Goal: Answer question/provide support: Share knowledge or assist other users

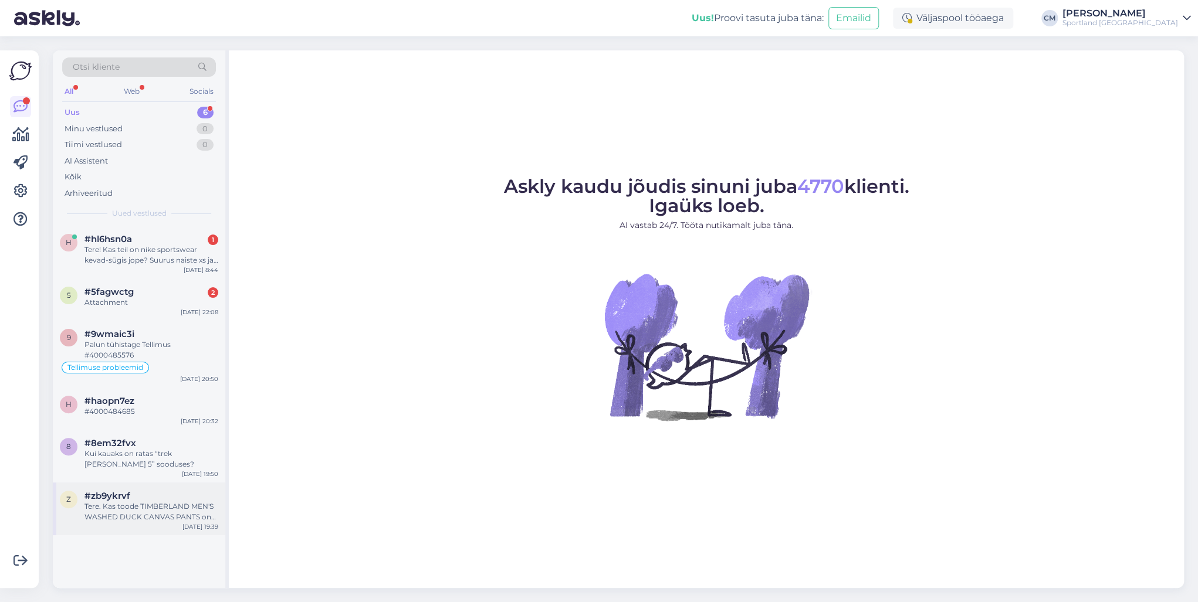
click at [172, 433] on div "#zb9ykrvf" at bounding box center [151, 496] width 134 height 11
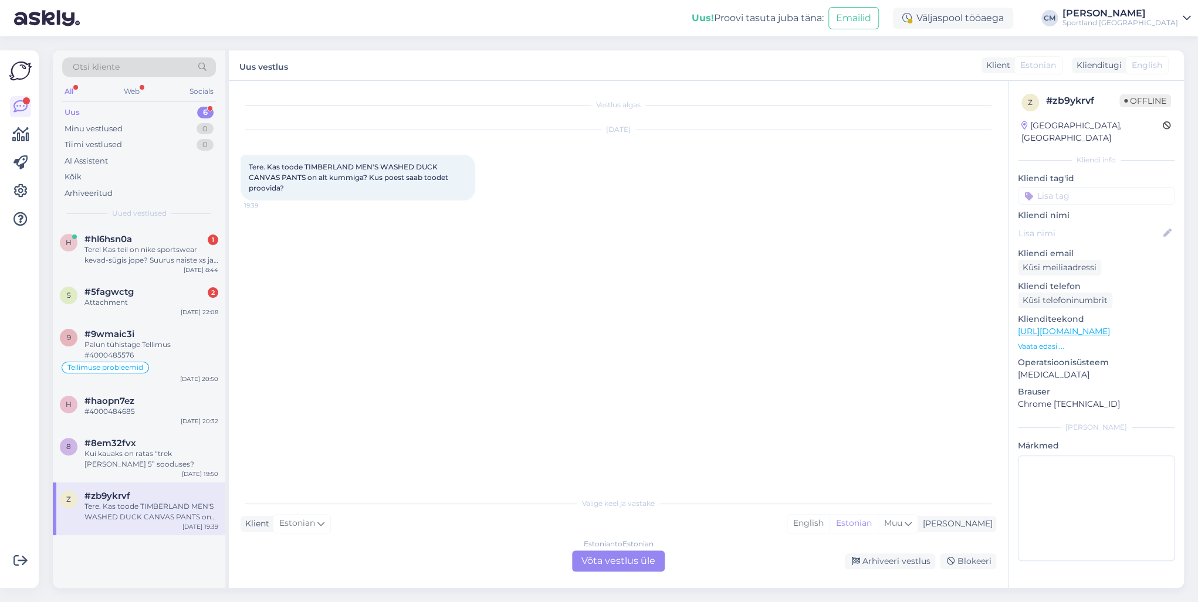
click at [642, 433] on div "Estonian to Estonian Võta vestlus üle" at bounding box center [618, 561] width 93 height 21
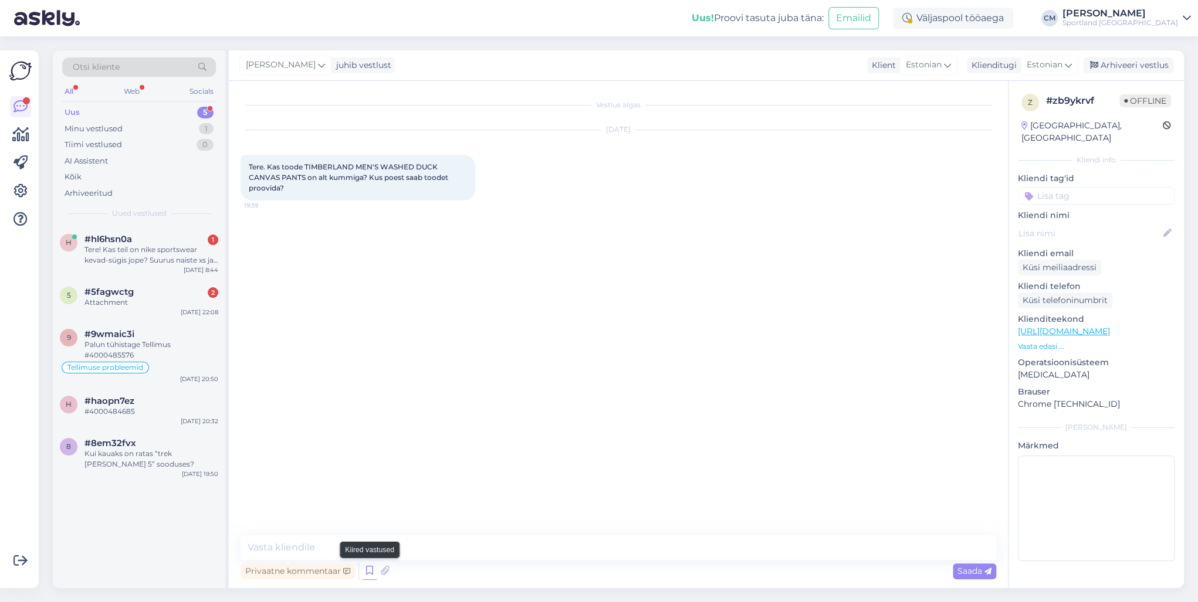
click at [365, 433] on icon at bounding box center [369, 571] width 14 height 18
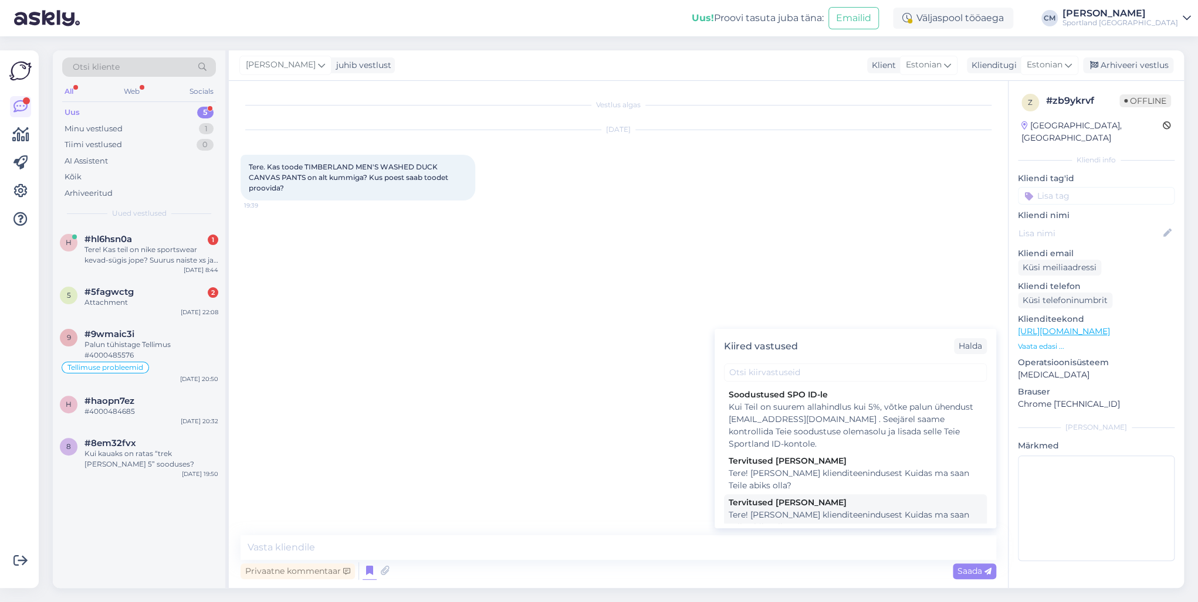
click at [774, 433] on div "Tervitused [PERSON_NAME]" at bounding box center [854, 503] width 253 height 12
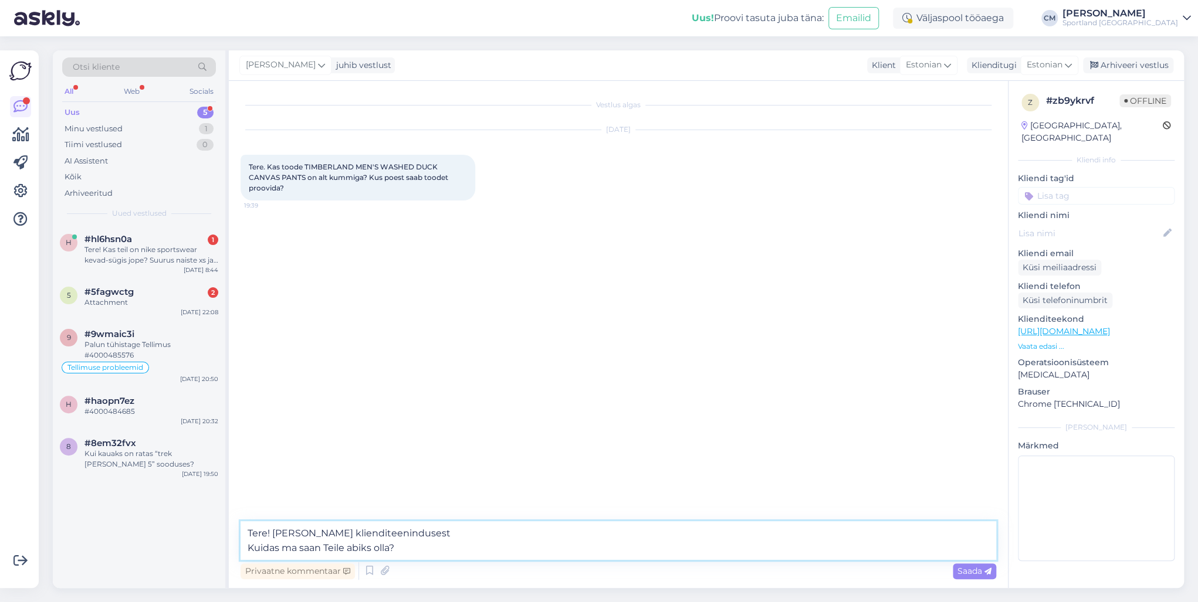
drag, startPoint x: 396, startPoint y: 562, endPoint x: 173, endPoint y: 565, distance: 223.5
click at [173, 433] on div "Otsi kliente All Web Socials Uus 5 Minu vestlused 1 Tiimi vestlused 0 AI Assist…" at bounding box center [618, 319] width 1131 height 538
type textarea "Tere! [PERSON_NAME] klienditeenindusest"
drag, startPoint x: 449, startPoint y: 544, endPoint x: 230, endPoint y: 544, distance: 219.3
click at [230, 433] on div "Vestlus algas [DATE] Tere. Kas toode TIMBERLAND MEN'S WASHED DUCK CANVAS PANTS …" at bounding box center [618, 334] width 779 height 507
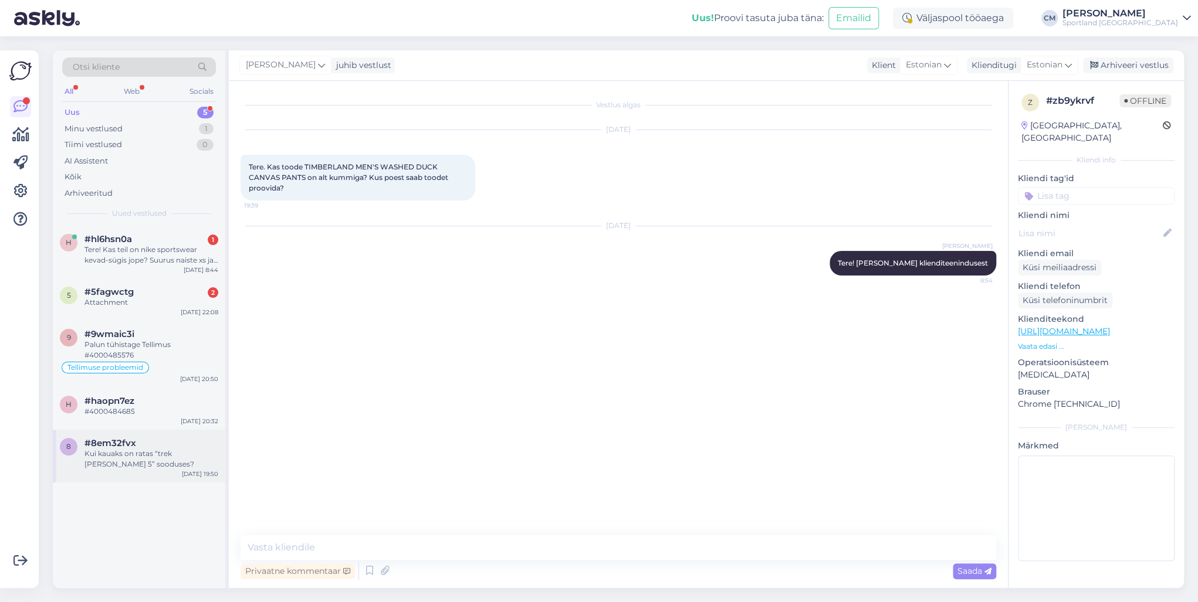
click at [121, 433] on div "8 #8em32fvx Kui kauaks on ratas “trek [PERSON_NAME] 5” sooduses? [DATE] 19:50" at bounding box center [139, 456] width 172 height 53
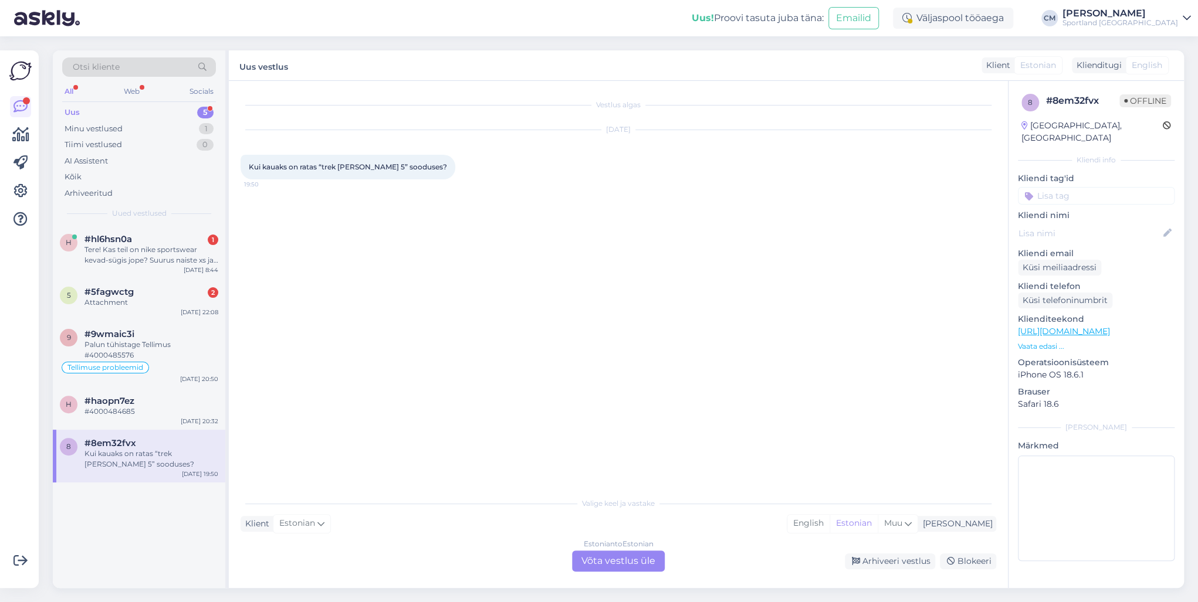
click at [606, 433] on div "Estonian to Estonian Võta vestlus üle" at bounding box center [618, 561] width 93 height 21
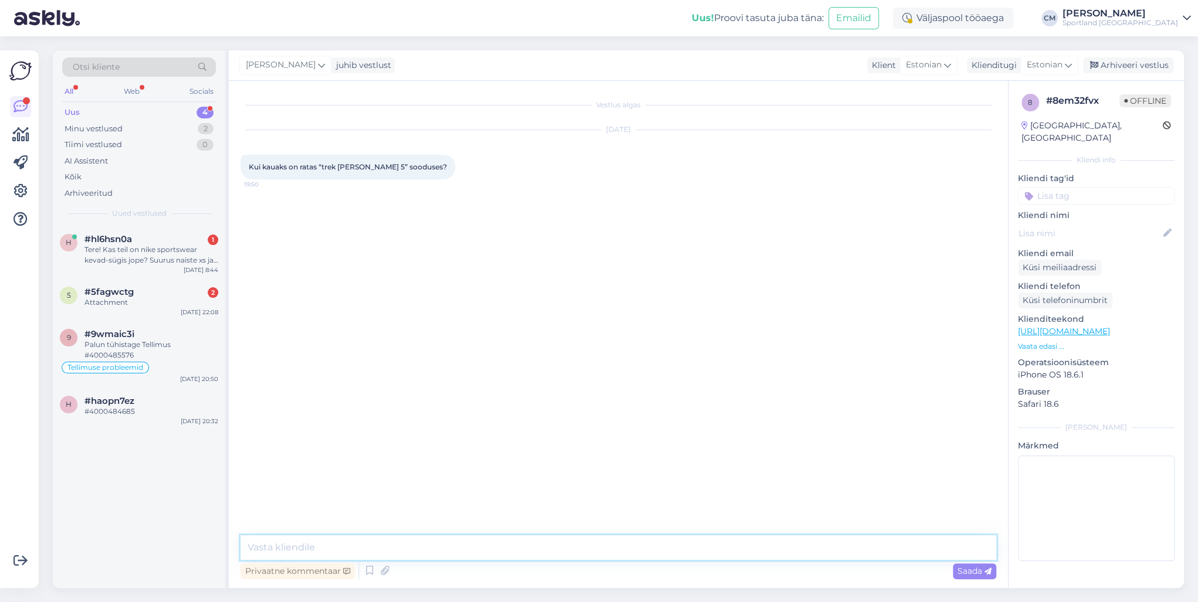
click at [498, 433] on textarea at bounding box center [617, 547] width 755 height 25
paste textarea "Tere! [PERSON_NAME] klienditeenindusest"
type textarea "Tere! [PERSON_NAME] klienditeenindusest"
click at [92, 419] on div "h #haopn7ez #4000484685 [DATE] 20:32" at bounding box center [139, 409] width 172 height 42
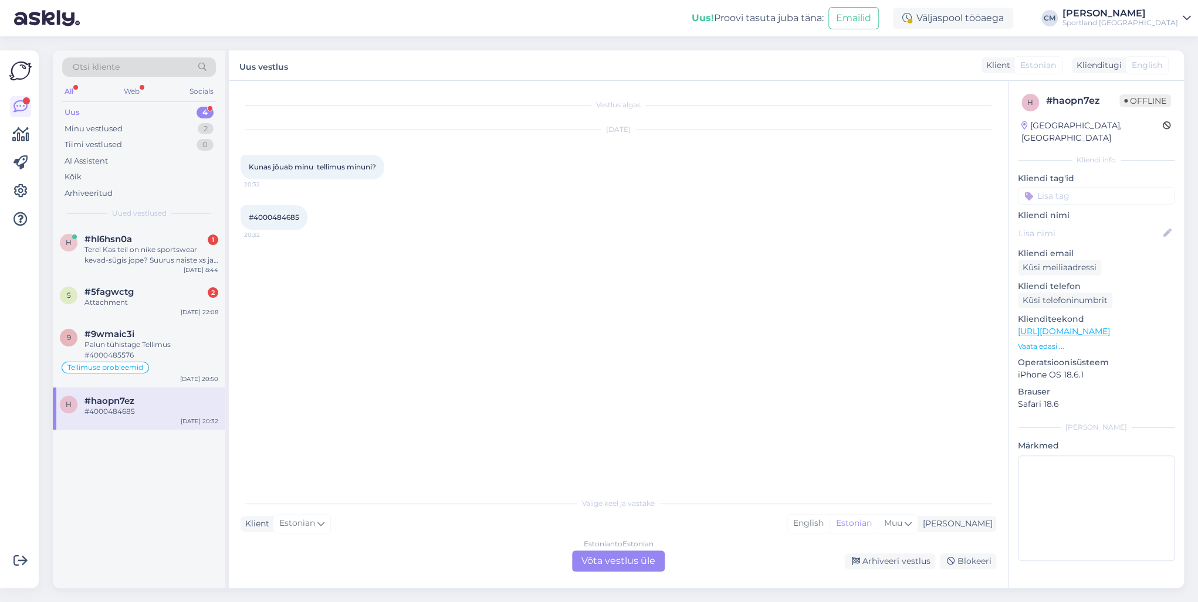
click at [642, 433] on div "Estonian to Estonian Võta vestlus üle" at bounding box center [618, 561] width 93 height 21
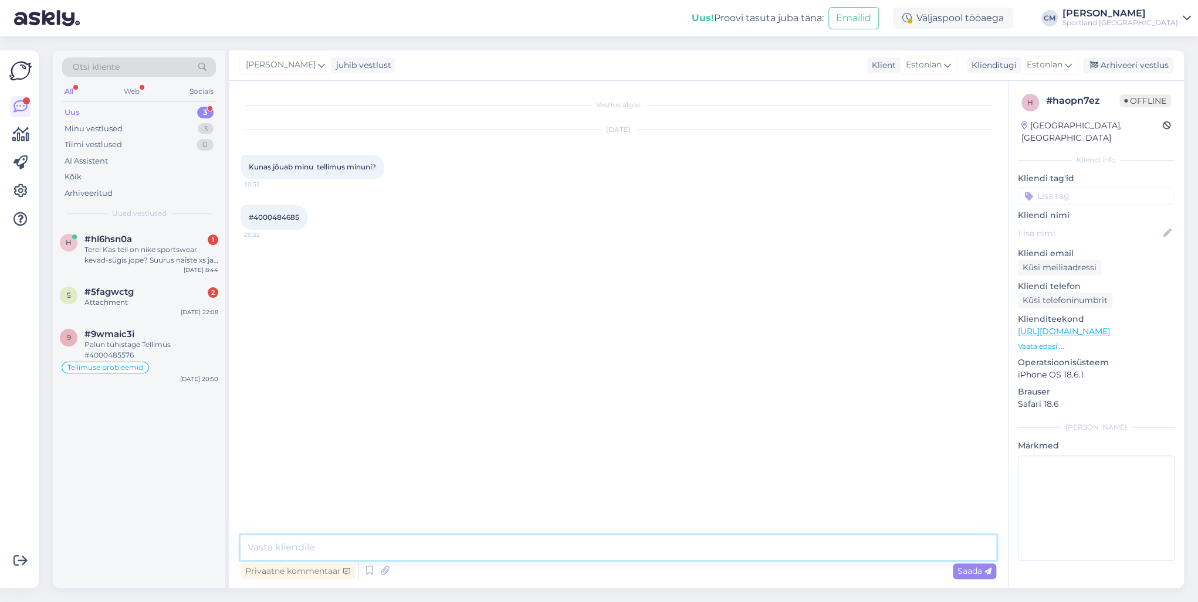
click at [599, 433] on textarea at bounding box center [617, 547] width 755 height 25
paste textarea "Tere! [PERSON_NAME] klienditeenindusest"
type textarea "Tere! [PERSON_NAME] klienditeenindusest"
click at [126, 380] on div "9 #9wmaic3i Palun tühistage Tellimus #4000485576 Tellimuse probleemid [DATE] 20…" at bounding box center [139, 354] width 172 height 67
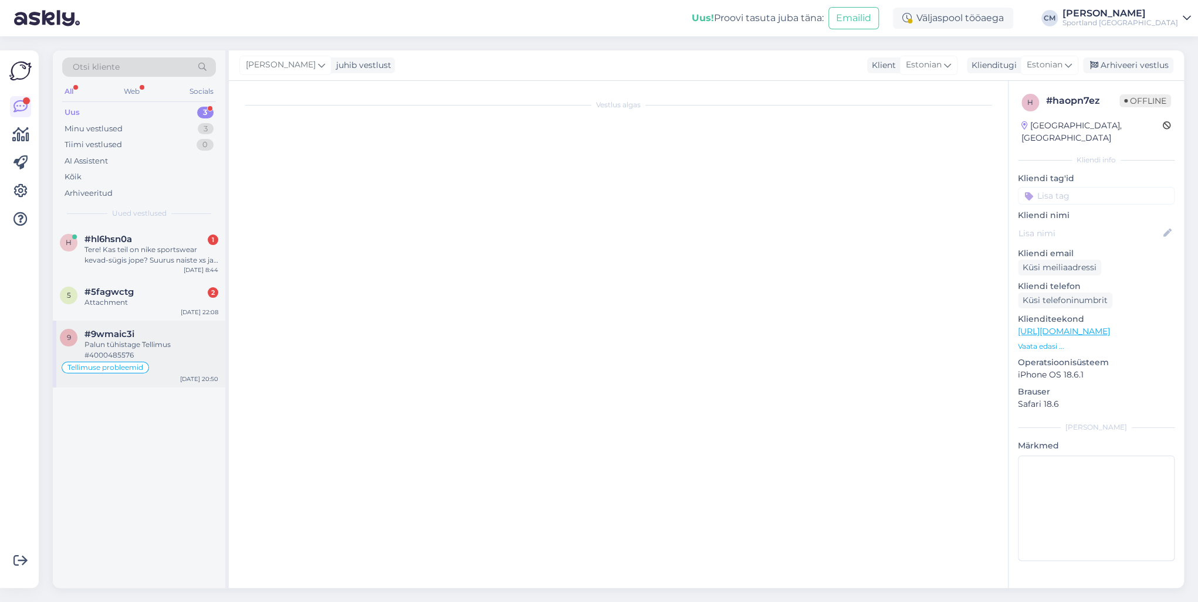
scroll to position [181, 0]
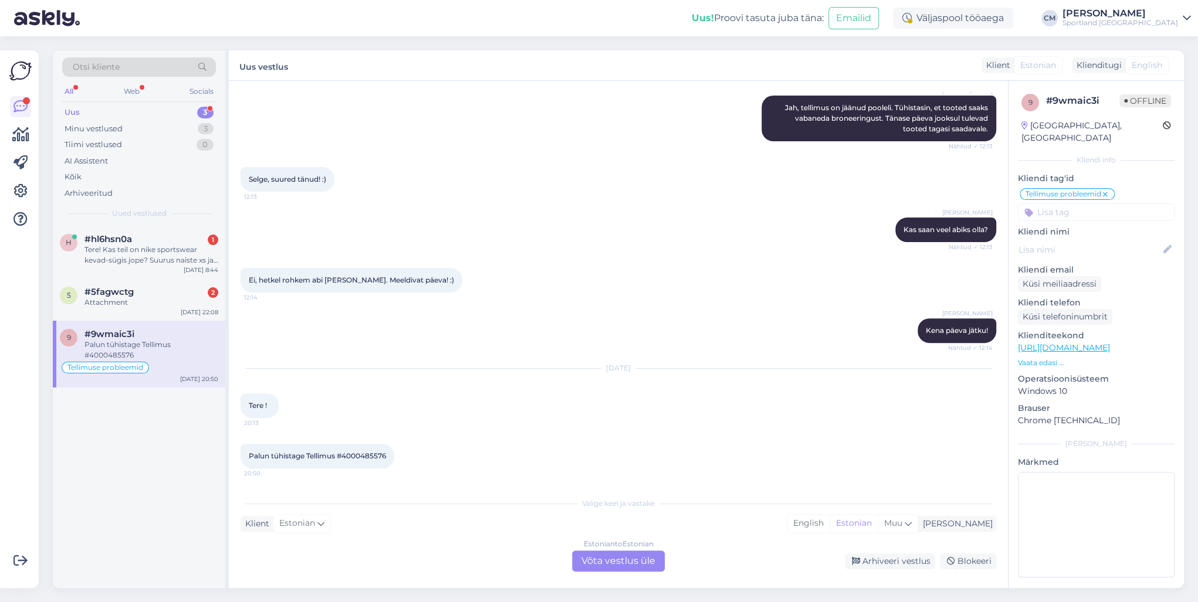
click at [594, 433] on div "Estonian to Estonian Võta vestlus üle" at bounding box center [618, 561] width 93 height 21
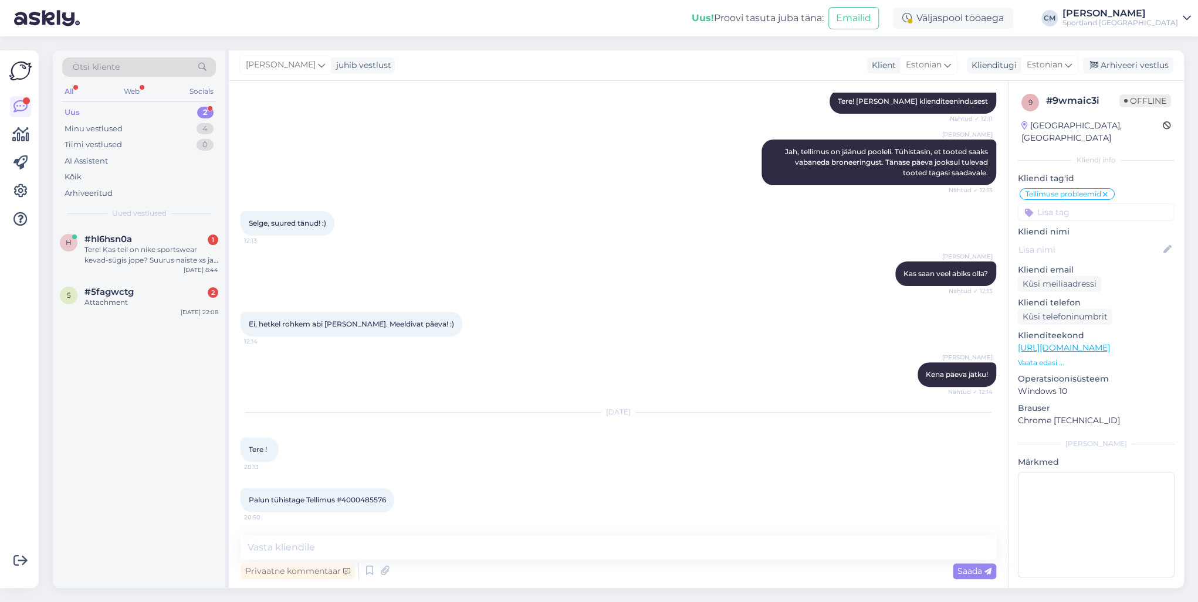
click at [584, 433] on div "Privaatne kommentaar Saada" at bounding box center [617, 571] width 755 height 22
click at [559, 433] on textarea at bounding box center [617, 547] width 755 height 25
paste textarea "Tere! [PERSON_NAME] klienditeenindusest"
type textarea "Tere! [PERSON_NAME] klienditeenindusest"
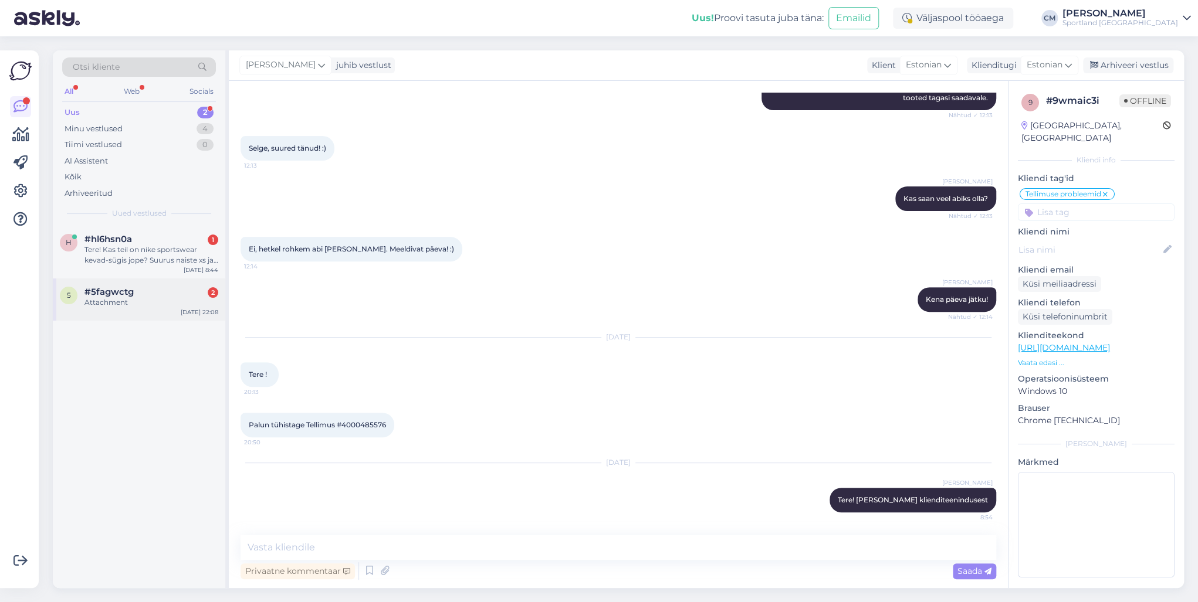
click at [181, 280] on div "5 #5fagwctg 2 Attachment [DATE] 22:08" at bounding box center [139, 300] width 172 height 42
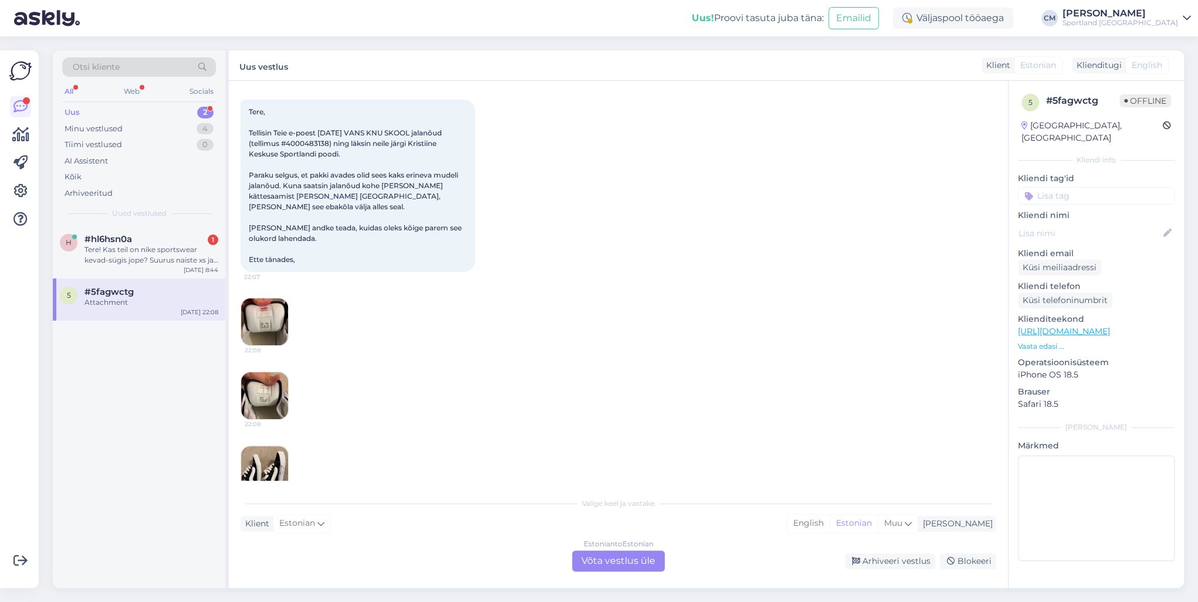
scroll to position [69, 0]
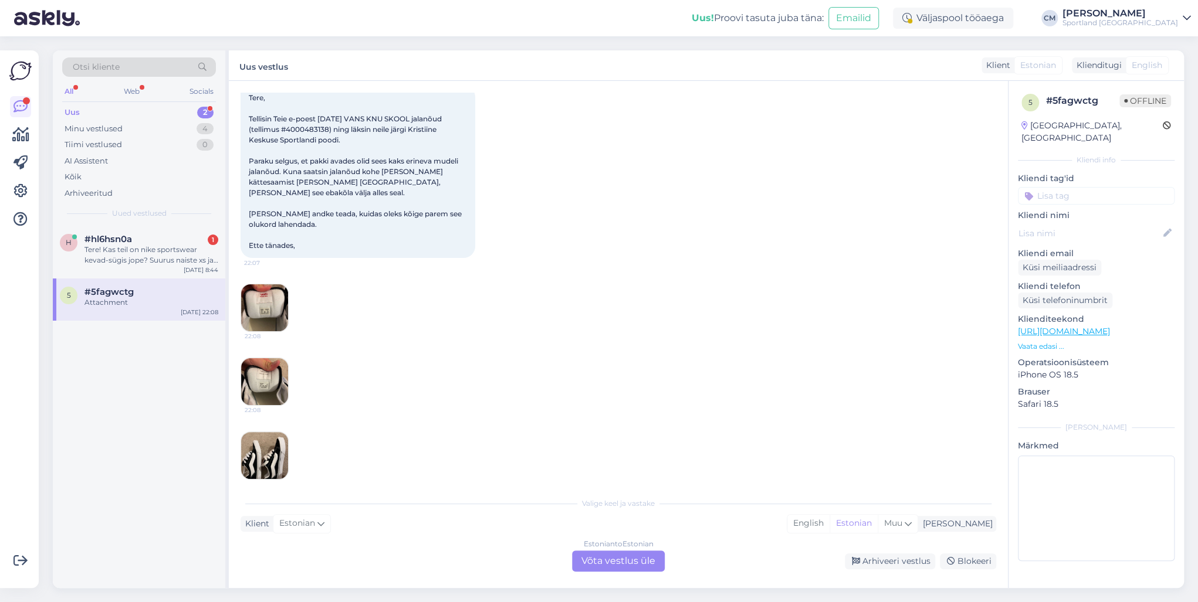
click at [608, 433] on div "Estonian to Estonian Võta vestlus üle" at bounding box center [618, 561] width 93 height 21
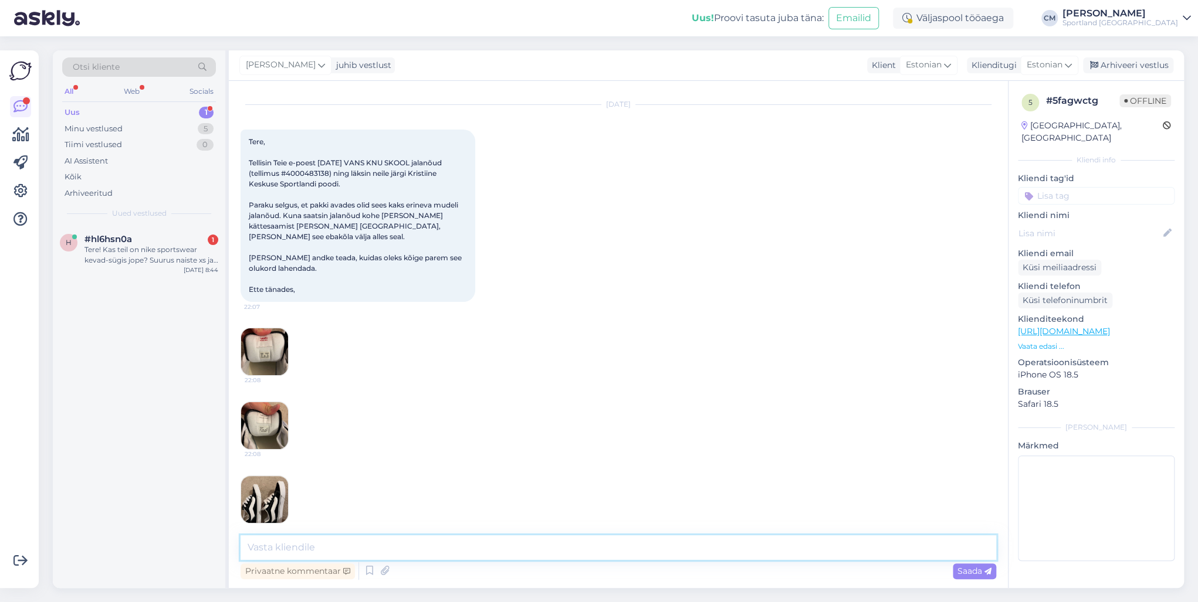
click at [481, 433] on textarea at bounding box center [617, 547] width 755 height 25
paste textarea "Tere! [PERSON_NAME] klienditeenindusest"
type textarea "Tere! [PERSON_NAME] klienditeenindusest"
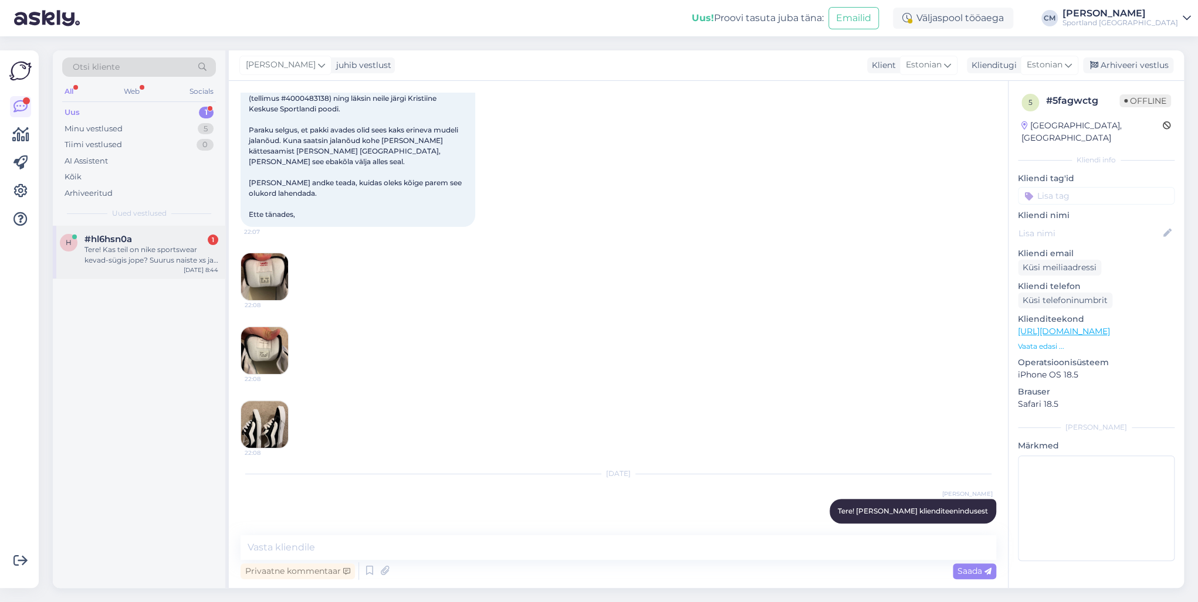
click at [187, 253] on div "Tere! Kas teil on nike sportswear kevad-sügis jope? Suurus naiste xs ja värvus …" at bounding box center [151, 255] width 134 height 21
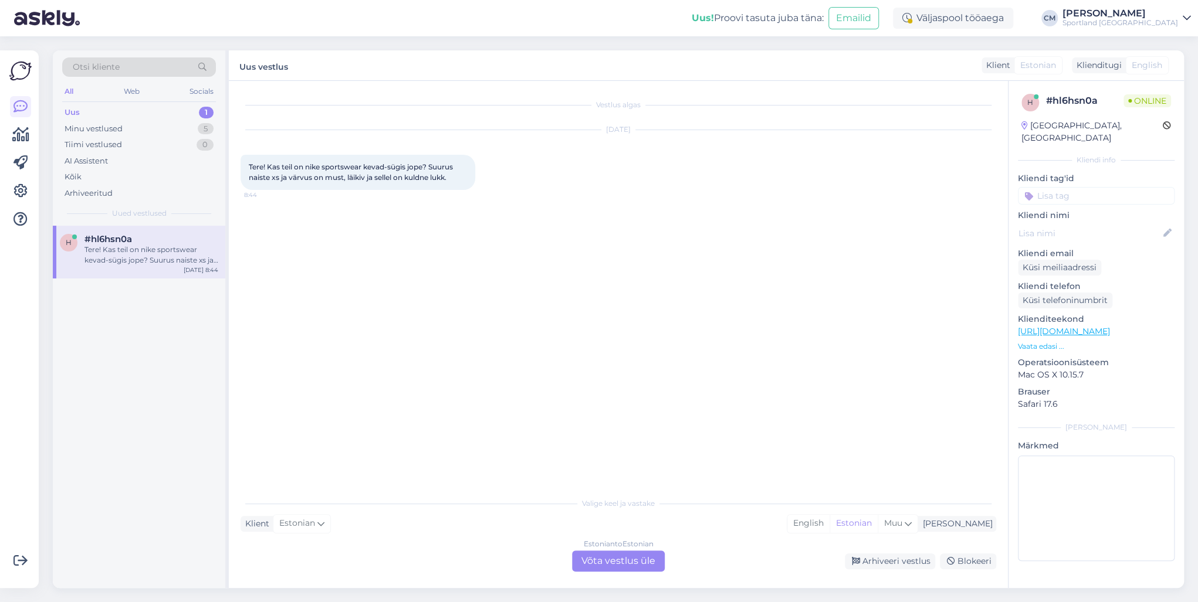
click at [635, 433] on div "Estonian to Estonian Võta vestlus üle" at bounding box center [618, 561] width 93 height 21
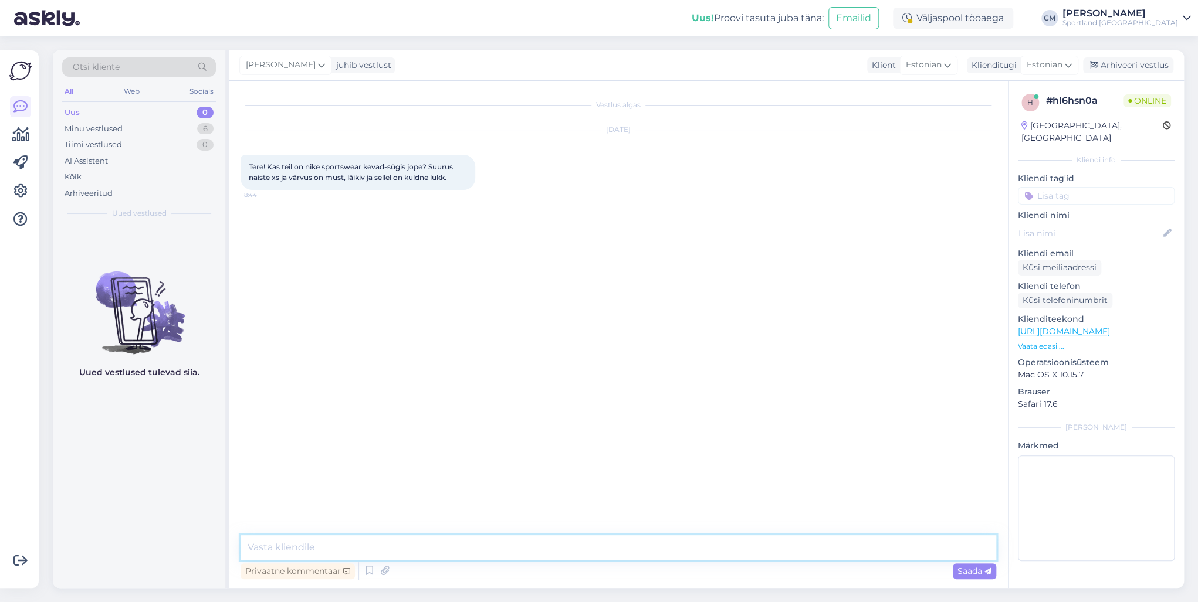
click at [597, 433] on textarea at bounding box center [617, 547] width 755 height 25
paste textarea "Tere! [PERSON_NAME] klienditeenindusest"
type textarea "Tere! [PERSON_NAME] klienditeenindusest"
click at [436, 433] on textarea at bounding box center [617, 547] width 755 height 25
paste textarea "[URL][DOMAIN_NAME]"
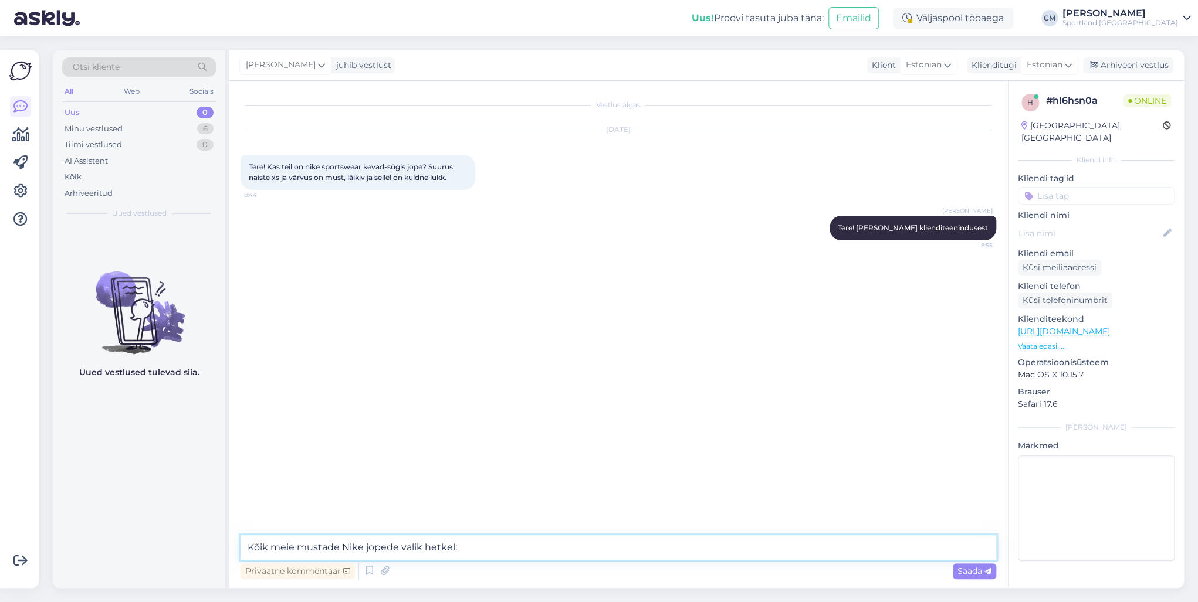
type textarea "Kõik meie mustade Nike jopede valik hetkel: [URL][DOMAIN_NAME]"
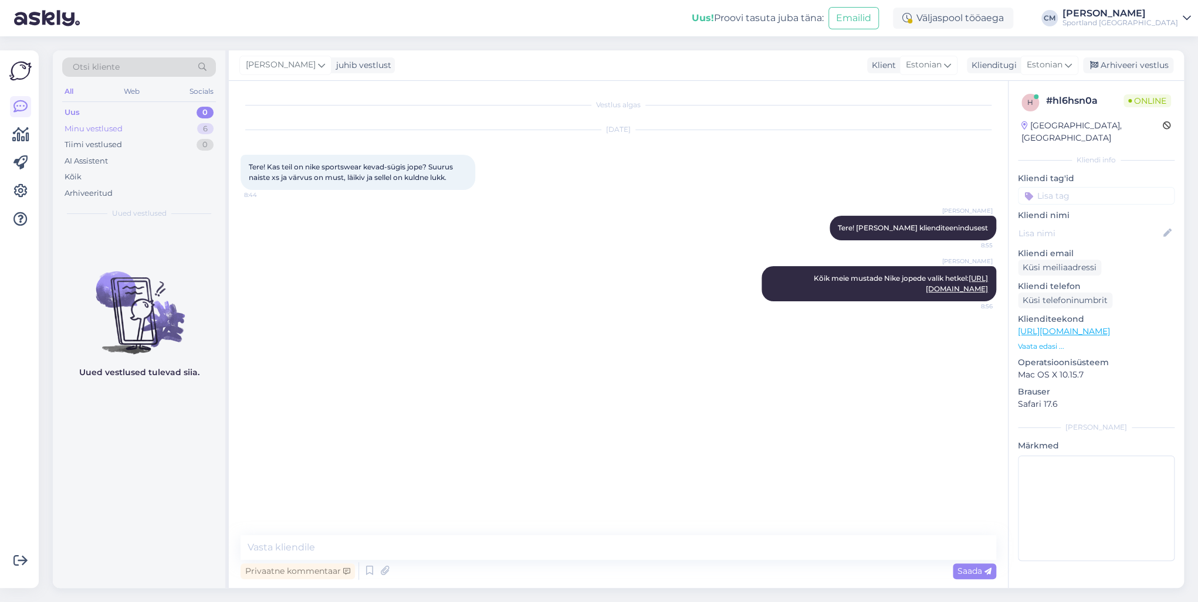
click at [143, 130] on div "Minu vestlused 6" at bounding box center [139, 129] width 154 height 16
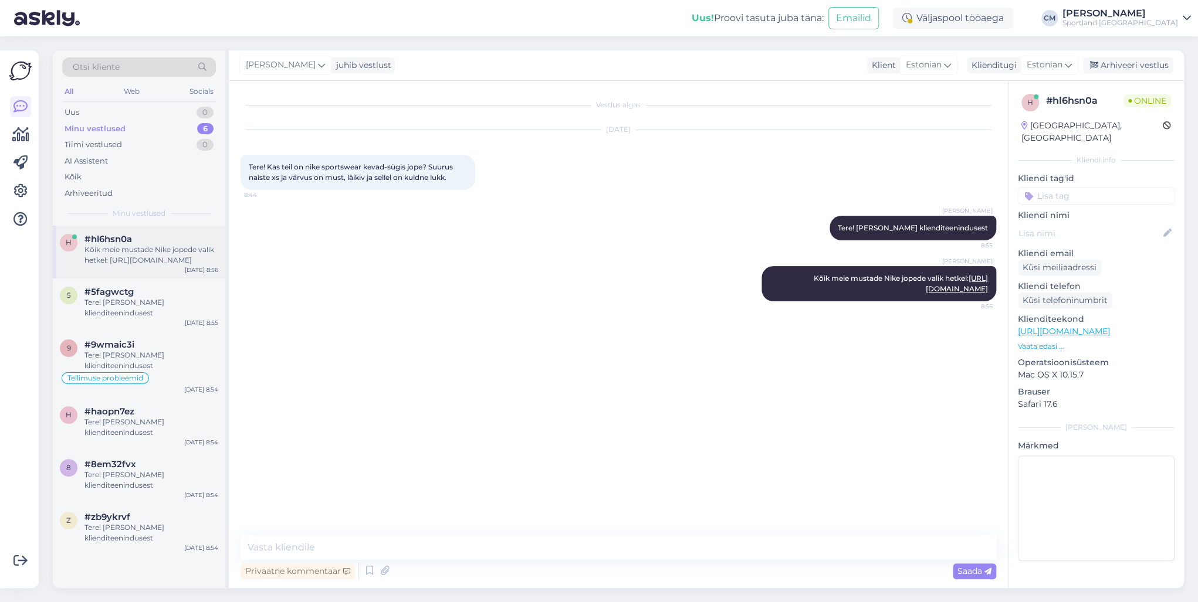
click at [148, 247] on div "Kõik meie mustade Nike jopede valik hetkel: [URL][DOMAIN_NAME]" at bounding box center [151, 255] width 134 height 21
click at [121, 295] on span "#5fagwctg" at bounding box center [108, 292] width 49 height 11
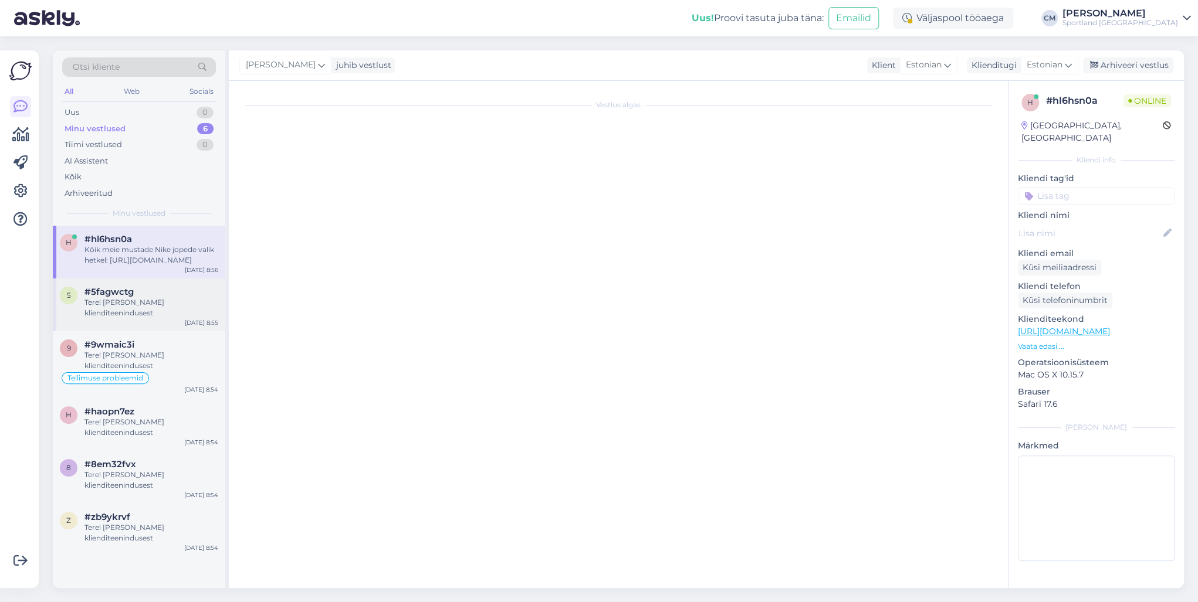
scroll to position [100, 0]
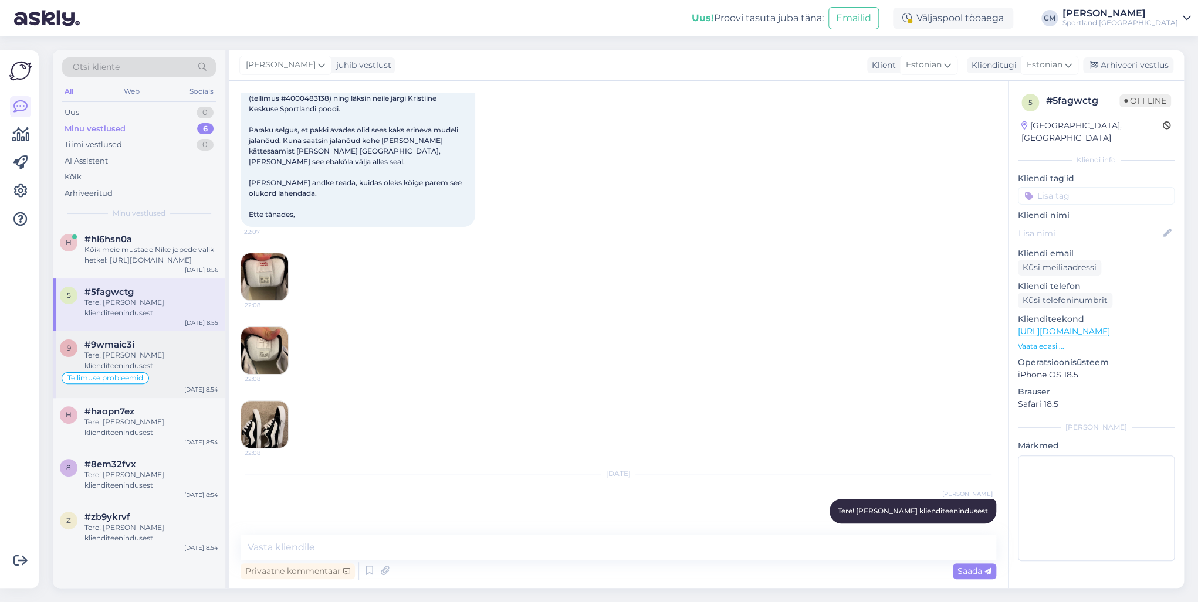
click at [148, 367] on div "Tere! [PERSON_NAME] klienditeenindusest" at bounding box center [151, 360] width 134 height 21
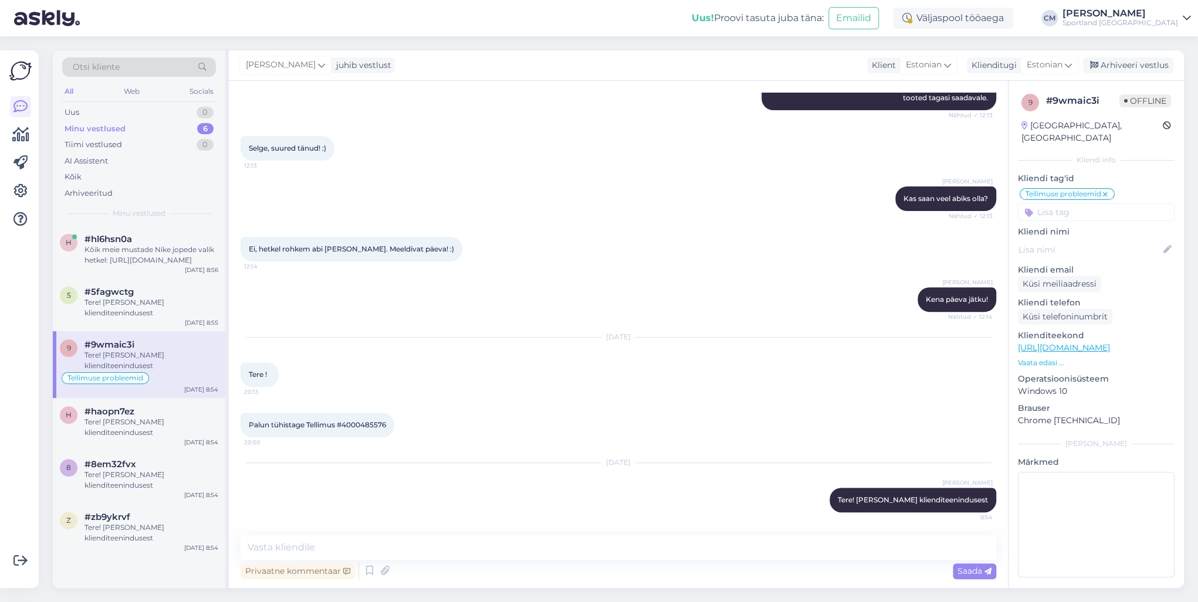
click at [363, 428] on span "Palun tühistage Tellimus #4000485576" at bounding box center [317, 424] width 137 height 9
copy div "4000485576 20:50"
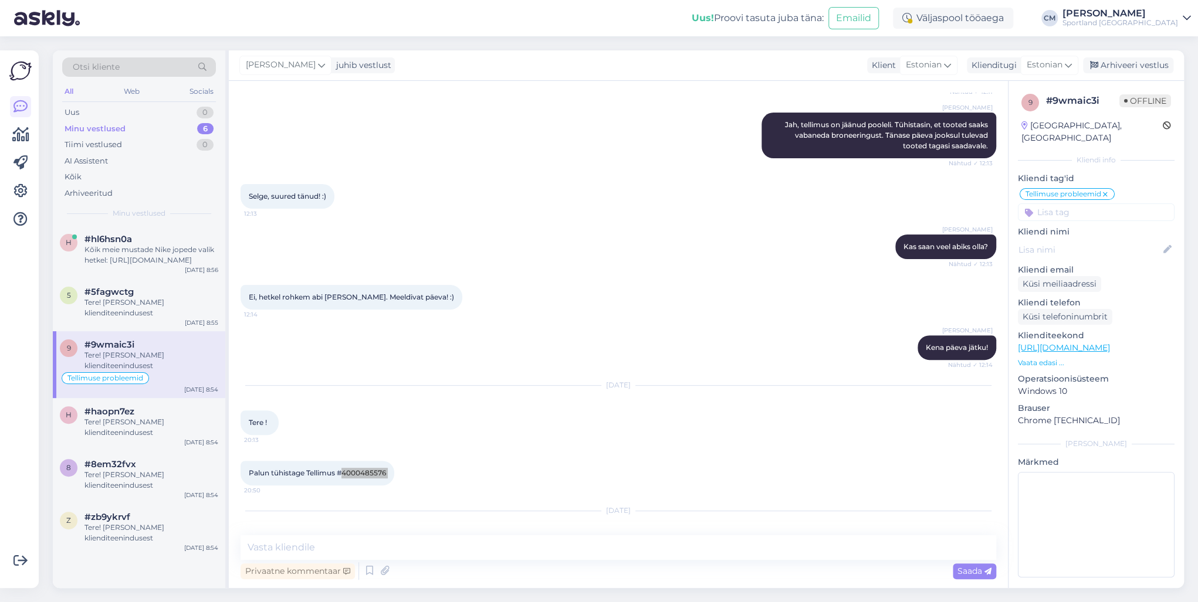
scroll to position [165, 0]
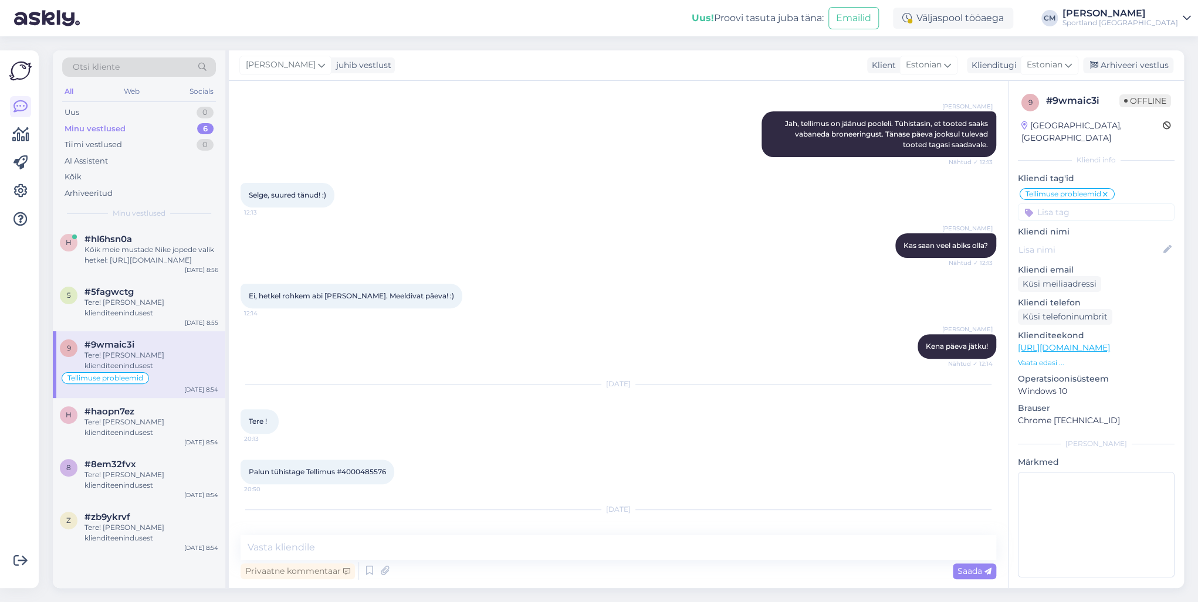
click at [350, 433] on div "Vestlus algas [DATE] Tere, mul läks tellimust tehes makse [PERSON_NAME], hetkel…" at bounding box center [618, 334] width 779 height 507
click at [317, 433] on textarea at bounding box center [617, 547] width 755 height 25
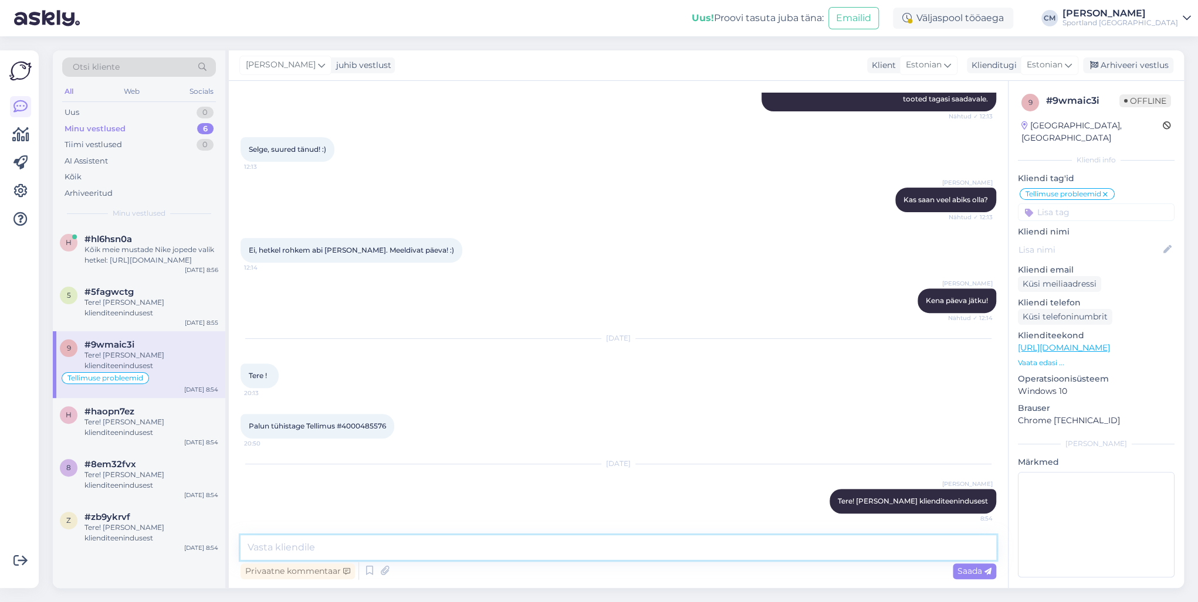
scroll to position [212, 0]
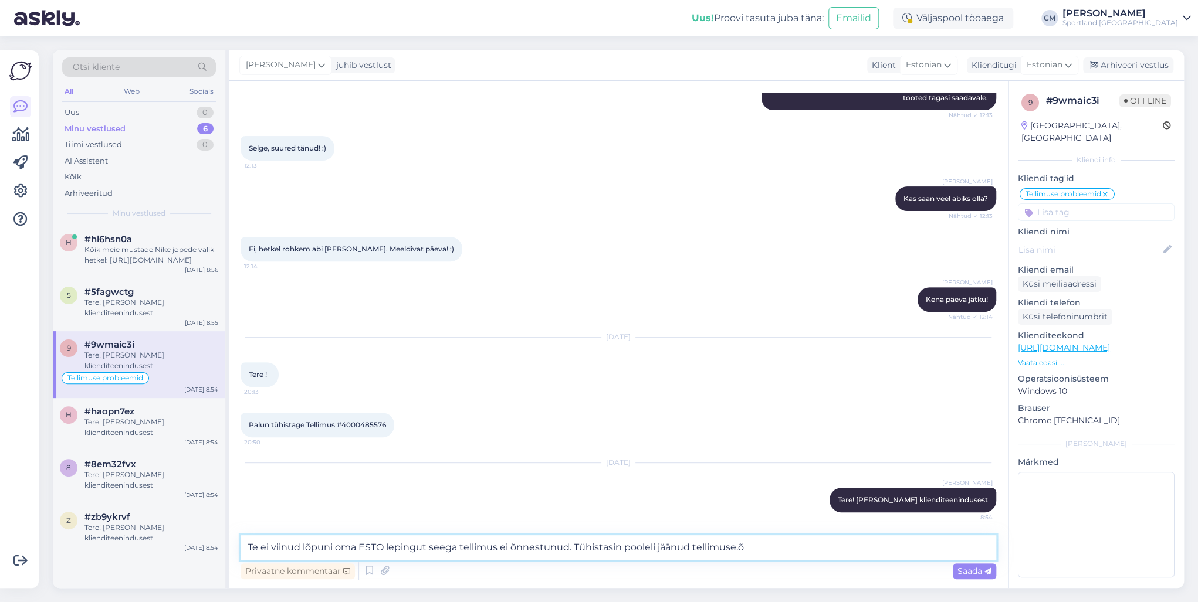
type textarea "Te ei viinud lõpuni oma ESTO lepingut seega tellimus ei õnnestunud. Tühistasin …"
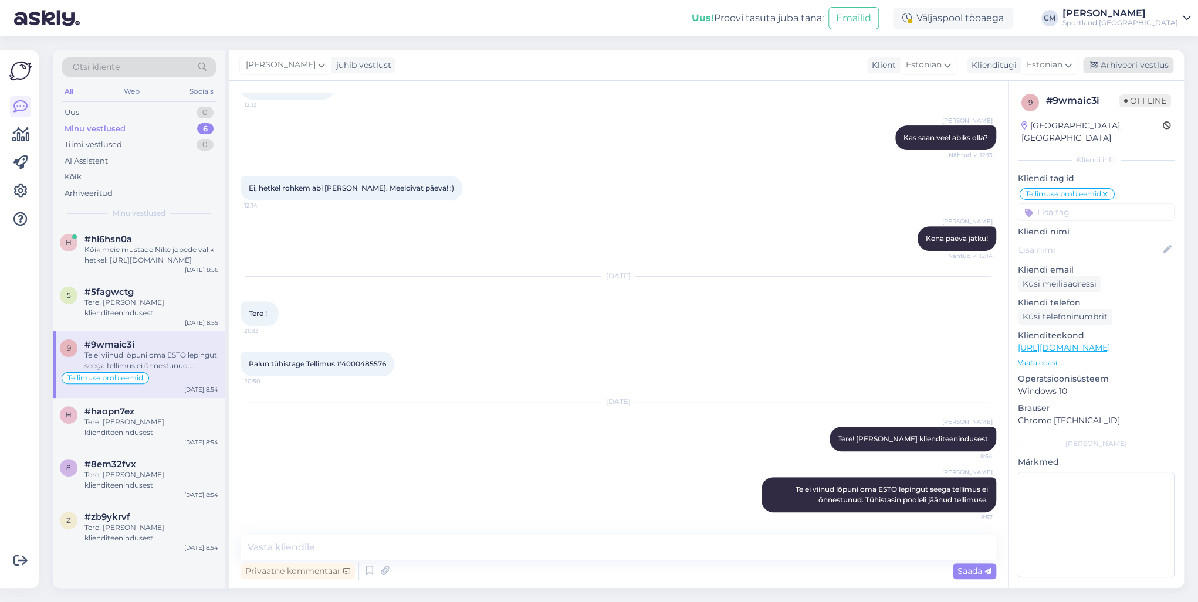
click at [897, 72] on div "Arhiveeri vestlus" at bounding box center [1128, 65] width 90 height 16
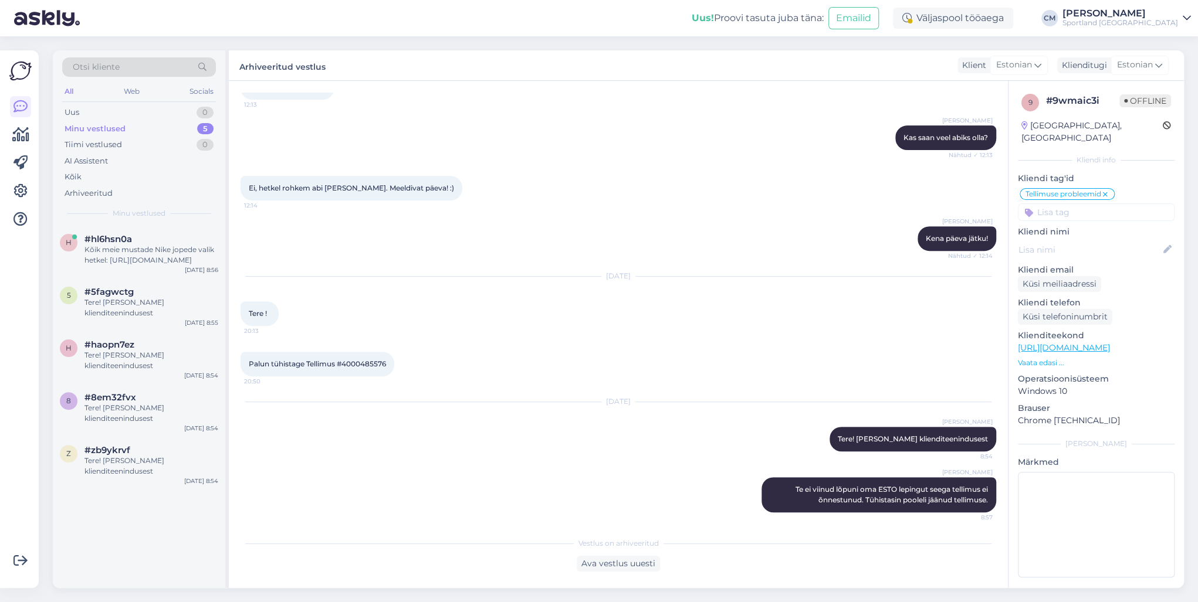
click at [897, 203] on input at bounding box center [1095, 212] width 157 height 18
type input "tühi"
click at [897, 240] on span "Tellimuse tühistamine" at bounding box center [1095, 243] width 77 height 7
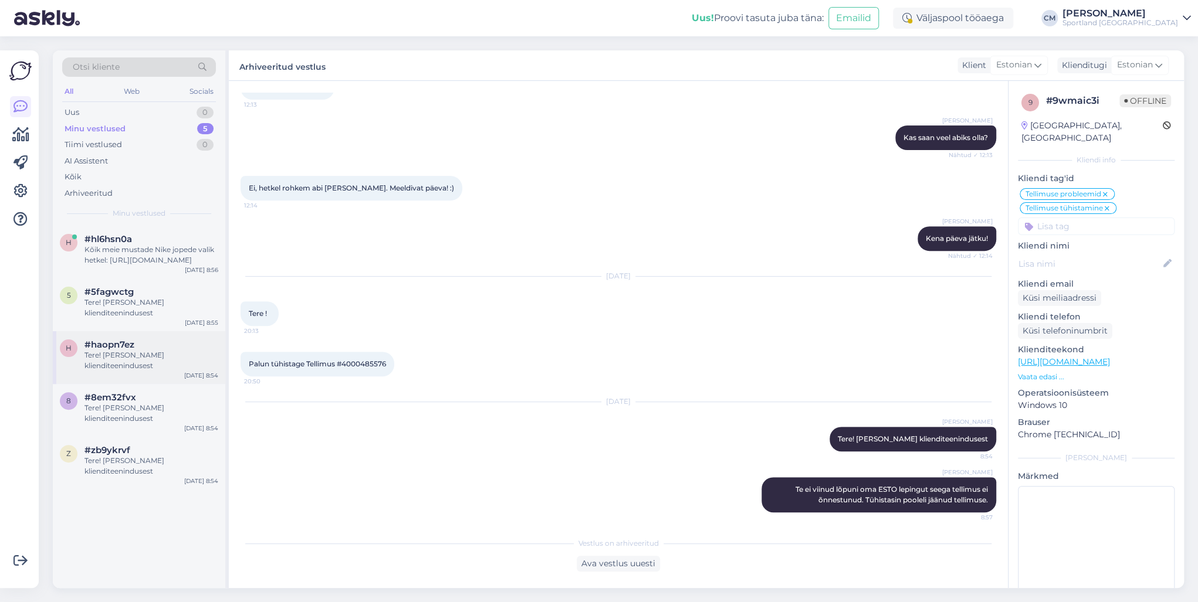
click at [185, 365] on div "Tere! [PERSON_NAME] klienditeenindusest" at bounding box center [151, 360] width 134 height 21
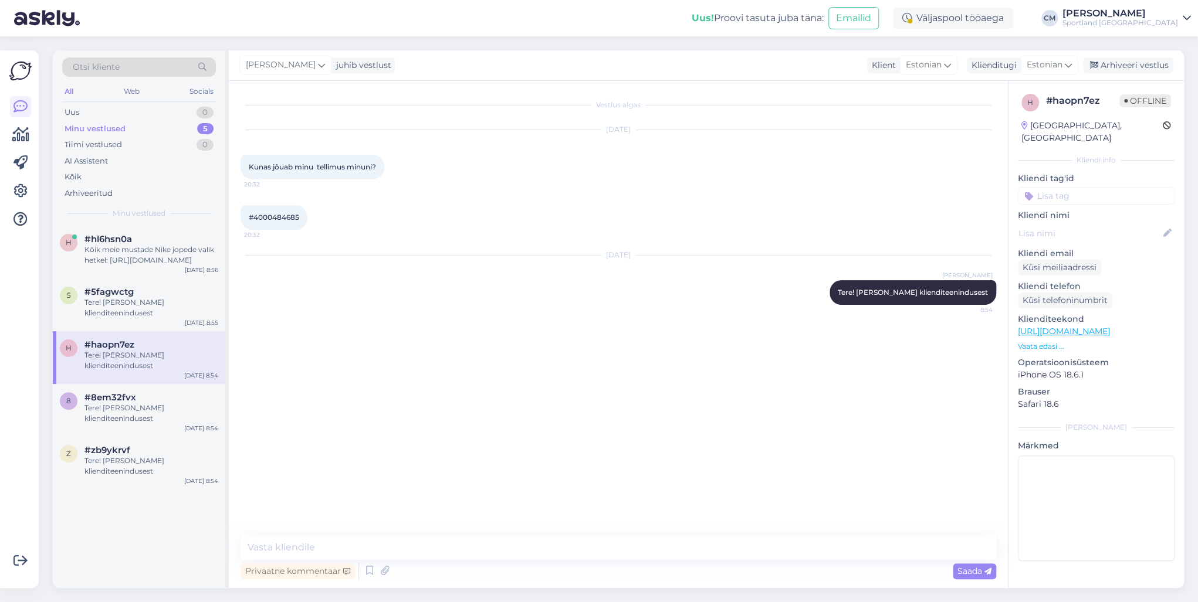
click at [279, 224] on div "#4000484685 20:32" at bounding box center [273, 217] width 67 height 25
copy div "4000484685 20:32"
click at [371, 433] on icon at bounding box center [369, 571] width 14 height 18
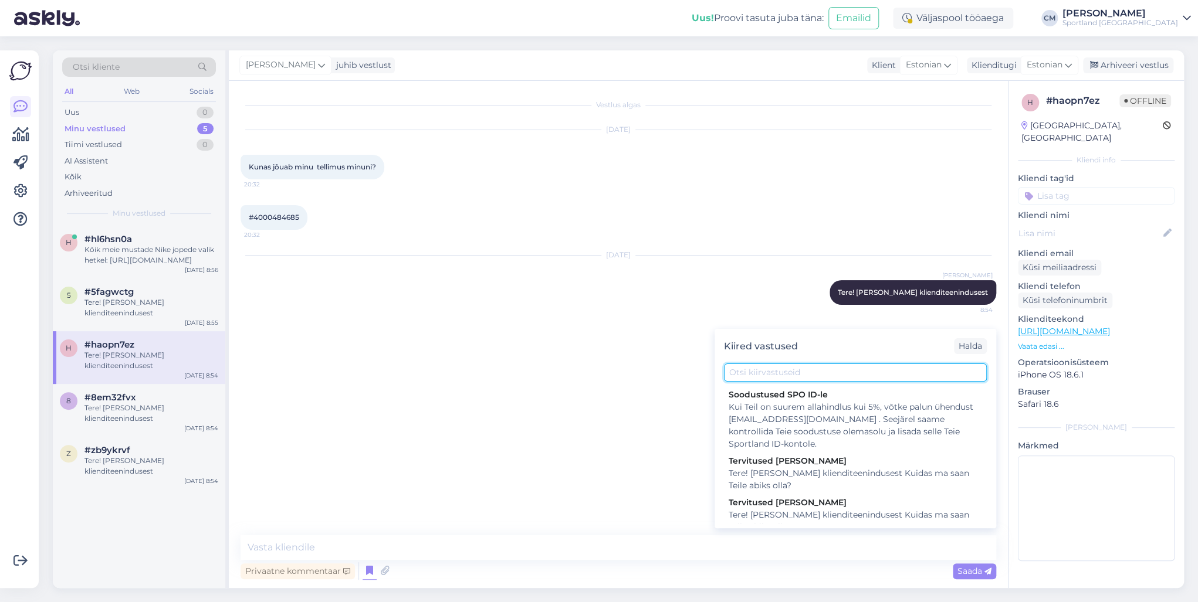
click at [761, 373] on input "text" at bounding box center [855, 373] width 263 height 18
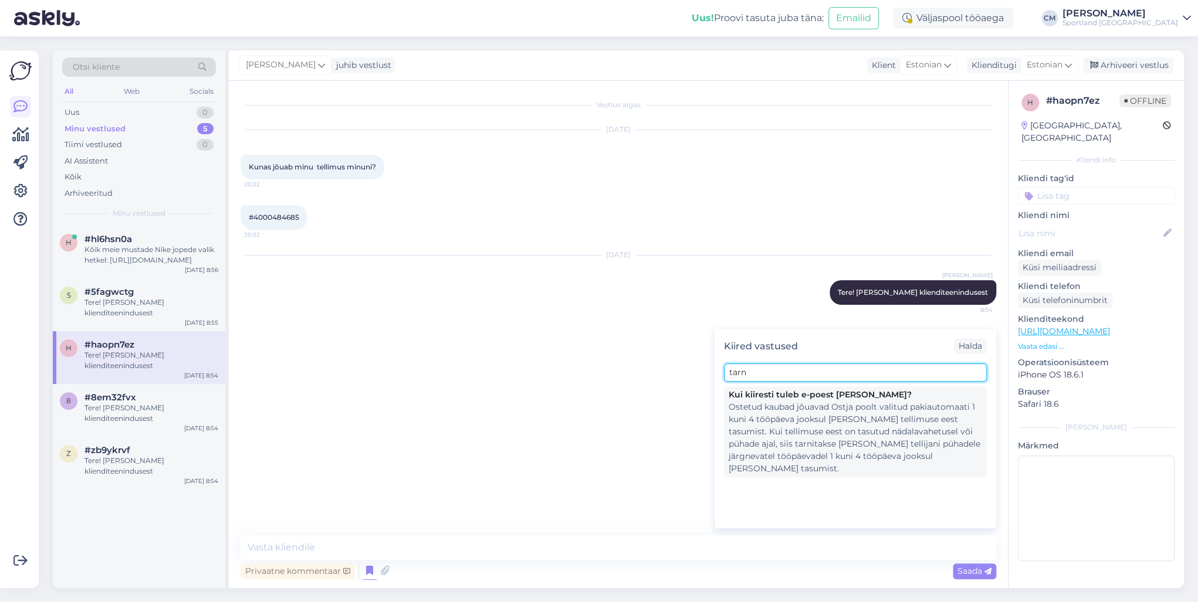
type input "tarn"
click at [761, 405] on div "Ostetud kaubad jõuavad Ostja poolt valitud pakiautomaati 1 kuni 4 tööpäeva jook…" at bounding box center [854, 438] width 253 height 74
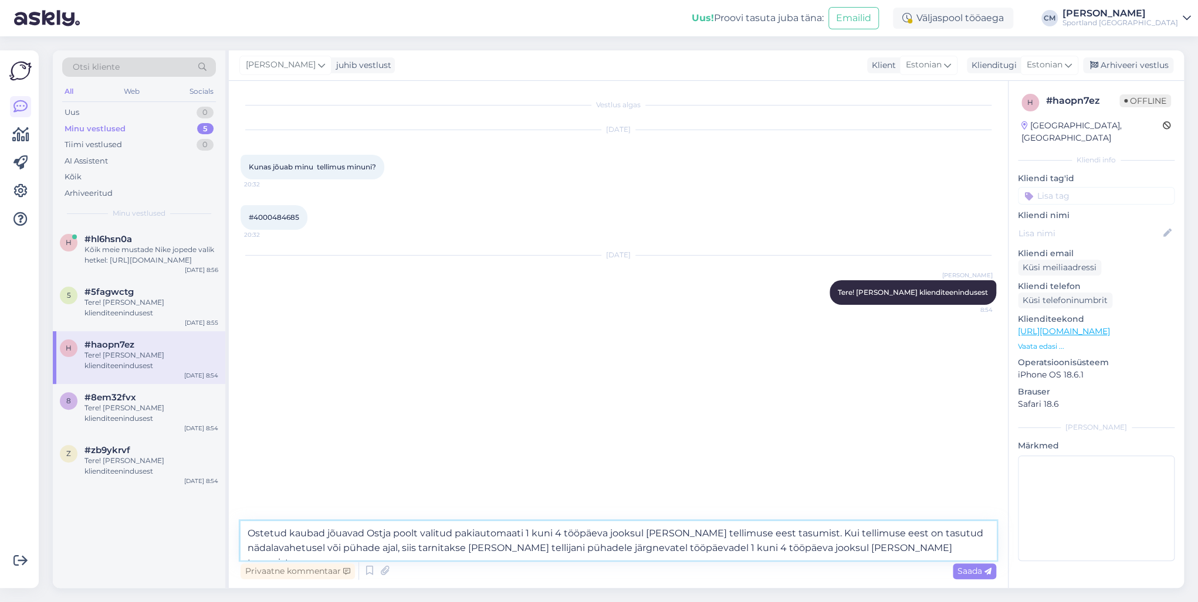
click at [289, 433] on textarea "Ostetud kaubad jõuavad Ostja poolt valitud pakiautomaati 1 kuni 4 tööpäeva jook…" at bounding box center [617, 540] width 755 height 39
click at [897, 433] on textarea "Ostetud kaubad jõuavad Ostja poolt valitud pakiautomaati 1 kuni 4 tööpäeva jook…" at bounding box center [617, 540] width 755 height 39
click at [253, 433] on textarea "Ostetud kaubad jõuavad Ostja poolt valitud pakiautomaati 1 kuni 4 tööpäeva jook…" at bounding box center [617, 540] width 755 height 39
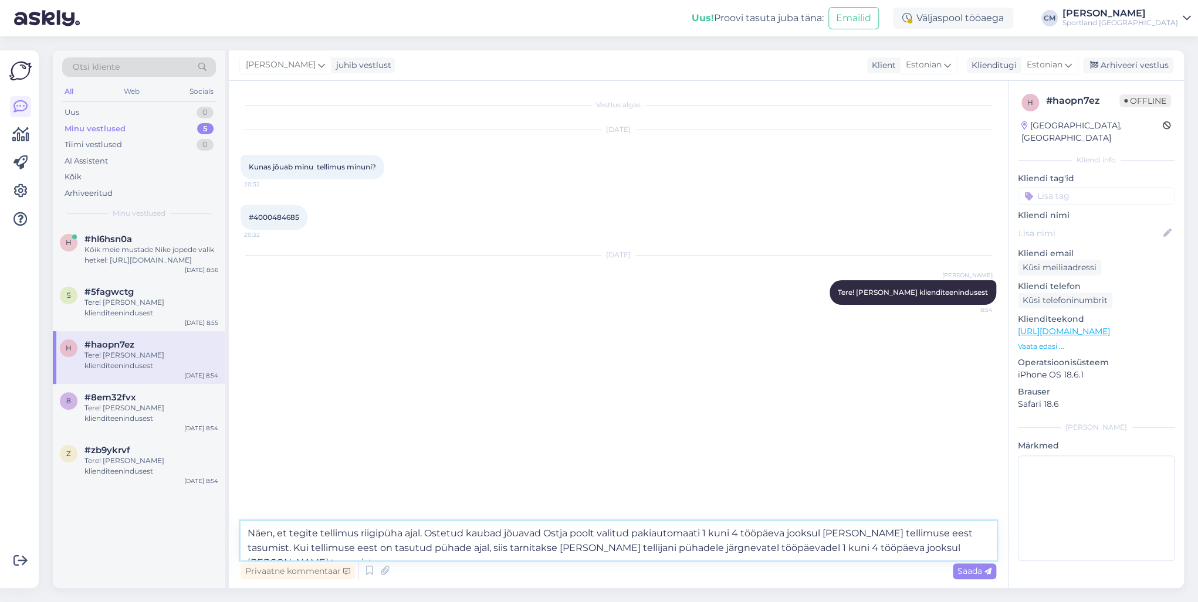
click at [897, 433] on textarea "Näen, et tegite tellimus riigipüha ajal. Ostetud kaubad jõuavad Ostja poolt val…" at bounding box center [617, 540] width 755 height 39
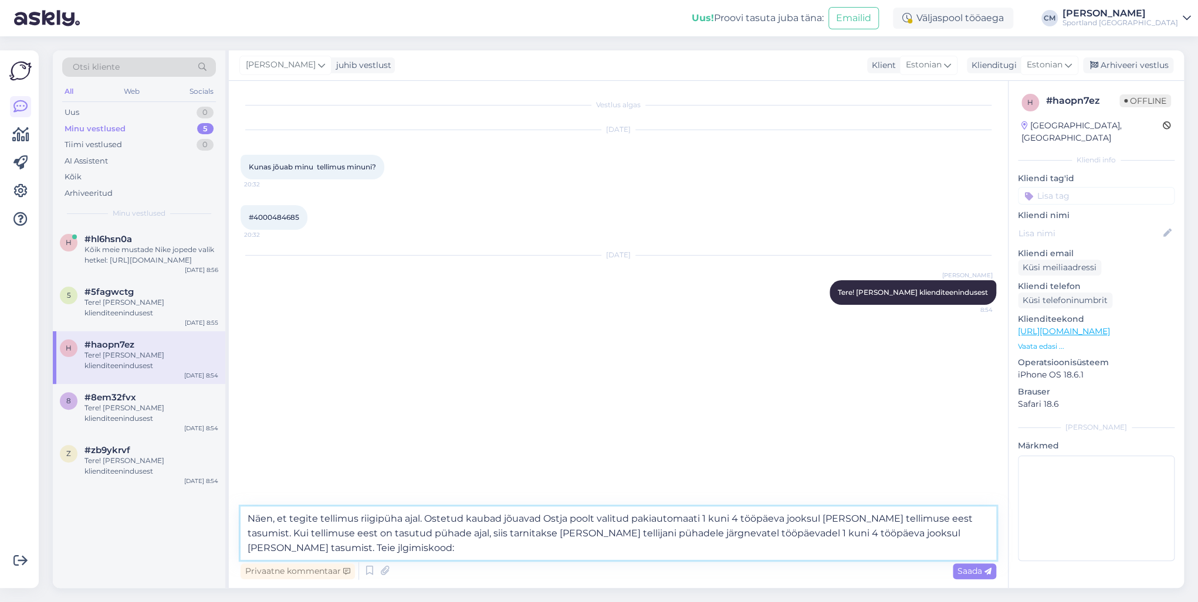
paste textarea "CC828820648EE"
click at [252, 433] on textarea "Näen, et tegite tellimus riigipüha ajal. Ostetud kaubad jõuavad Ostja poolt val…" at bounding box center [617, 533] width 755 height 53
click at [247, 433] on textarea "Näen, et tegite tellimus riigipüha ajal. Ostetud kaubad jõuavad Ostja poolt val…" at bounding box center [617, 533] width 755 height 53
click at [249, 433] on textarea "Näen, et tegite tellimus riigipüha ajal. Ostetud kaubad jõuavad Ostja poolt val…" at bounding box center [617, 533] width 755 height 53
type textarea "Näen, et tegite tellimus riigipüha ajal. Ostetud kaubad jõuavad Ostja poolt val…"
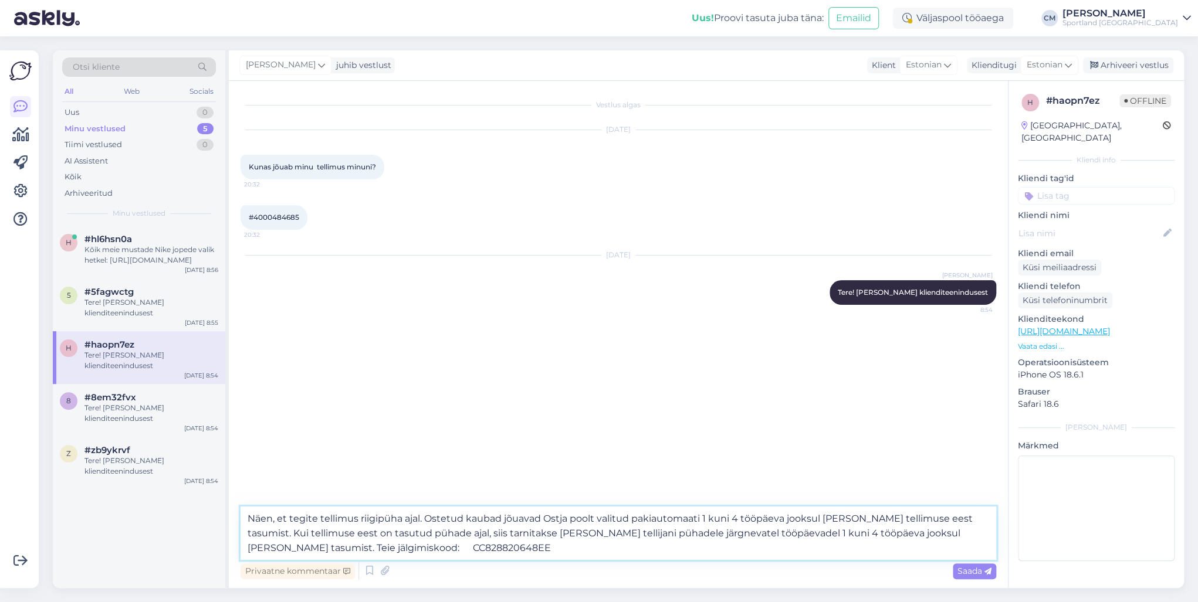
click at [462, 433] on textarea "Näen, et tegite tellimus riigipüha ajal. Ostetud kaubad jõuavad Ostja poolt val…" at bounding box center [617, 533] width 755 height 53
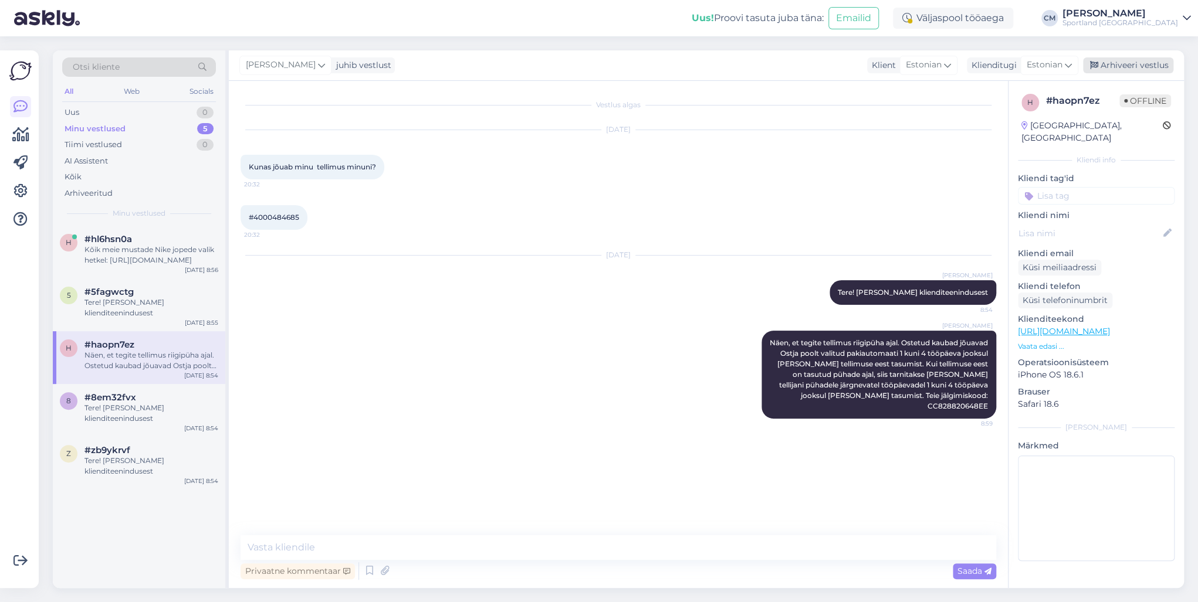
click at [897, 66] on div "Arhiveeri vestlus" at bounding box center [1128, 65] width 90 height 16
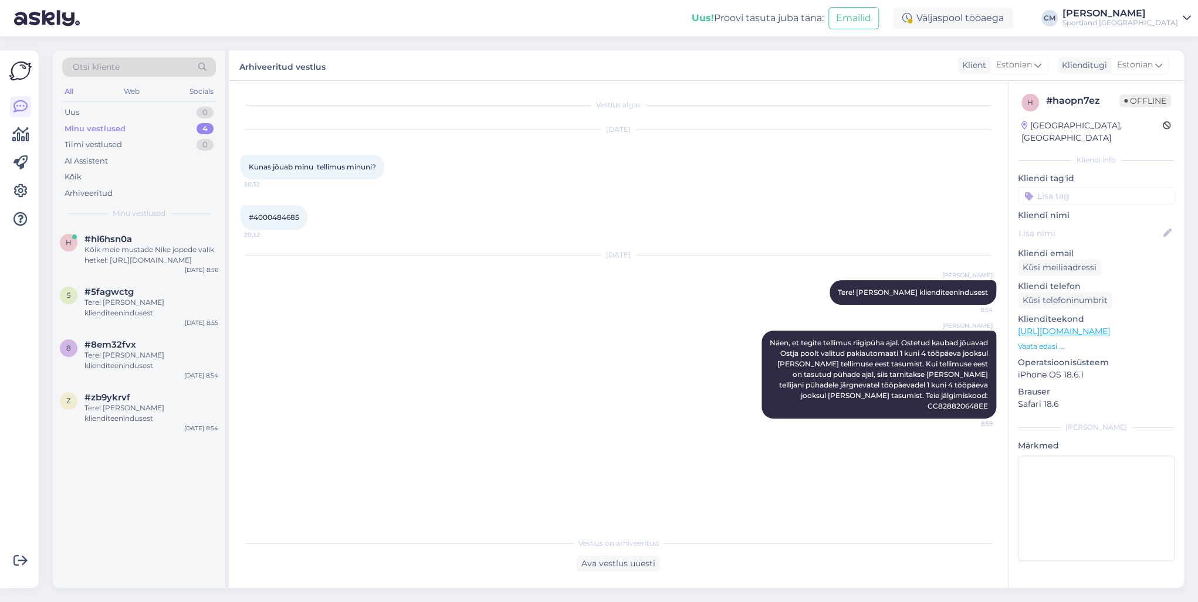
click at [897, 187] on input at bounding box center [1095, 196] width 157 height 18
type input "üld"
click at [897, 238] on span "Tellimuse [PERSON_NAME] info" at bounding box center [1096, 241] width 94 height 7
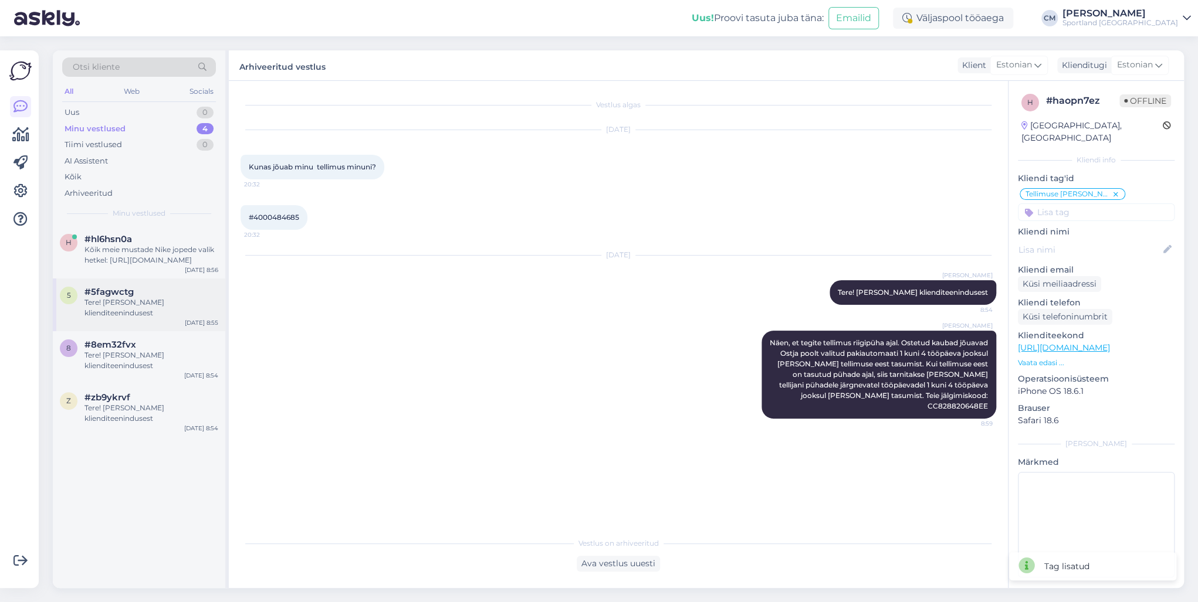
click at [168, 290] on div "#5fagwctg" at bounding box center [151, 292] width 134 height 11
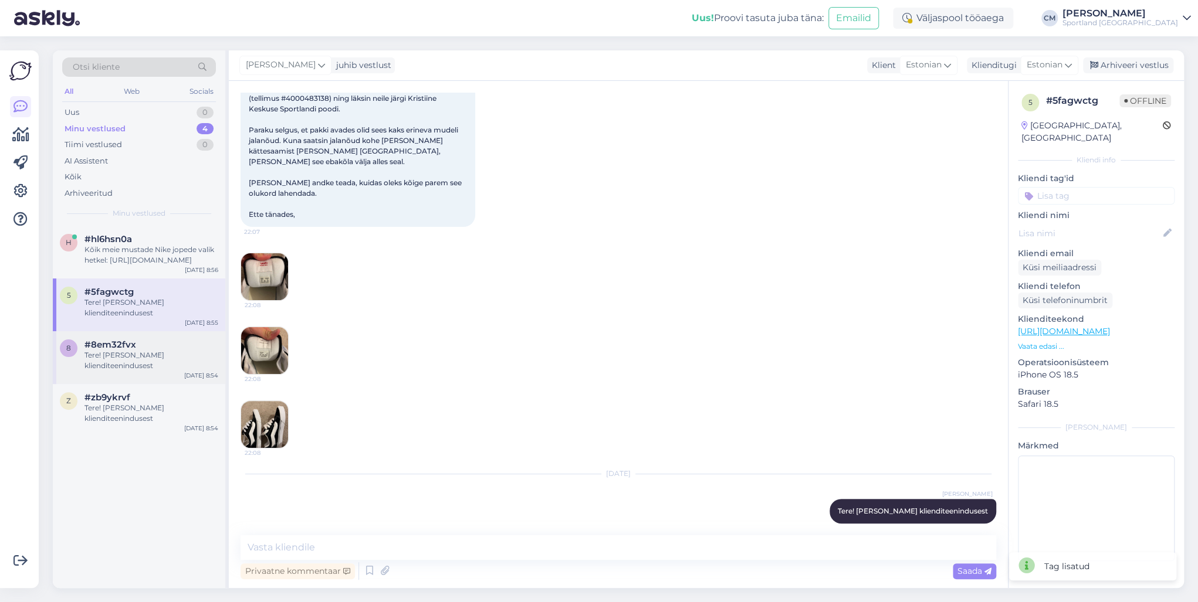
click at [141, 345] on div "#8em32fvx" at bounding box center [151, 345] width 134 height 11
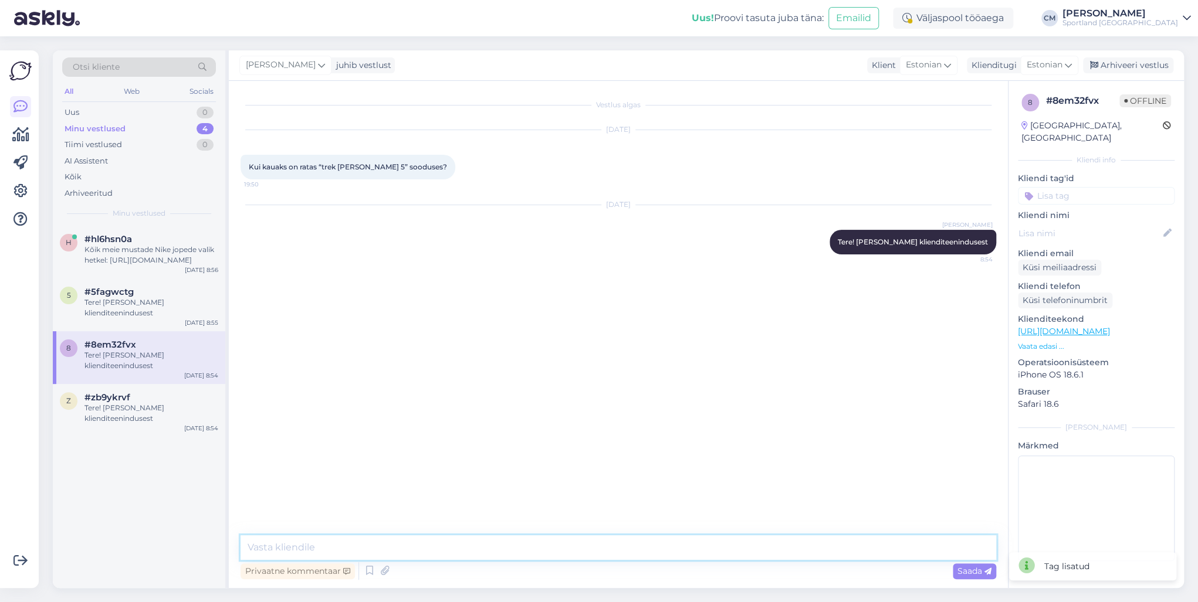
click at [305, 433] on textarea at bounding box center [617, 547] width 755 height 25
type textarea "Kahjuks puudub meil info soodustute ja kampaaniate kestvuse kohta. Vabandame!"
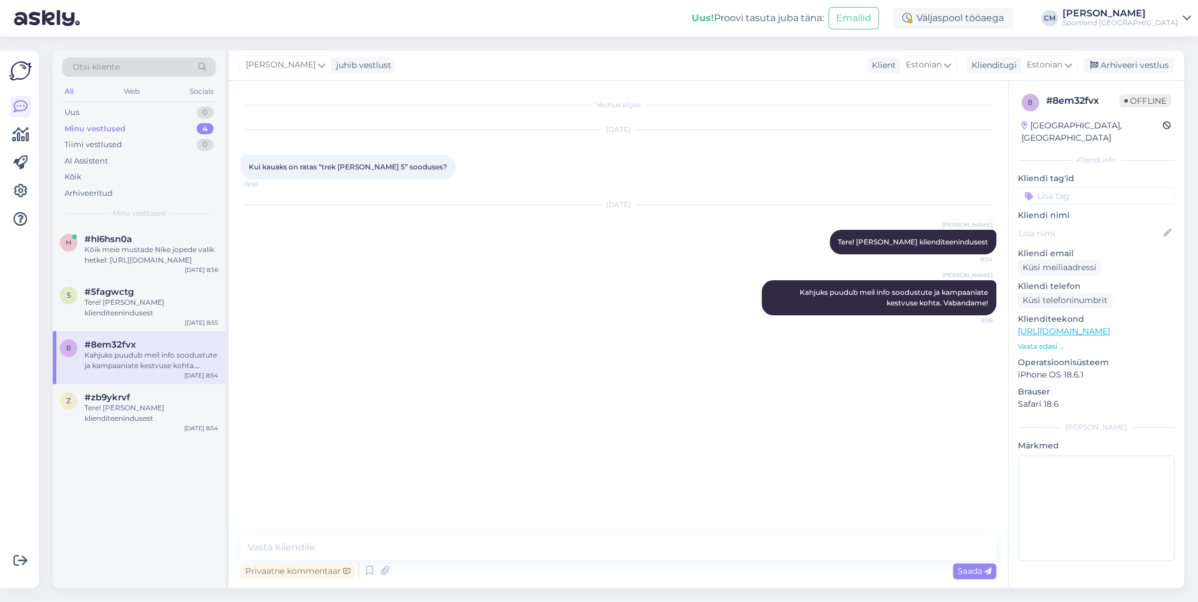
click at [897, 75] on div "[PERSON_NAME] juhib vestlust Klient [DEMOGRAPHIC_DATA] Klienditugi [DEMOGRAPHIC…" at bounding box center [706, 65] width 955 height 30
click at [897, 66] on div "Arhiveeri vestlus" at bounding box center [1128, 65] width 90 height 16
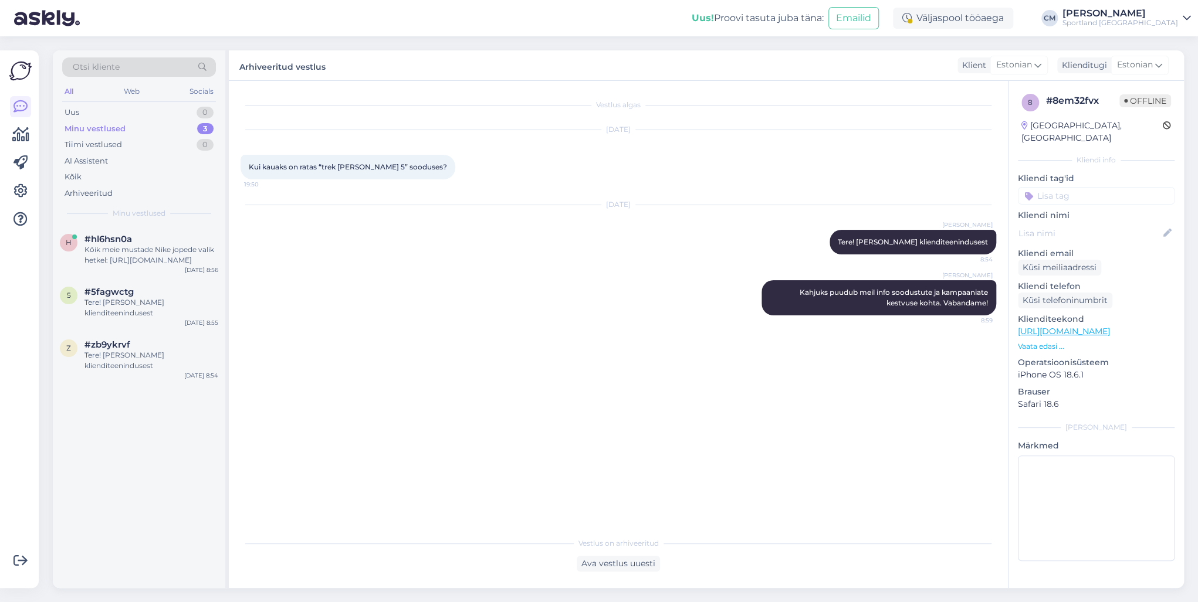
click at [897, 187] on input at bounding box center [1095, 196] width 157 height 18
type input "sood"
click at [897, 211] on div "Soodustused" at bounding box center [1095, 227] width 157 height 33
click at [897, 223] on span "Soodustused" at bounding box center [1096, 226] width 46 height 7
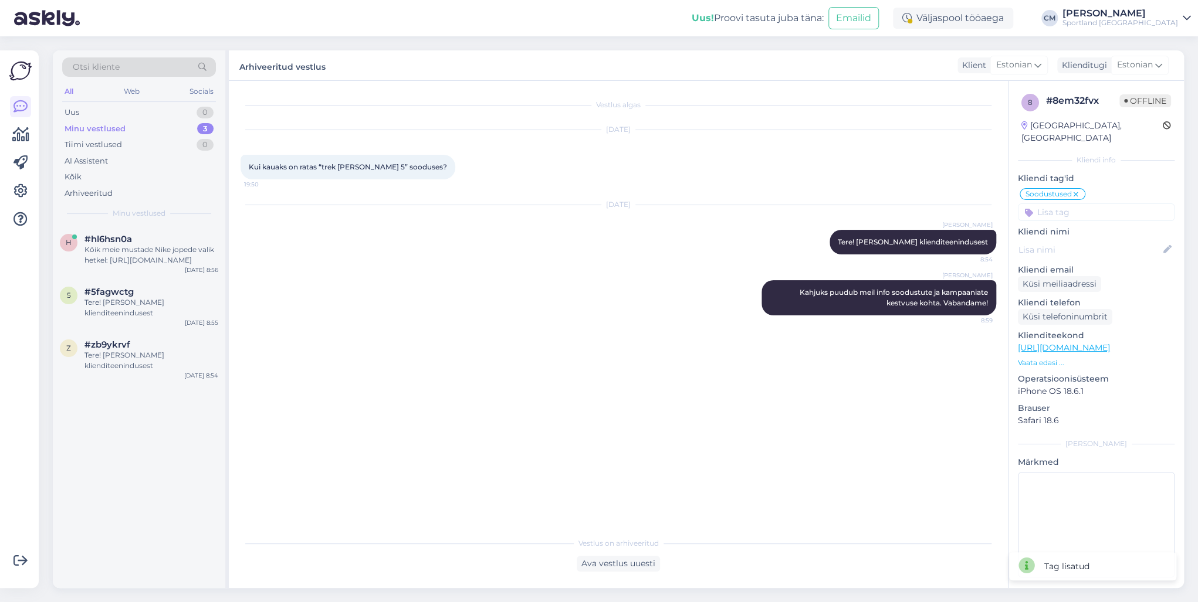
click at [897, 203] on input at bounding box center [1095, 212] width 157 height 18
type input "[PERSON_NAME]"
click at [897, 254] on span "Kampaania üldinfo" at bounding box center [1096, 257] width 67 height 7
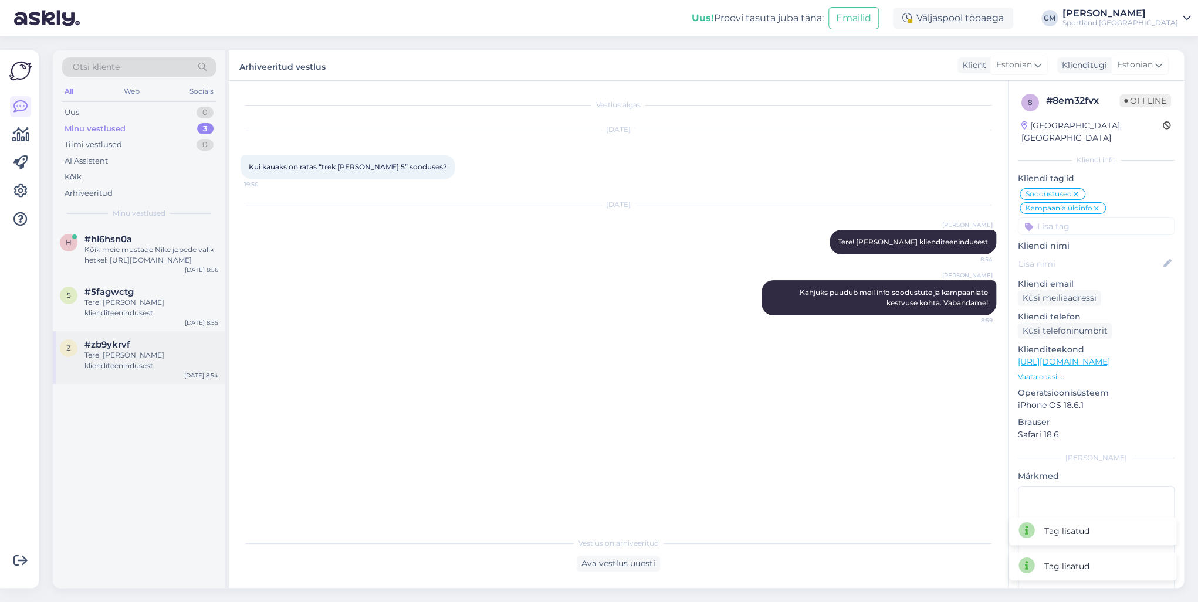
click at [167, 345] on div "#zb9ykrvf" at bounding box center [151, 345] width 134 height 11
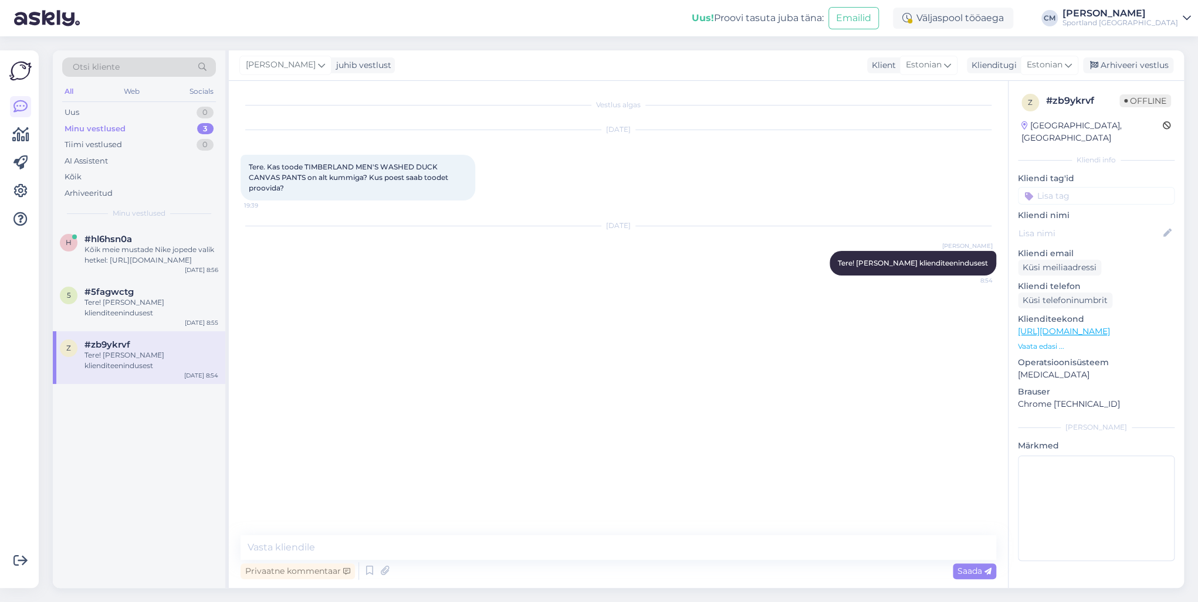
click at [897, 326] on link "[URL][DOMAIN_NAME]" at bounding box center [1063, 331] width 92 height 11
click at [156, 308] on div "Tere! [PERSON_NAME] klienditeenindusest" at bounding box center [151, 307] width 134 height 21
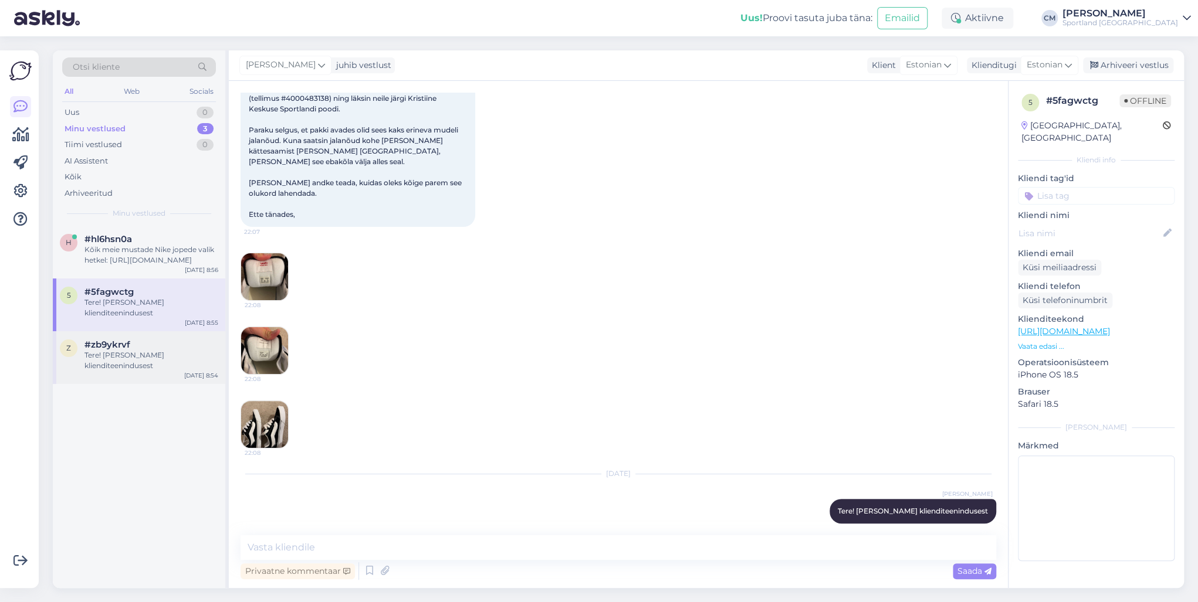
click at [84, 357] on div "Tere! [PERSON_NAME] klienditeenindusest" at bounding box center [151, 360] width 134 height 21
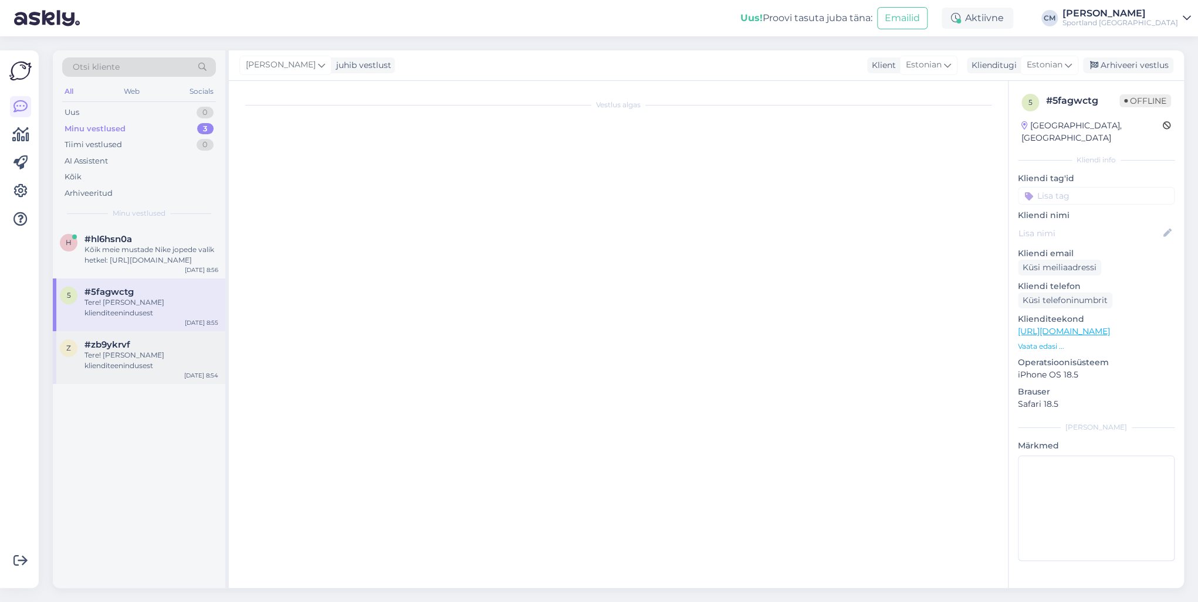
scroll to position [0, 0]
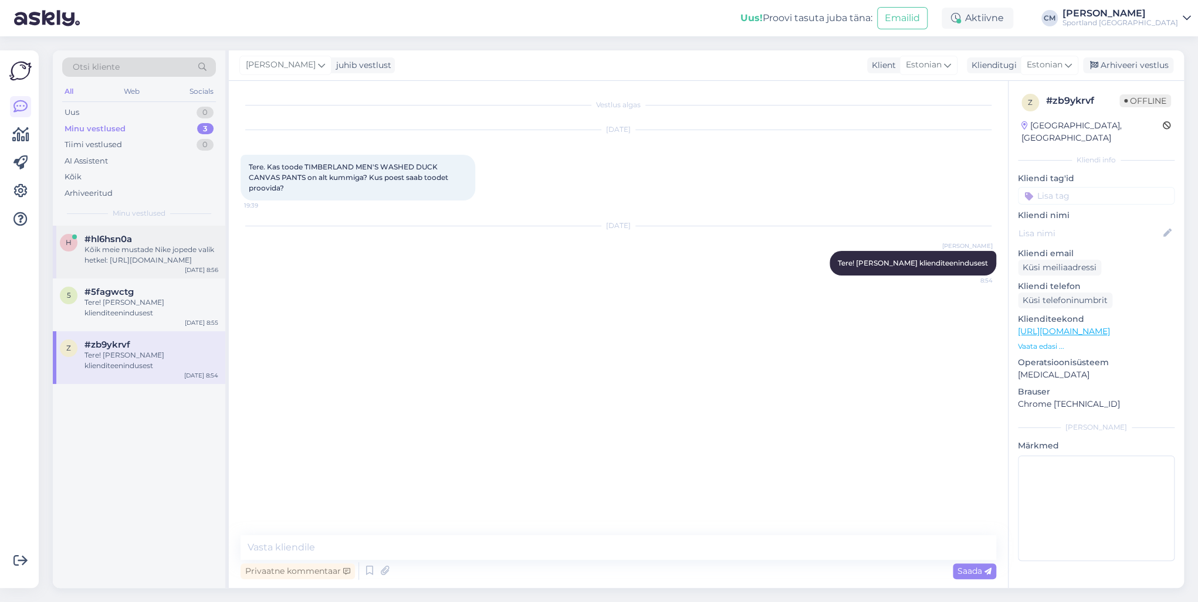
click at [138, 264] on div "Kõik meie mustade Nike jopede valik hetkel: [URL][DOMAIN_NAME]" at bounding box center [151, 255] width 134 height 21
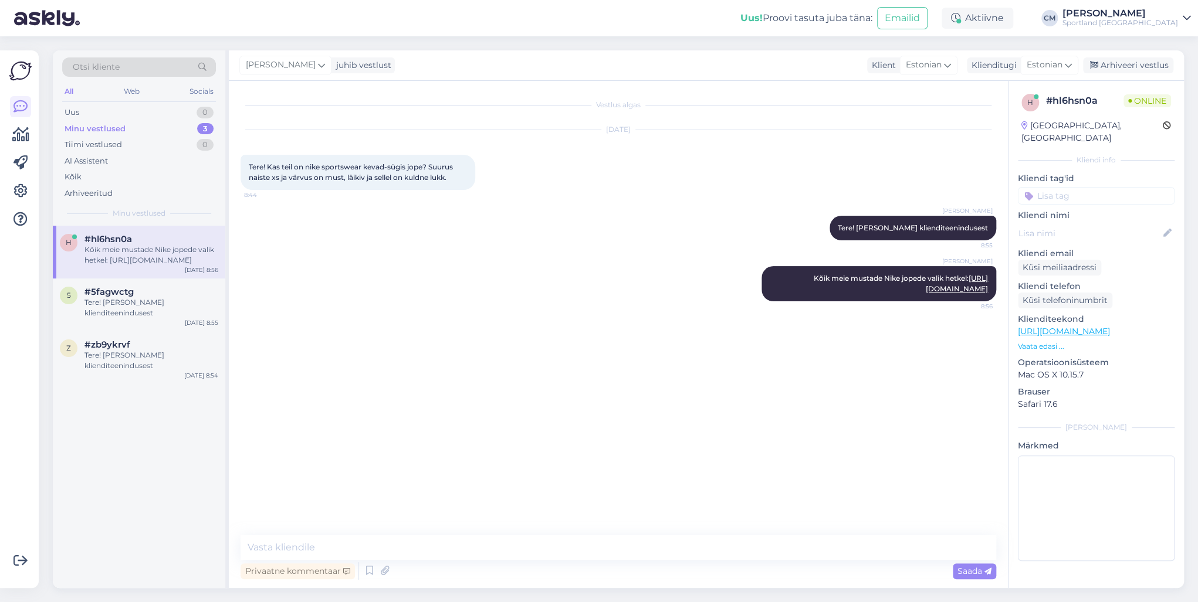
click at [897, 187] on input at bounding box center [1095, 196] width 157 height 18
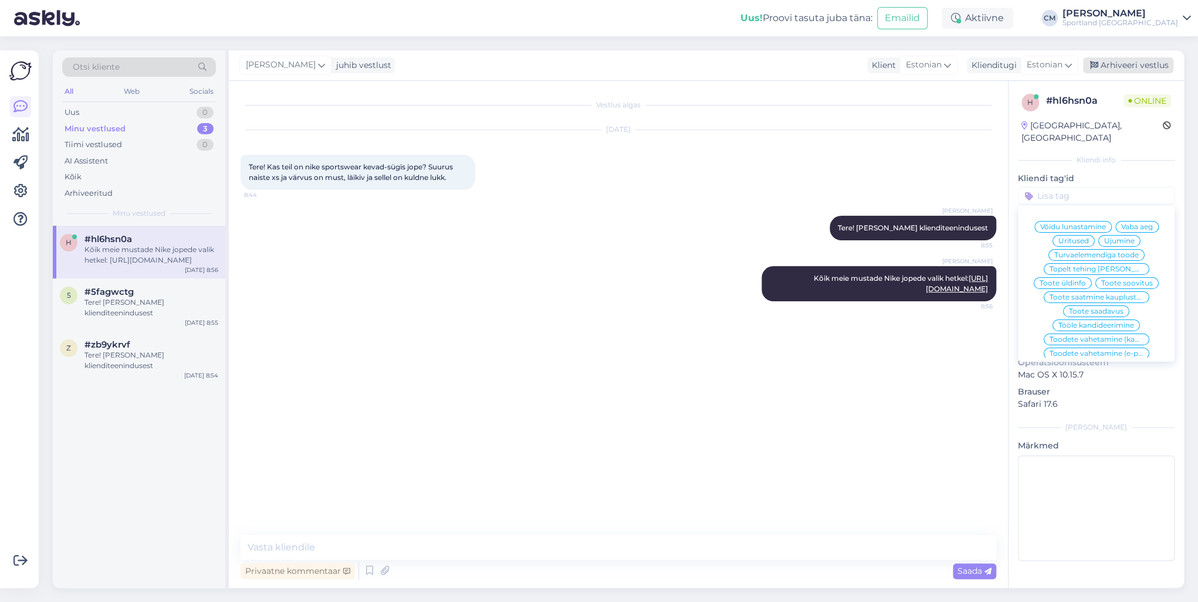
click at [897, 62] on div "Arhiveeri vestlus" at bounding box center [1128, 65] width 90 height 16
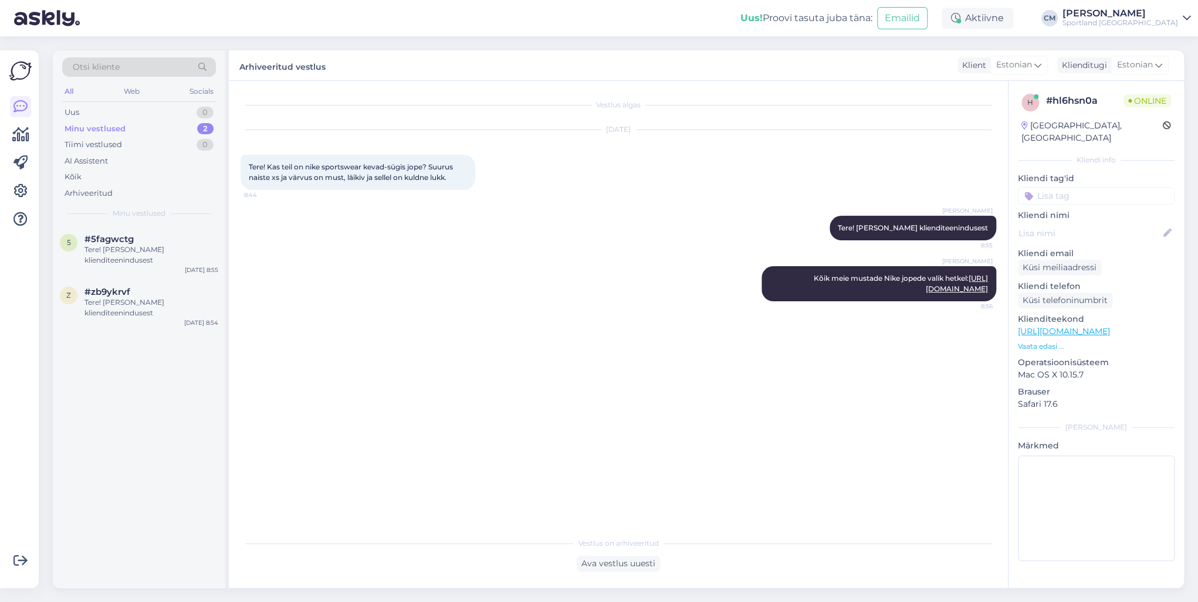
click at [897, 187] on input at bounding box center [1095, 196] width 157 height 18
type input "saada"
click at [897, 223] on span "Toote saadavus" at bounding box center [1095, 226] width 55 height 7
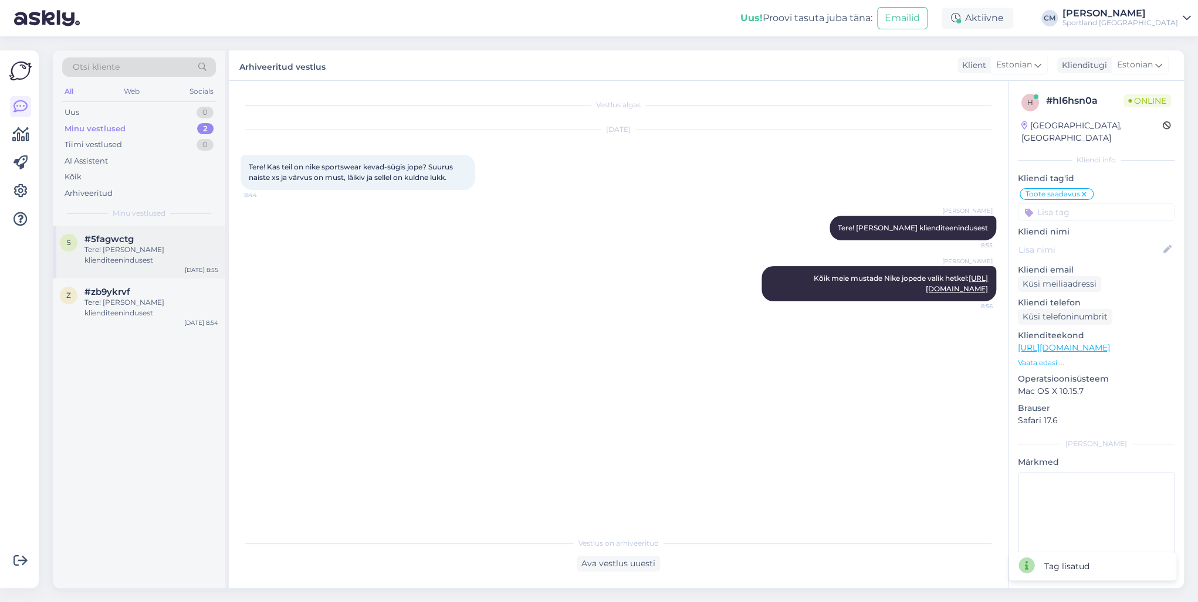
click at [163, 245] on div "Tere! [PERSON_NAME] klienditeenindusest" at bounding box center [151, 255] width 134 height 21
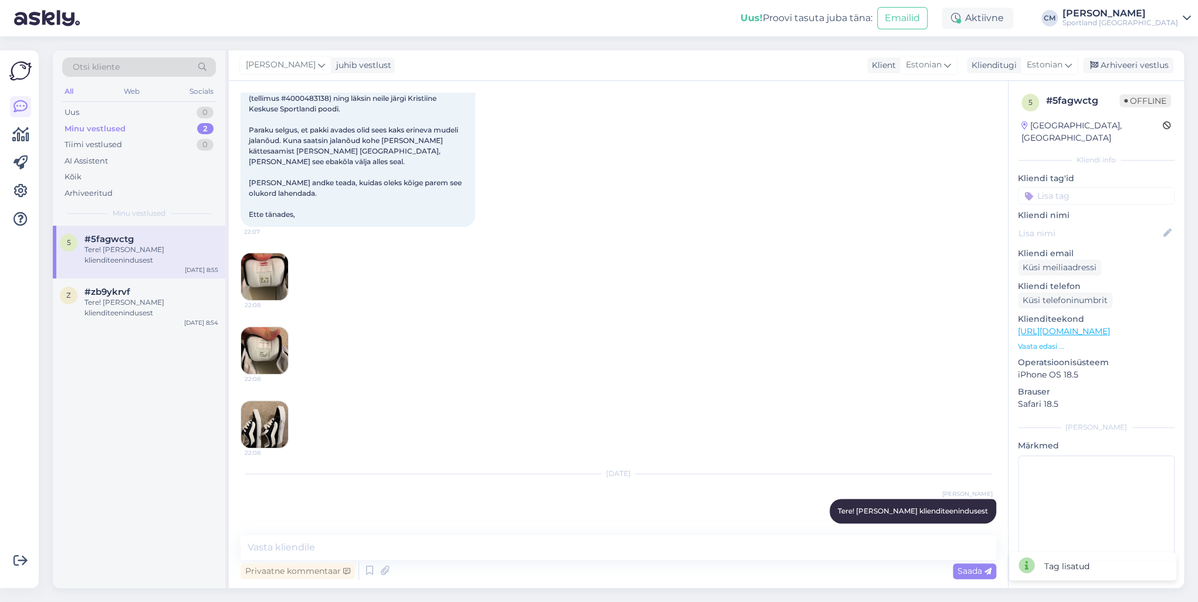
scroll to position [6, 0]
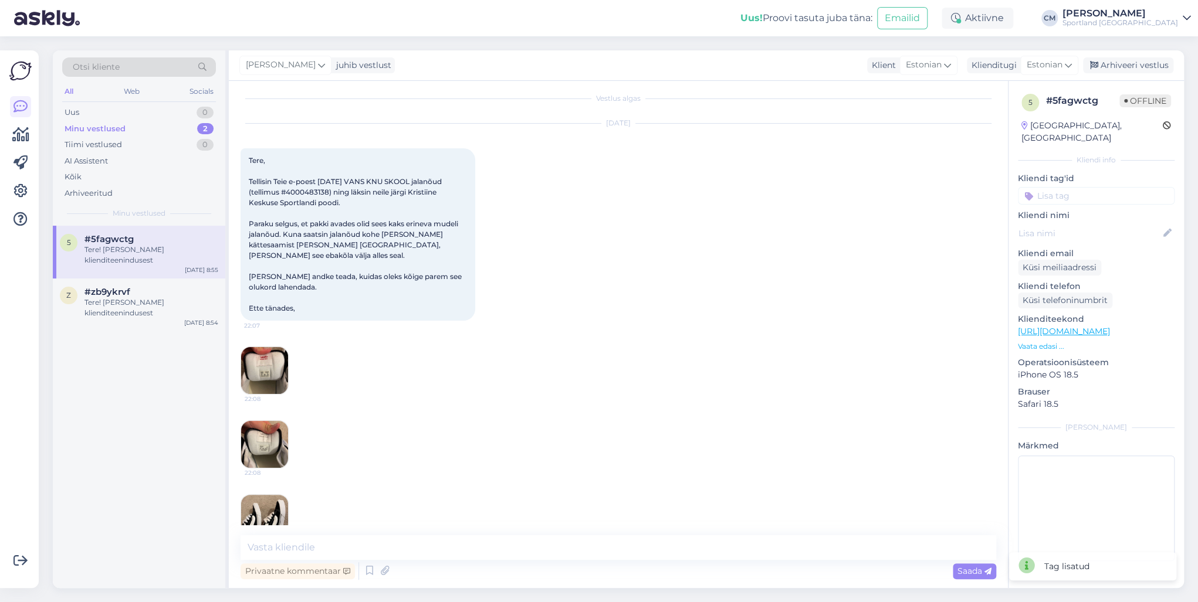
click at [317, 190] on span "Tere, Tellisin Teie e-poest [DATE] VANS KNU SKOOL jalanõud (tellimus #400048313…" at bounding box center [356, 234] width 215 height 157
copy span "4000483138"
click at [272, 373] on img at bounding box center [264, 370] width 47 height 47
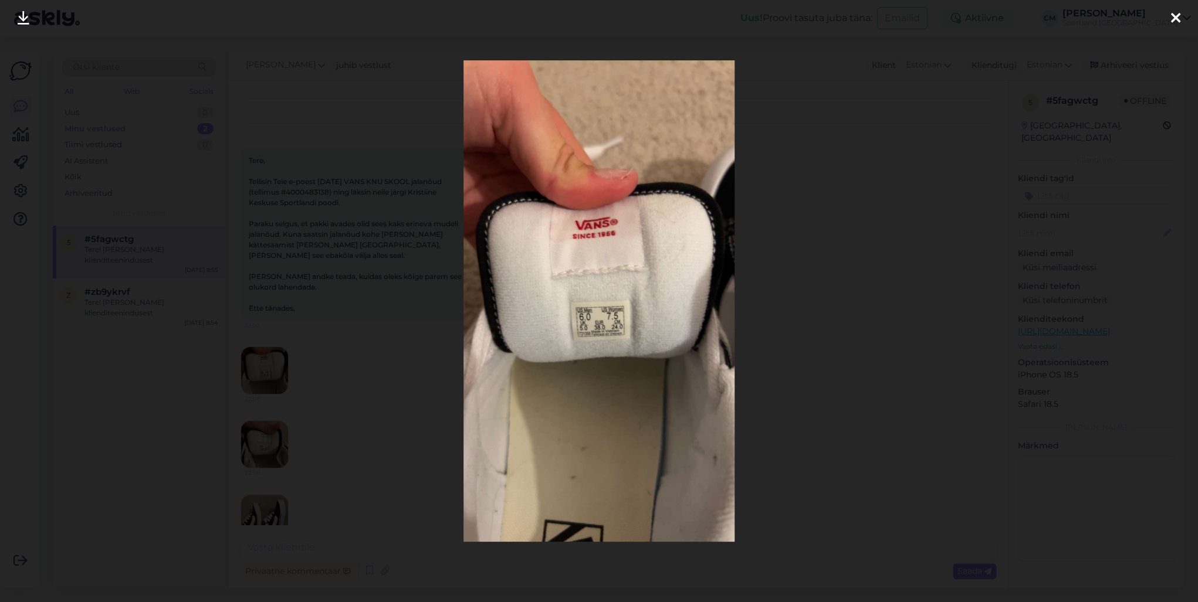
click at [329, 342] on div at bounding box center [599, 301] width 1198 height 602
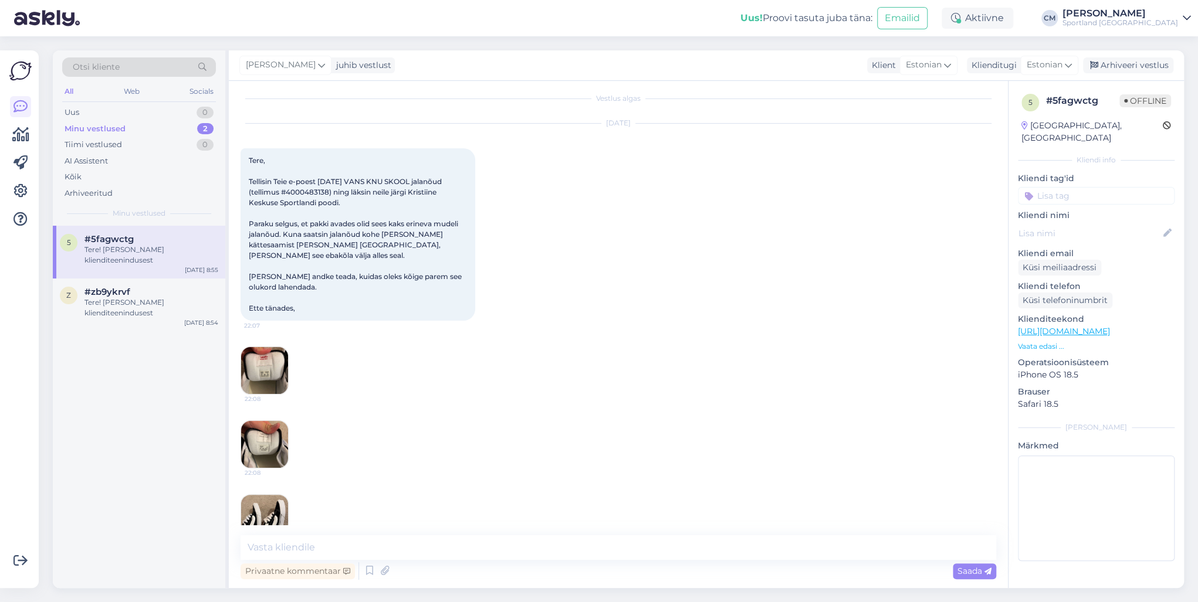
click at [266, 433] on img at bounding box center [264, 444] width 47 height 47
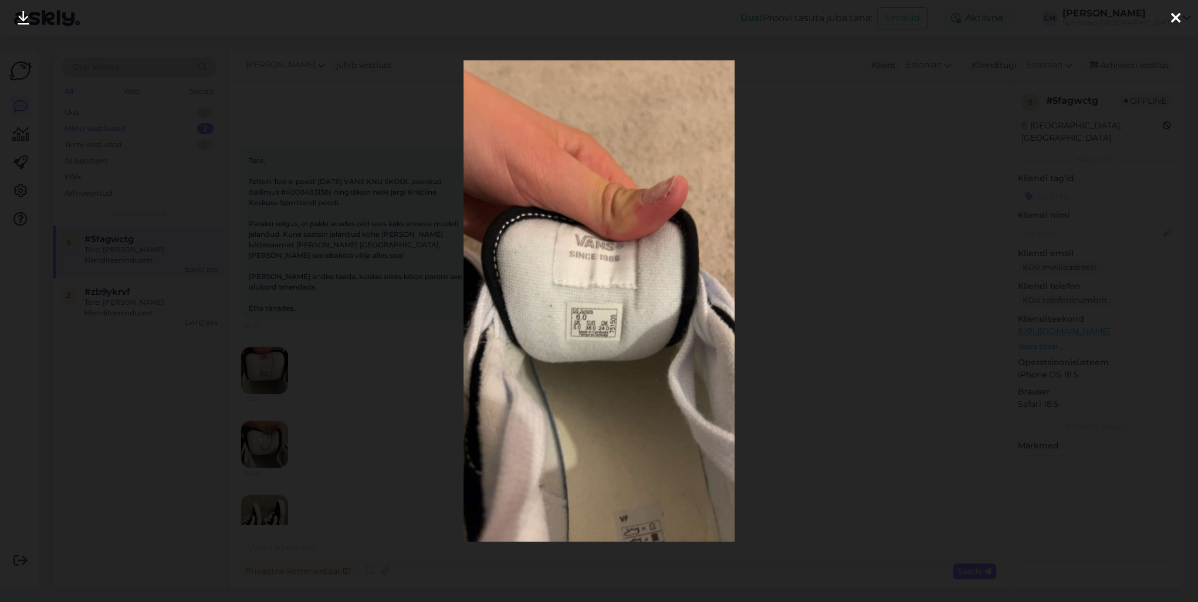
click at [341, 406] on div at bounding box center [599, 301] width 1198 height 602
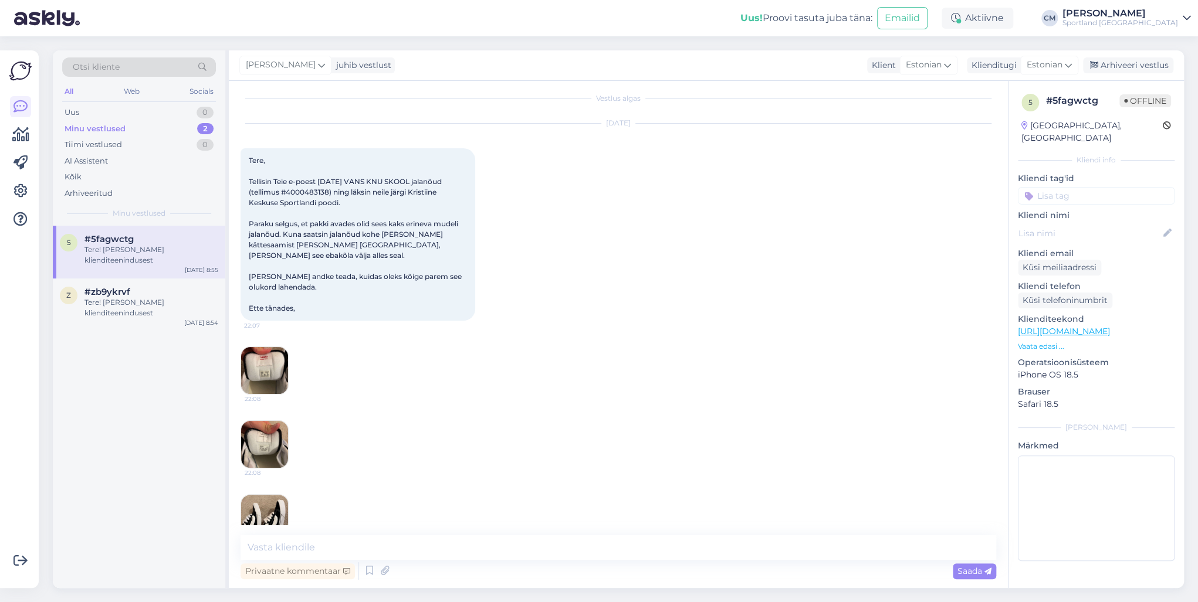
click at [270, 395] on span "22:08" at bounding box center [267, 399] width 44 height 9
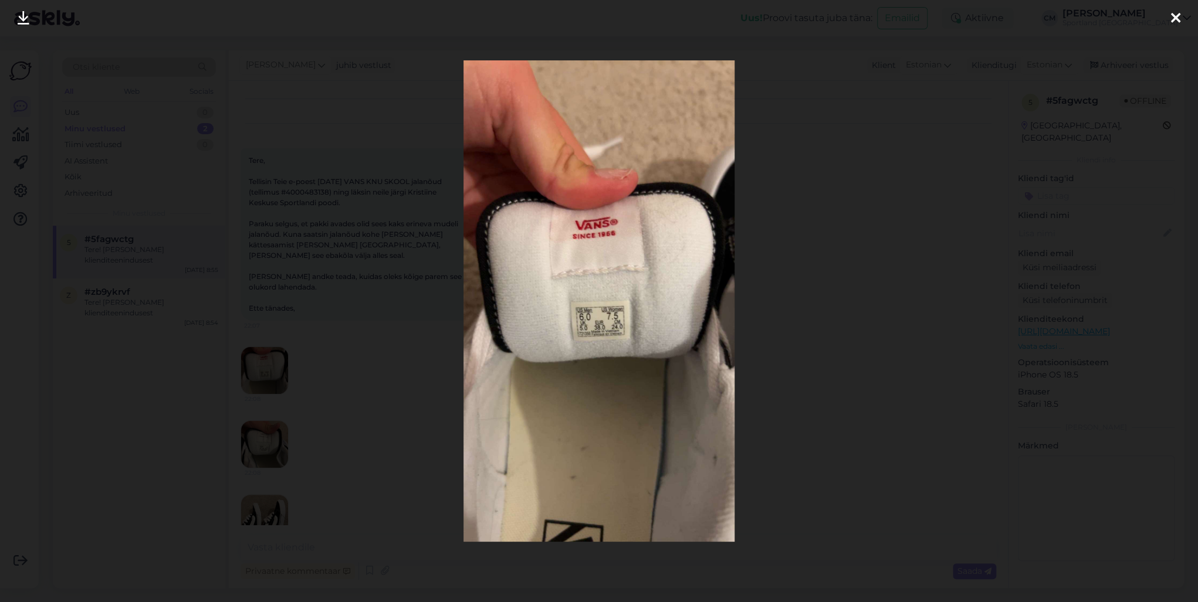
click at [334, 372] on div at bounding box center [599, 301] width 1198 height 602
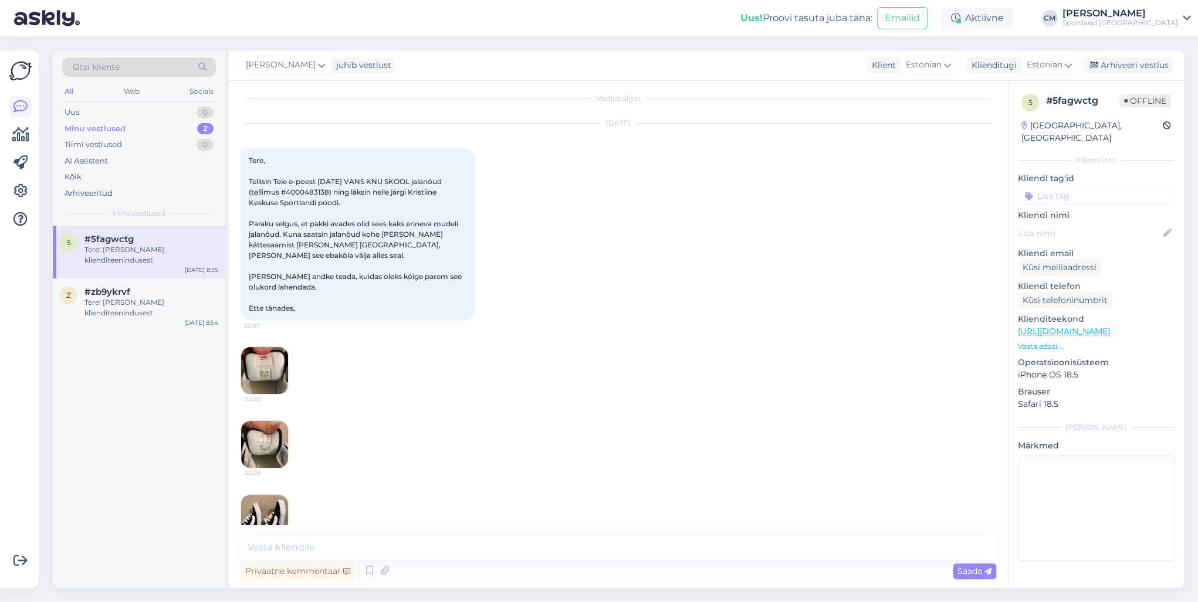
click at [264, 406] on div "22:08 22:08 22:08" at bounding box center [617, 445] width 755 height 222
click at [263, 408] on div "22:08 22:08 22:08" at bounding box center [617, 445] width 755 height 222
click at [253, 425] on img at bounding box center [264, 444] width 47 height 47
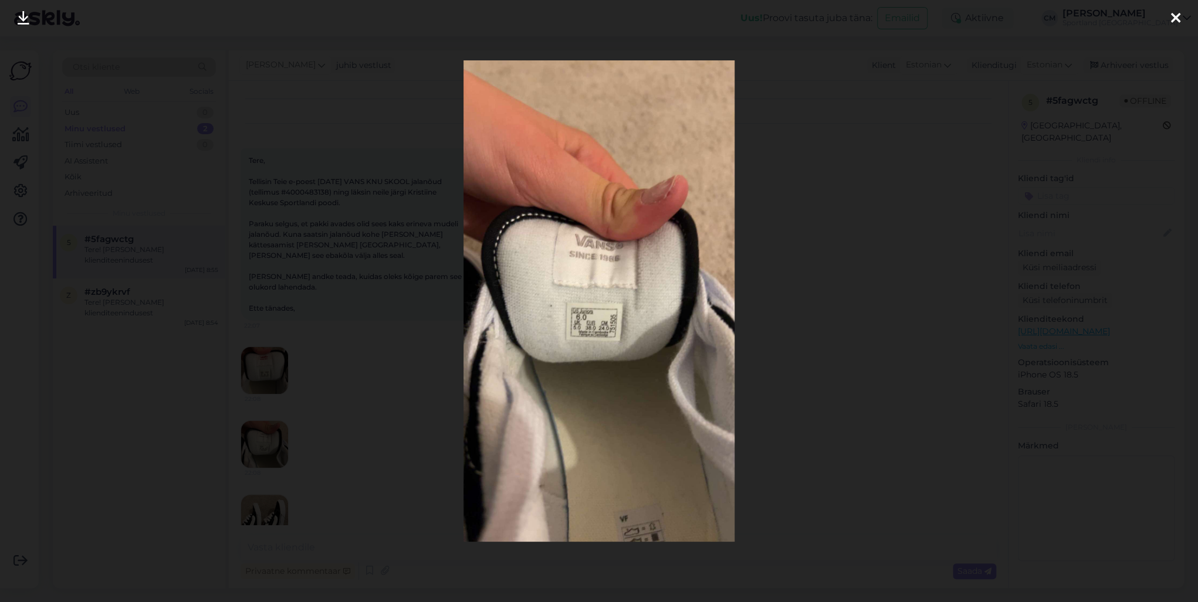
click at [365, 300] on div at bounding box center [599, 301] width 1198 height 602
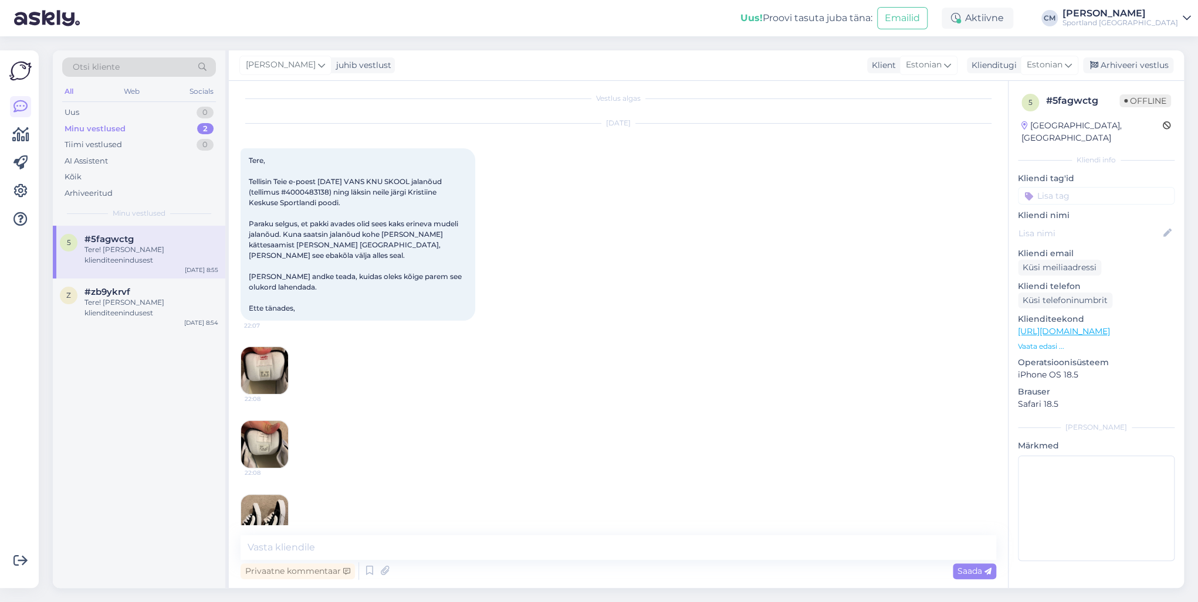
click at [255, 358] on img at bounding box center [264, 370] width 47 height 47
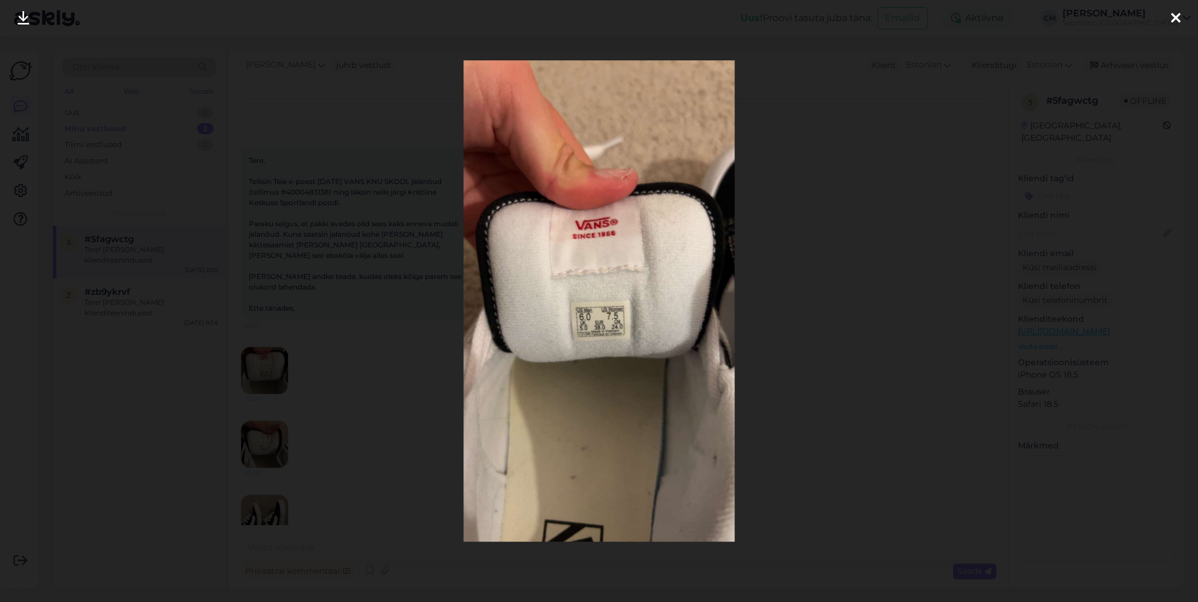
click at [368, 340] on div at bounding box center [599, 301] width 1198 height 602
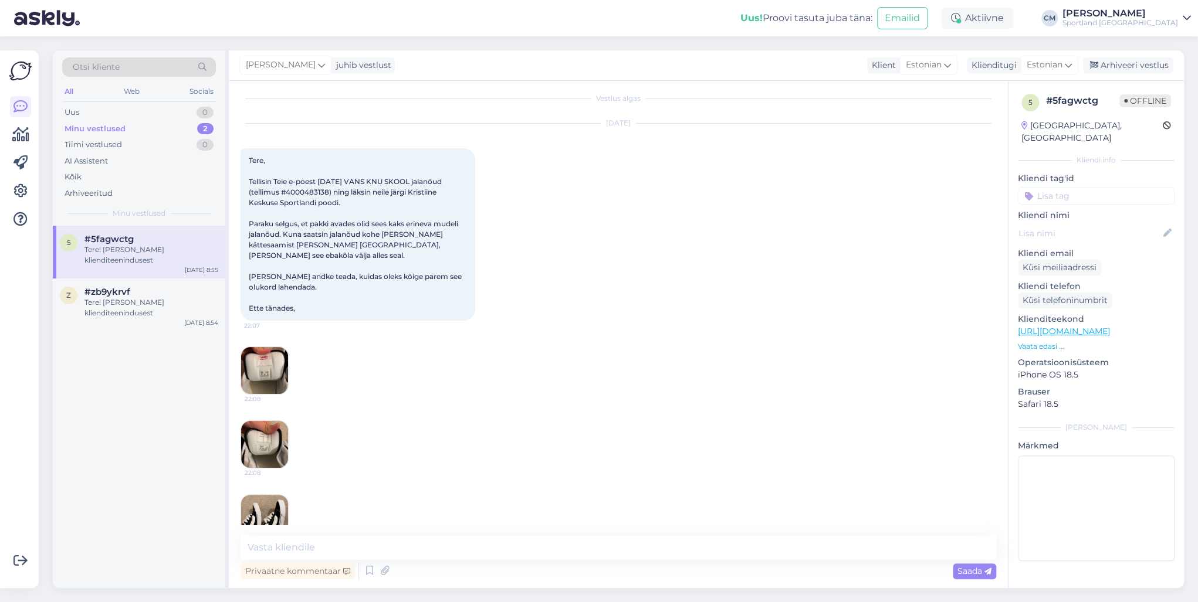
click at [274, 433] on img at bounding box center [264, 444] width 47 height 47
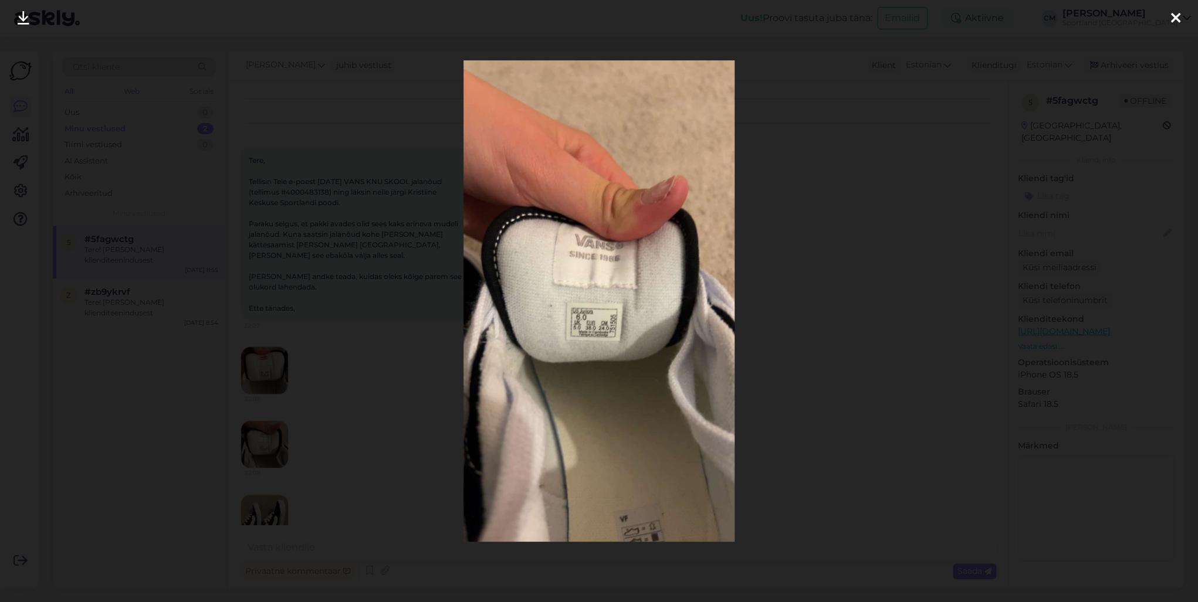
click at [354, 378] on div at bounding box center [599, 301] width 1198 height 602
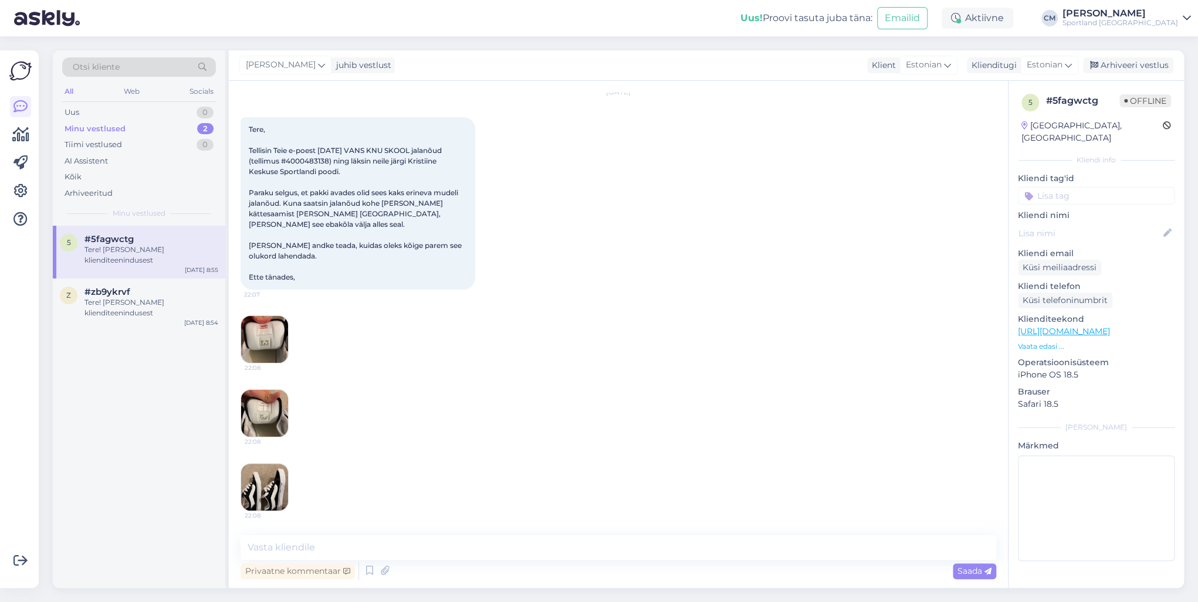
scroll to position [53, 0]
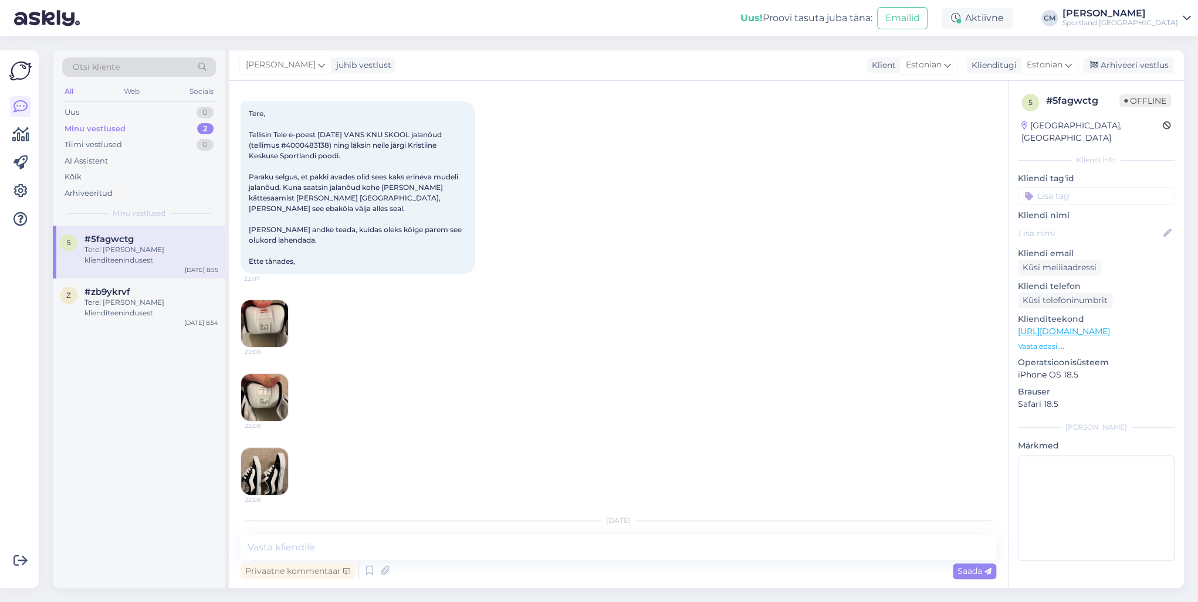
click at [284, 433] on img at bounding box center [264, 471] width 47 height 47
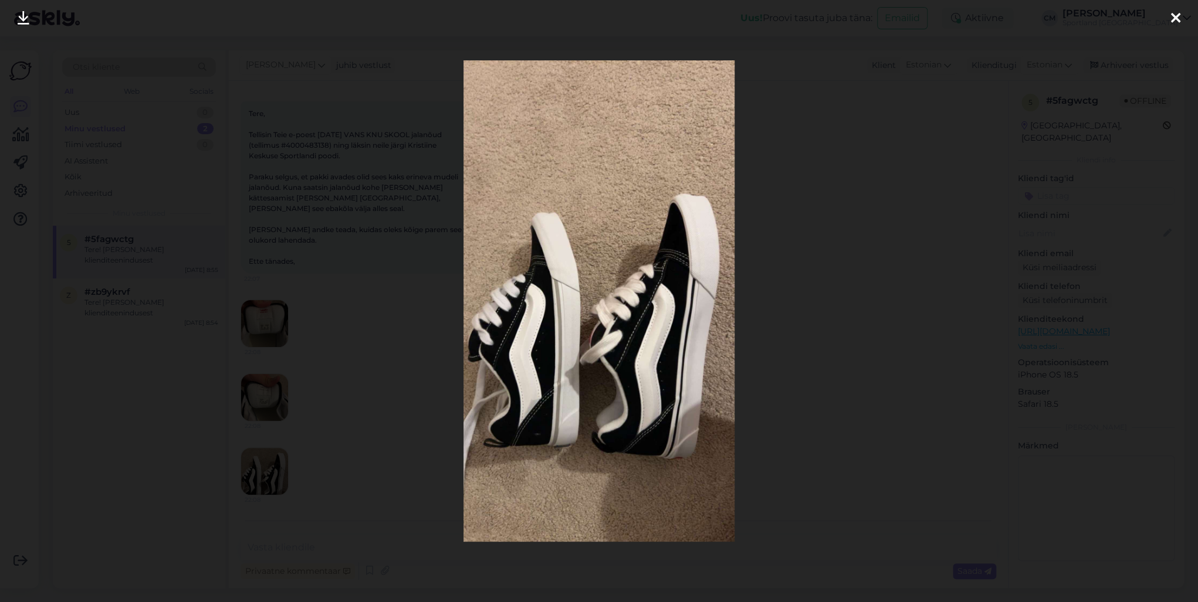
click at [338, 419] on div at bounding box center [599, 301] width 1198 height 602
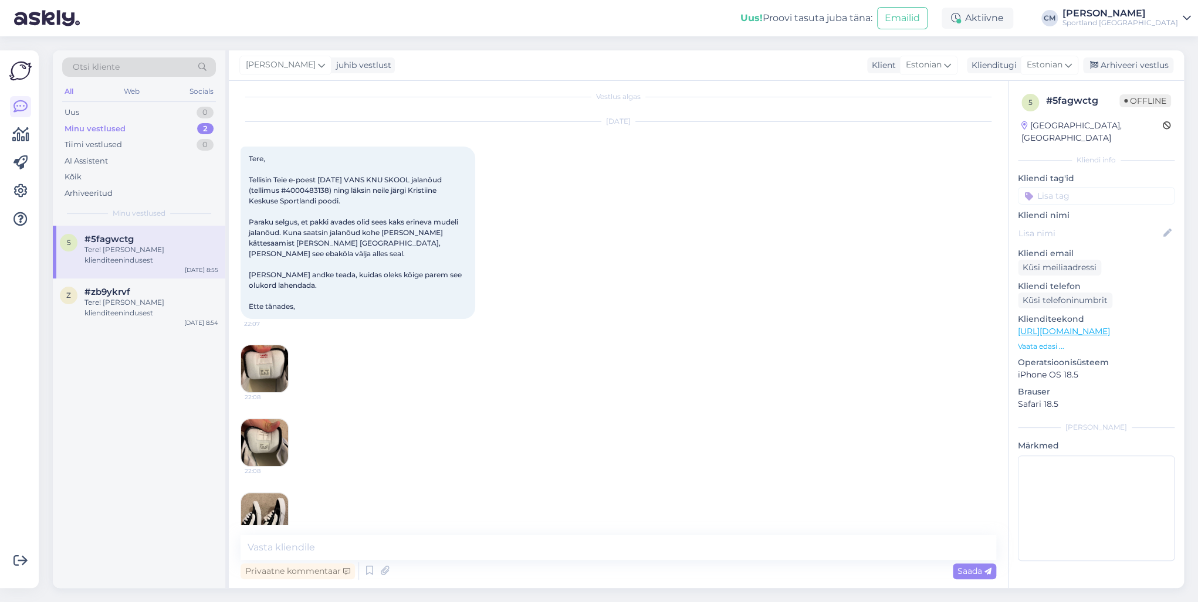
scroll to position [0, 0]
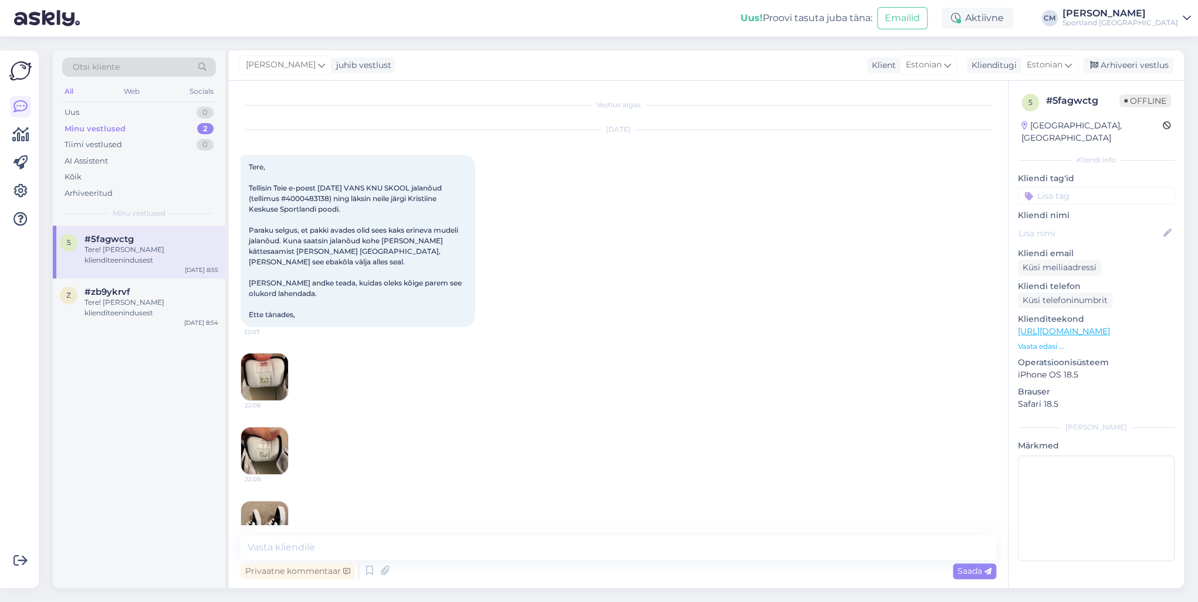
click at [307, 205] on span "Tere, Tellisin Teie e-poest [DATE] VANS KNU SKOOL jalanõud (tellimus #400048313…" at bounding box center [356, 240] width 215 height 157
click at [307, 198] on span "Tere, Tellisin Teie e-poest [DATE] VANS KNU SKOOL jalanõud (tellimus #400048313…" at bounding box center [356, 240] width 215 height 157
copy span "4000483138"
click at [115, 298] on div "Tere! [PERSON_NAME] klienditeenindusest" at bounding box center [151, 307] width 134 height 21
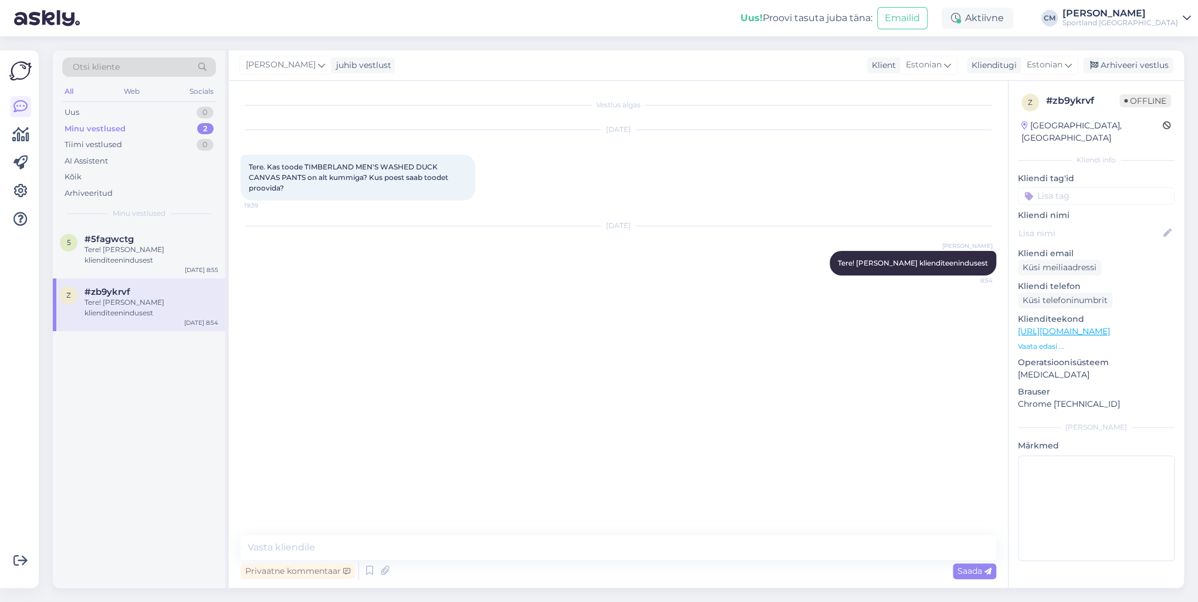
click at [897, 326] on link "[URL][DOMAIN_NAME]" at bounding box center [1063, 331] width 92 height 11
click at [375, 433] on textarea at bounding box center [617, 547] width 755 height 25
click at [535, 433] on textarea "Antud toodet saab tellida ainult e-poest kuna seda on saadavl meie kesklaos." at bounding box center [617, 547] width 755 height 25
type textarea "Antud toodet saab tellida ainult e-poest kuna seda on saadaval meie kesklaos."
click at [628, 433] on textarea "Antud toodet saab tellida ainult e-poest kuna seda on saadaval meie kesklaos." at bounding box center [617, 547] width 755 height 25
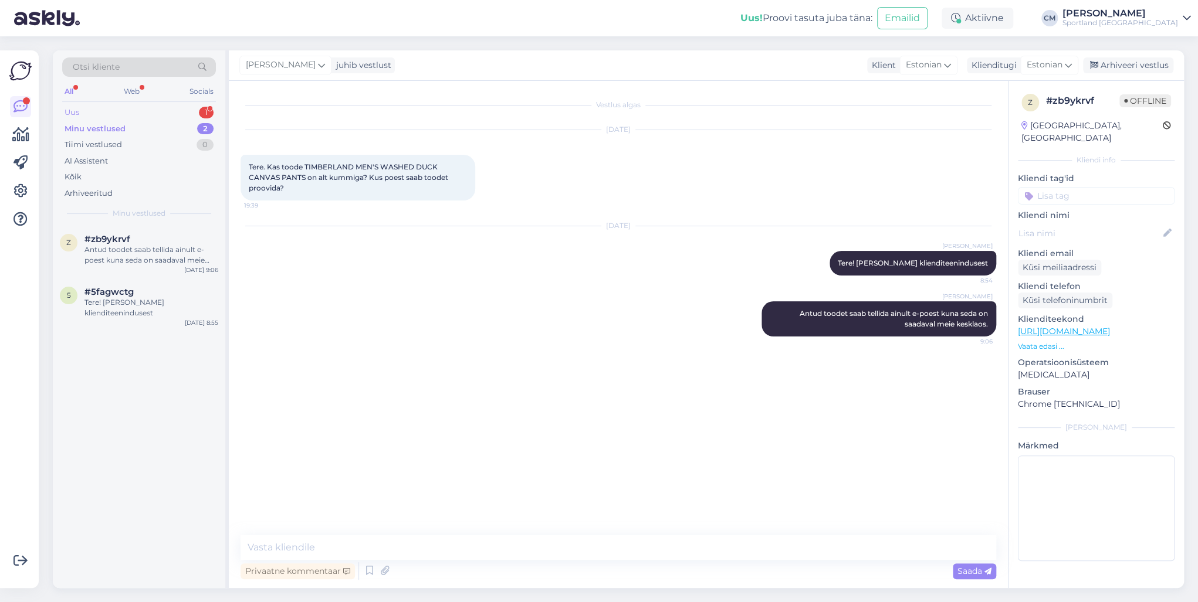
click at [202, 111] on div "1" at bounding box center [206, 113] width 15 height 12
click at [161, 260] on div "h #hh4snm0x 1 Tere hommikust [DATE] 9:06" at bounding box center [139, 247] width 172 height 42
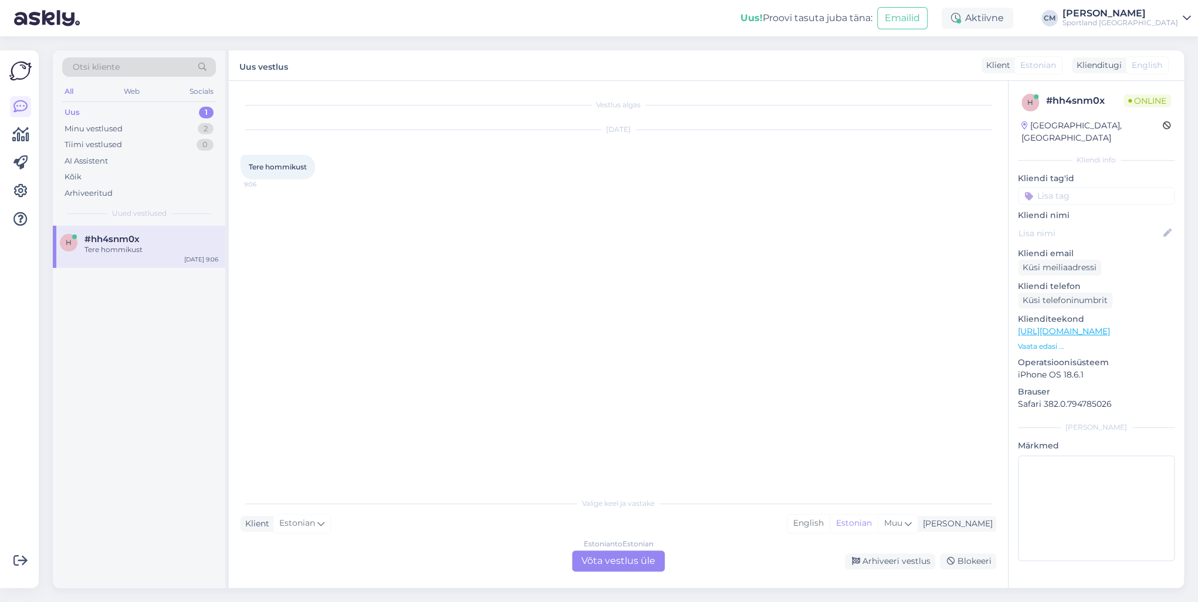
click at [616, 433] on div "Estonian to Estonian Võta vestlus üle" at bounding box center [618, 561] width 93 height 21
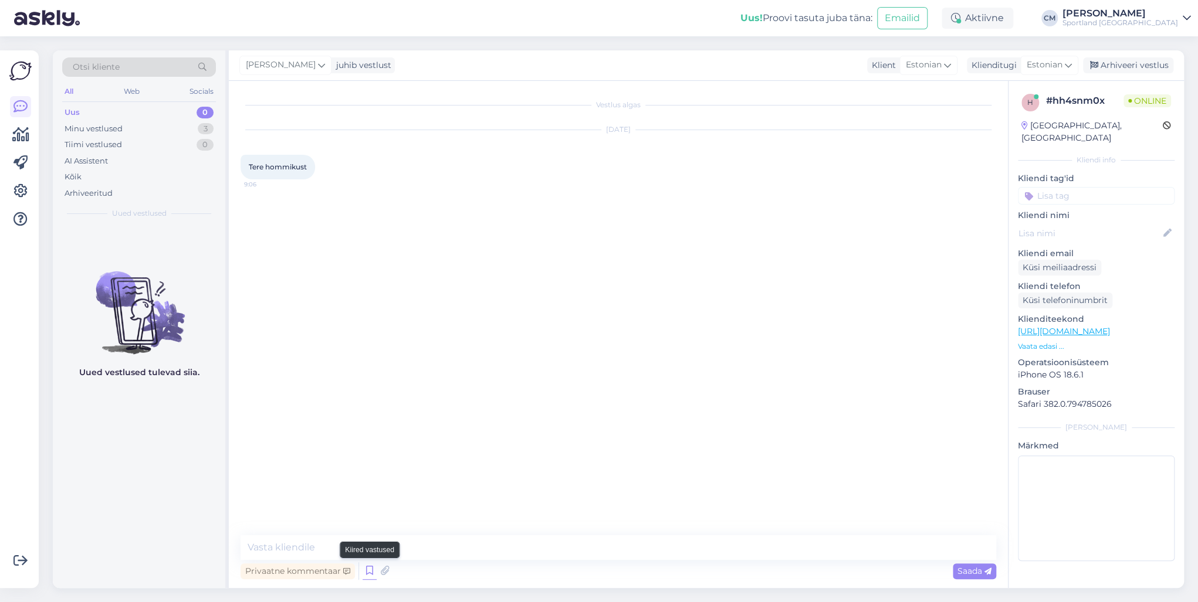
click at [368, 433] on icon at bounding box center [369, 571] width 14 height 18
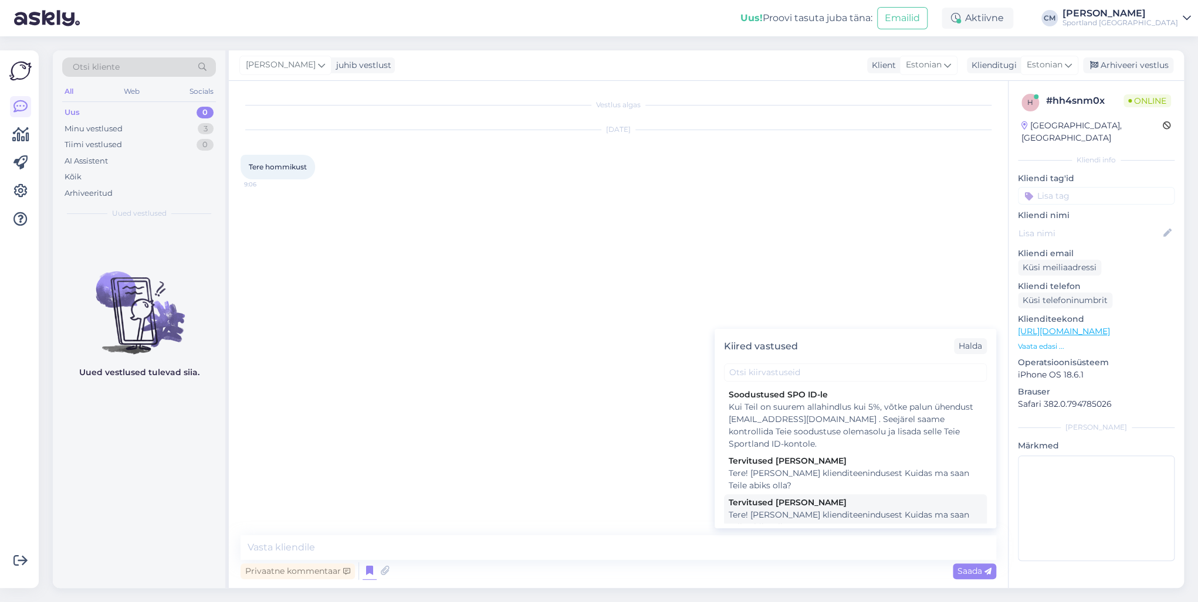
click at [815, 433] on div "Tervitused [PERSON_NAME] Tere! [PERSON_NAME] klienditeenindusest Kuidas ma saan…" at bounding box center [855, 515] width 263 height 42
type textarea "Tere! [PERSON_NAME] klienditeenindusest Kuidas ma saan Teile abiks olla?"
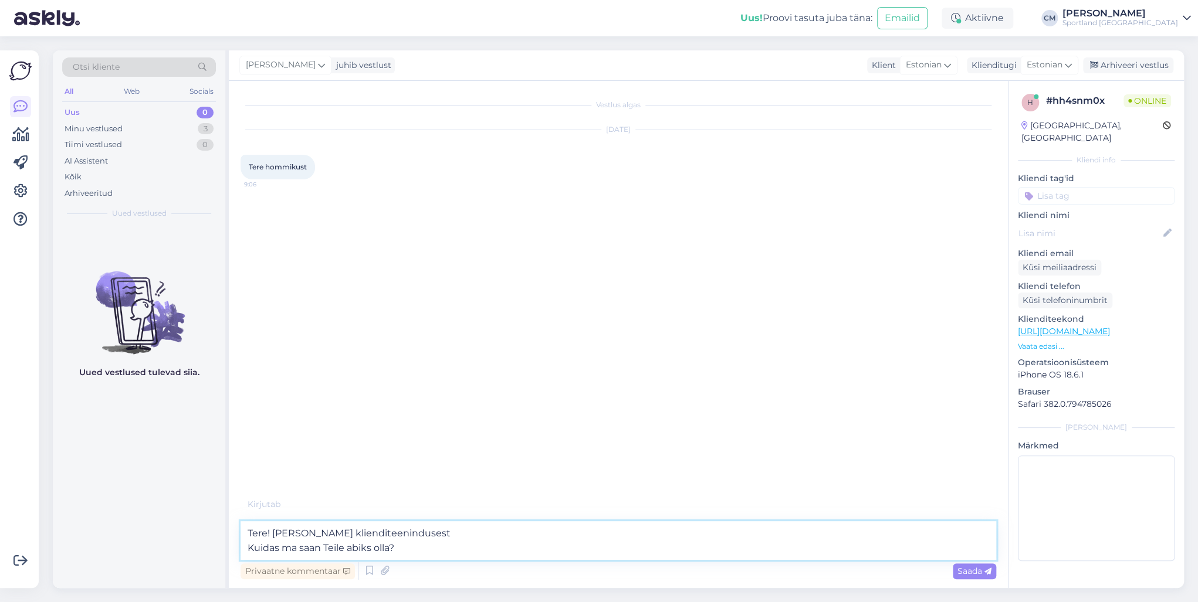
click at [734, 433] on textarea "Tere! [PERSON_NAME] klienditeenindusest Kuidas ma saan Teile abiks olla?" at bounding box center [617, 540] width 755 height 39
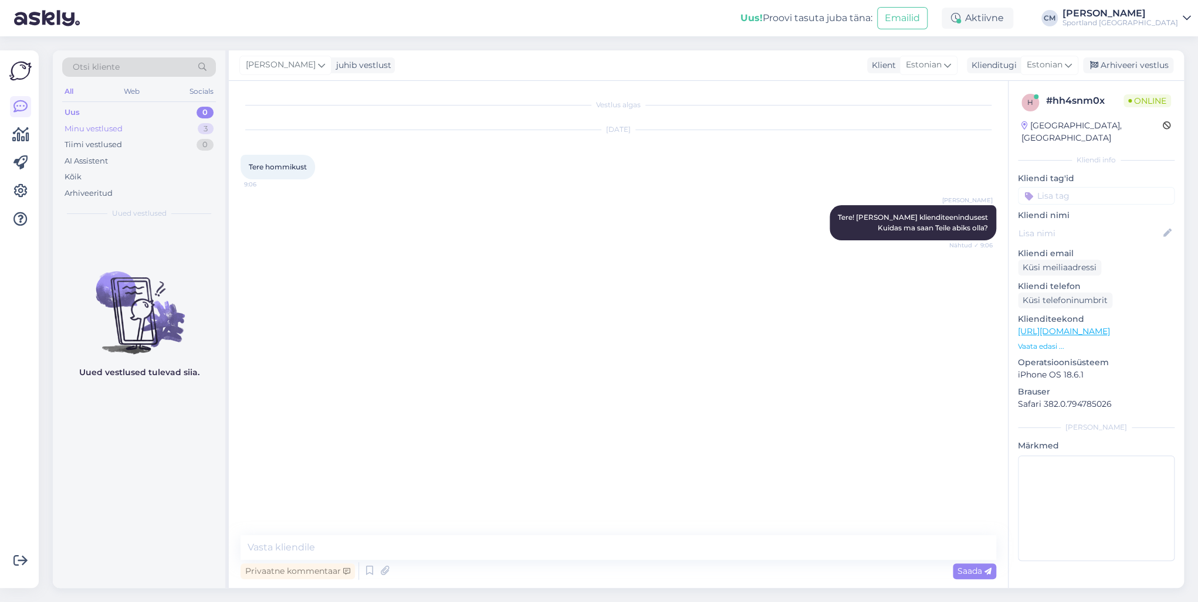
click at [171, 127] on div "Minu vestlused 3" at bounding box center [139, 129] width 154 height 16
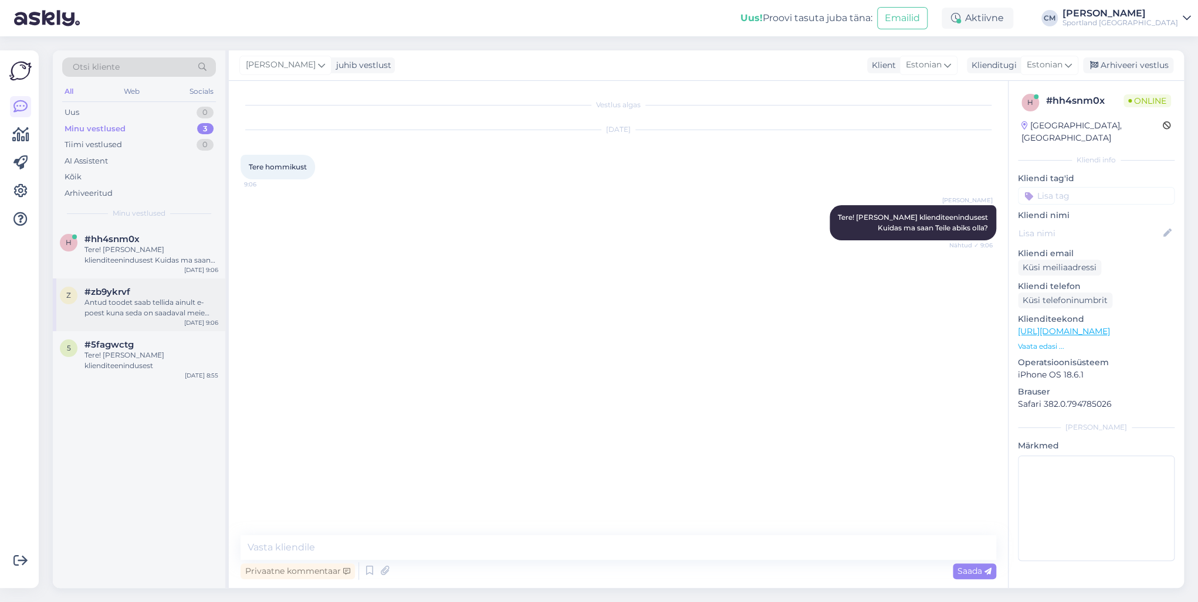
click at [143, 298] on div "Antud toodet saab tellida ainult e-poest kuna seda on saadaval meie kesklaos." at bounding box center [151, 307] width 134 height 21
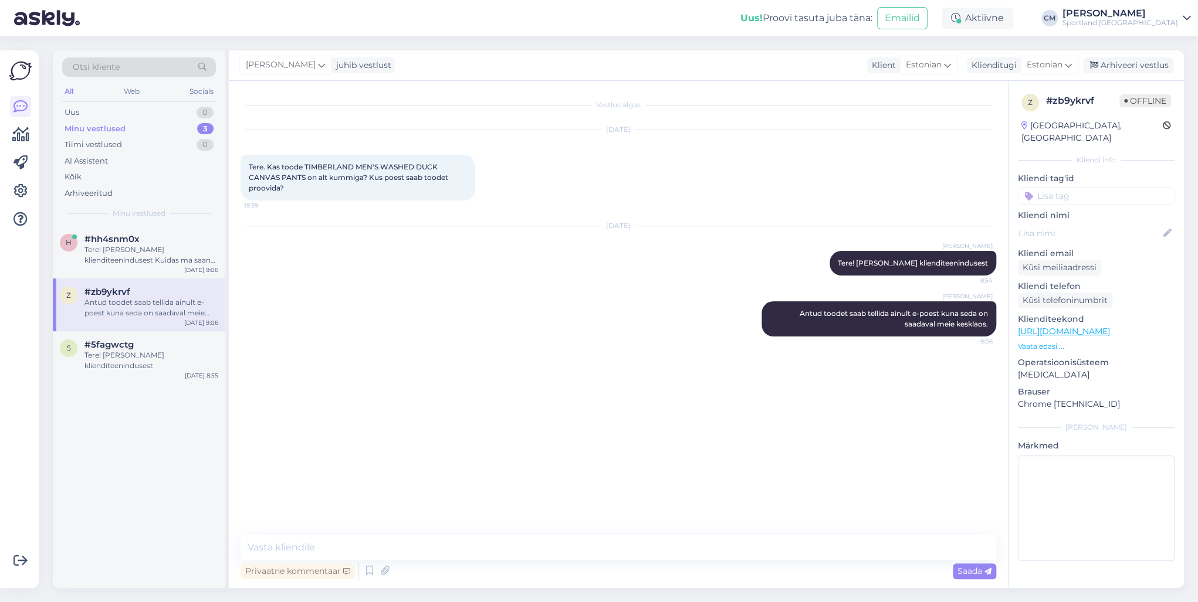
click at [116, 321] on div "z #zb9ykrvf Antud toodet saab tellida ainult e-poest kuna seda on saadaval meie…" at bounding box center [139, 305] width 172 height 53
click at [118, 373] on div "5 #5fagwctg Tere! [PERSON_NAME] klienditeenindusest [DATE] 8:55" at bounding box center [139, 357] width 172 height 53
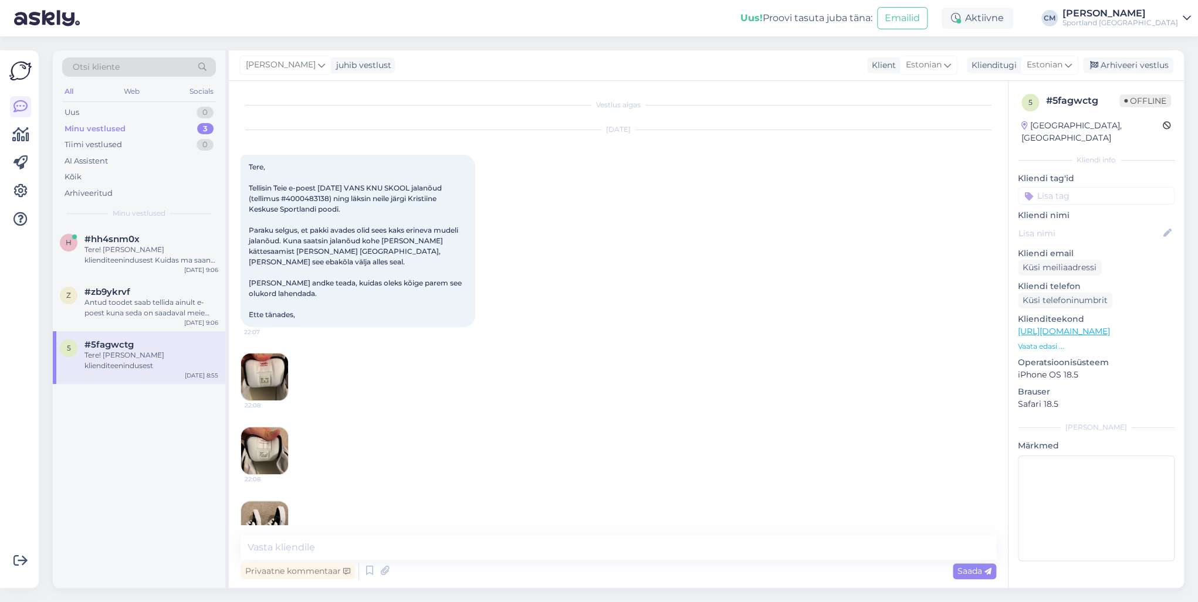
scroll to position [100, 0]
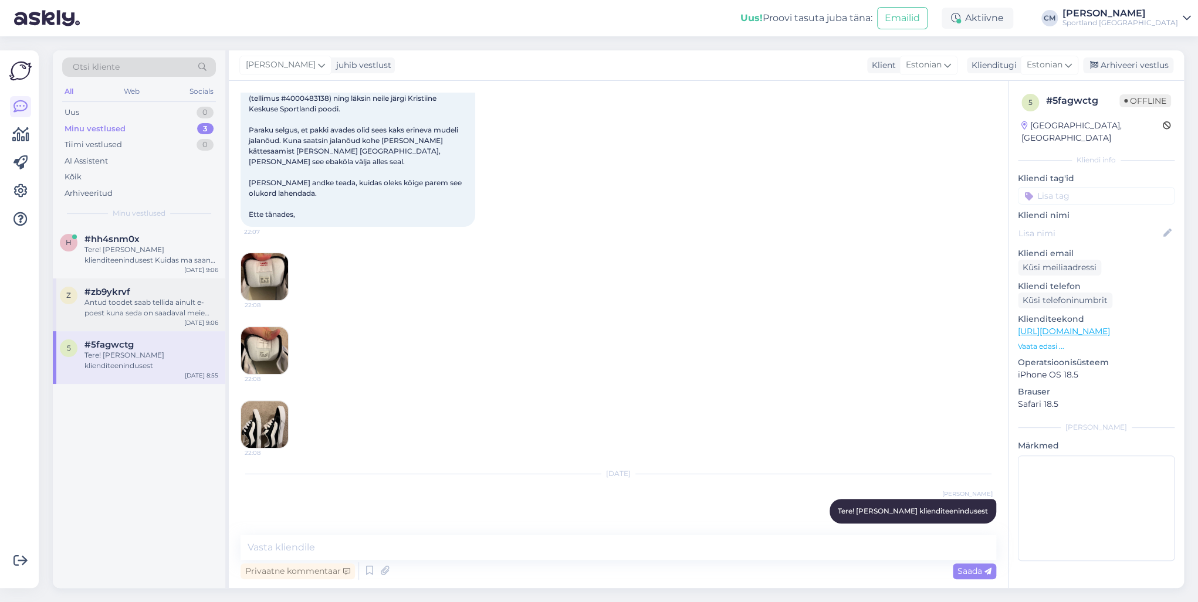
click at [214, 317] on div "Antud toodet saab tellida ainult e-poest kuna seda on saadaval meie kesklaos." at bounding box center [151, 307] width 134 height 21
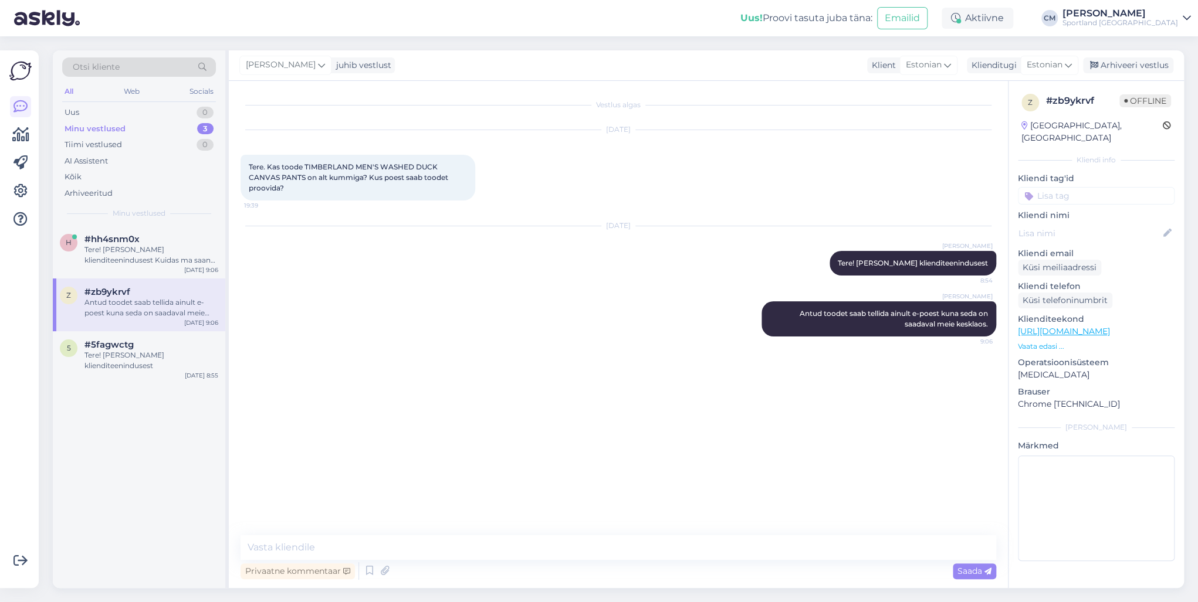
scroll to position [0, 0]
click at [897, 56] on div "[PERSON_NAME] juhib vestlust Klient [DEMOGRAPHIC_DATA] Klienditugi [DEMOGRAPHIC…" at bounding box center [706, 65] width 955 height 30
click at [897, 63] on div "Arhiveeri vestlus" at bounding box center [1128, 65] width 90 height 16
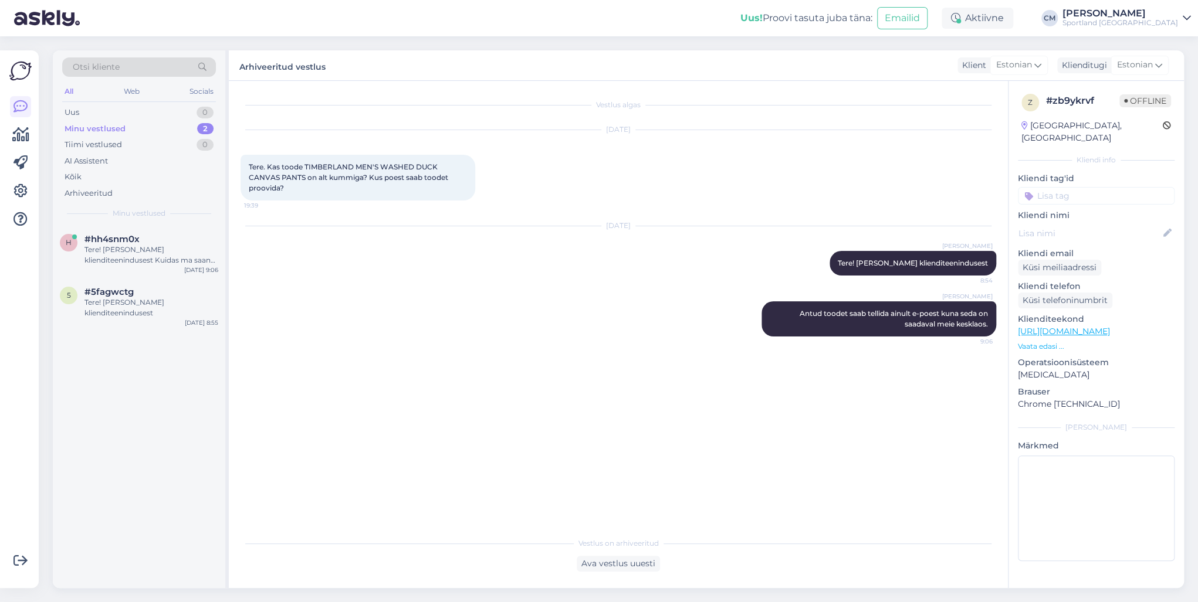
click at [897, 187] on input at bounding box center [1095, 196] width 157 height 18
type input "saada"
click at [897, 221] on div "Toote saadavus" at bounding box center [1096, 227] width 66 height 12
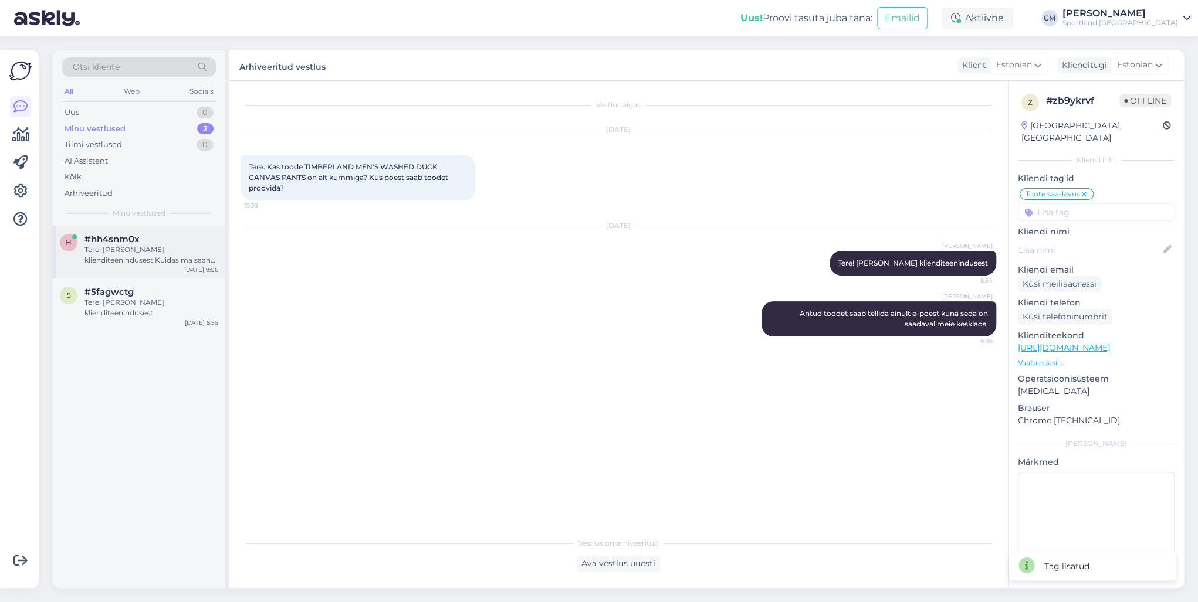
click at [137, 259] on div "Tere! [PERSON_NAME] klienditeenindusest Kuidas ma saan Teile abiks olla?" at bounding box center [151, 255] width 134 height 21
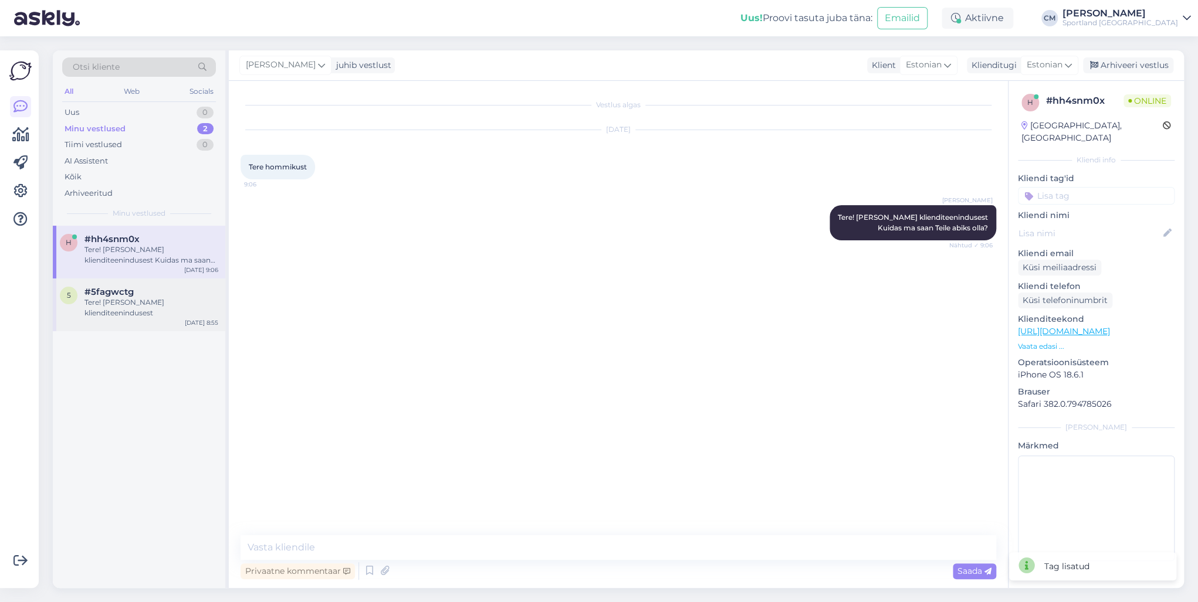
click at [124, 288] on span "#5fagwctg" at bounding box center [108, 292] width 49 height 11
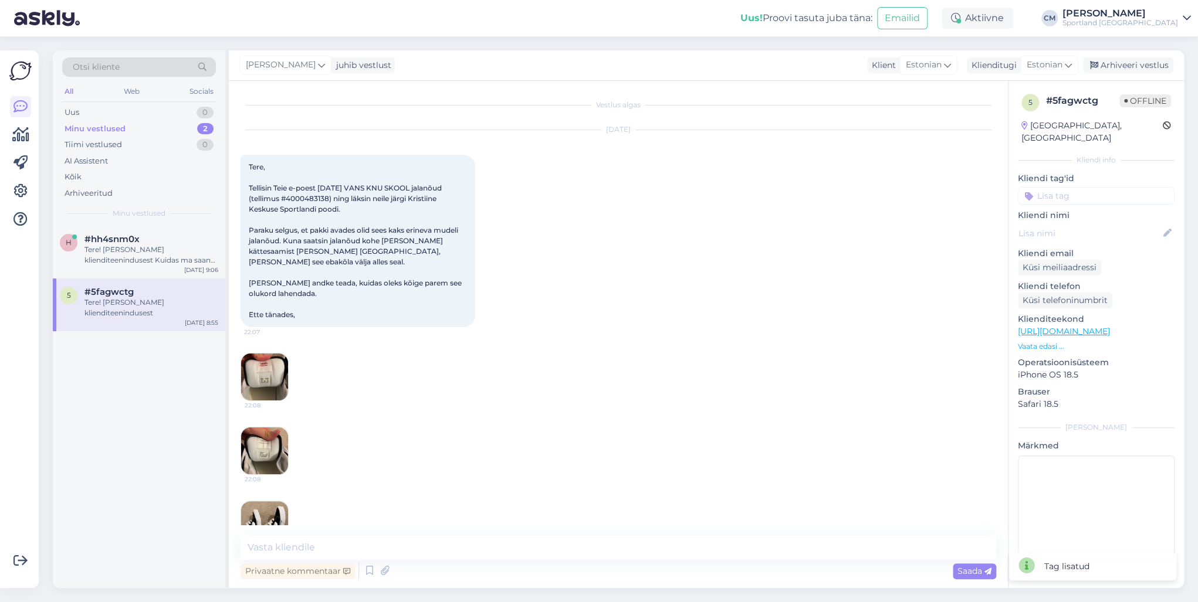
click at [310, 201] on span "Tere, Tellisin Teie e-poest [DATE] VANS KNU SKOOL jalanõud (tellimus #400048313…" at bounding box center [356, 240] width 215 height 157
copy span "4000483138"
click at [163, 256] on div "Tere! [PERSON_NAME] klienditeenindusest Kuidas ma saan Teile abiks olla?" at bounding box center [151, 255] width 134 height 21
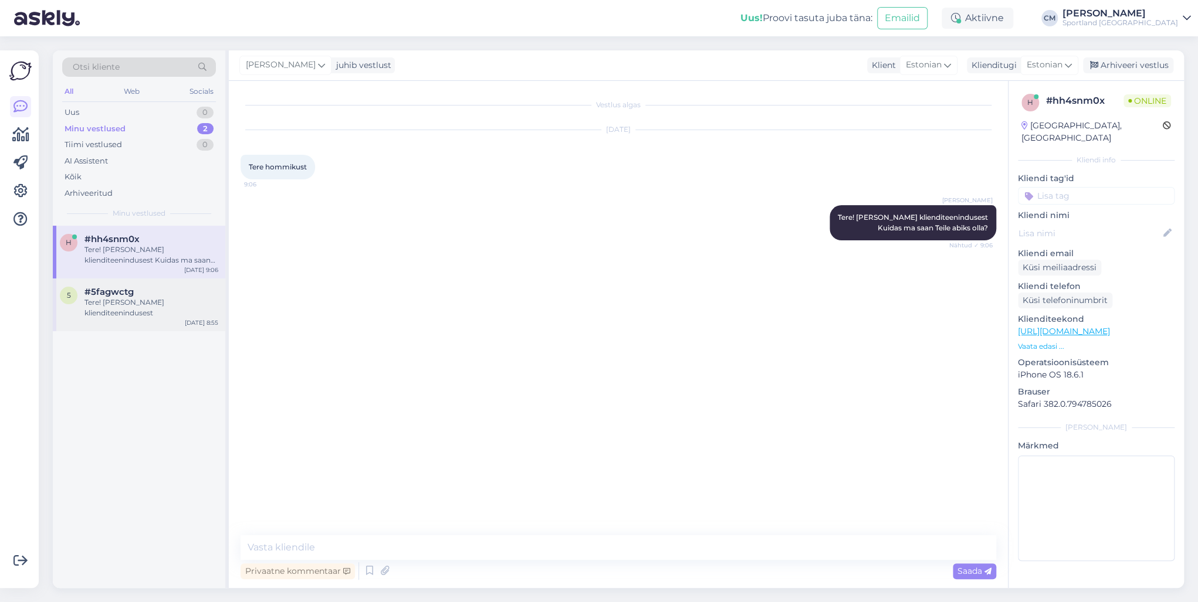
click at [201, 287] on div "#5fagwctg" at bounding box center [151, 292] width 134 height 11
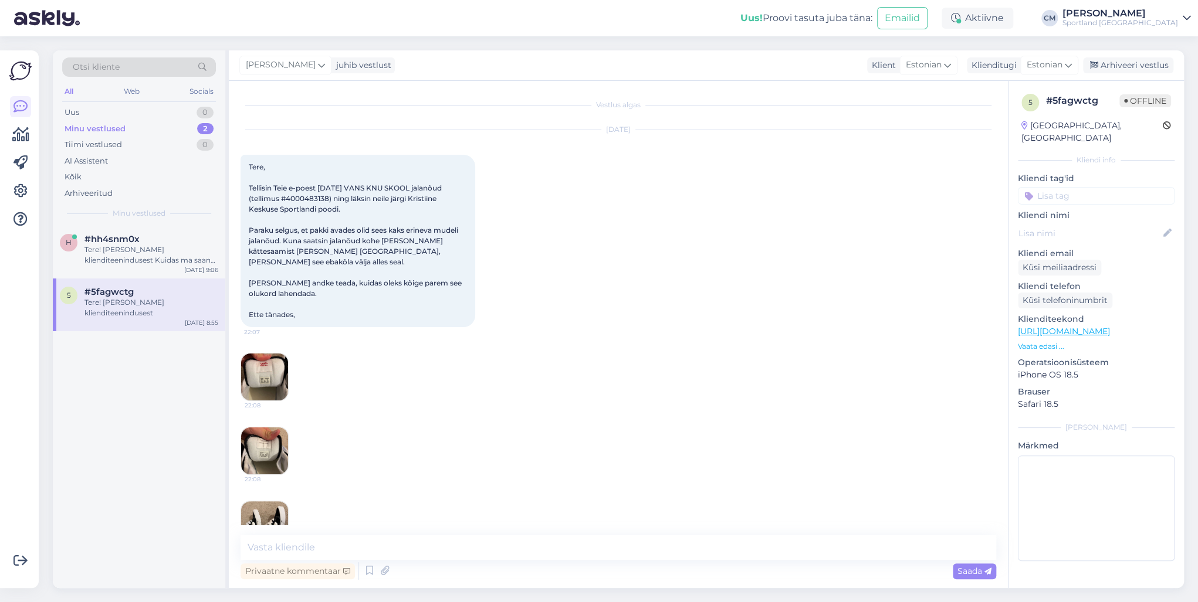
scroll to position [100, 0]
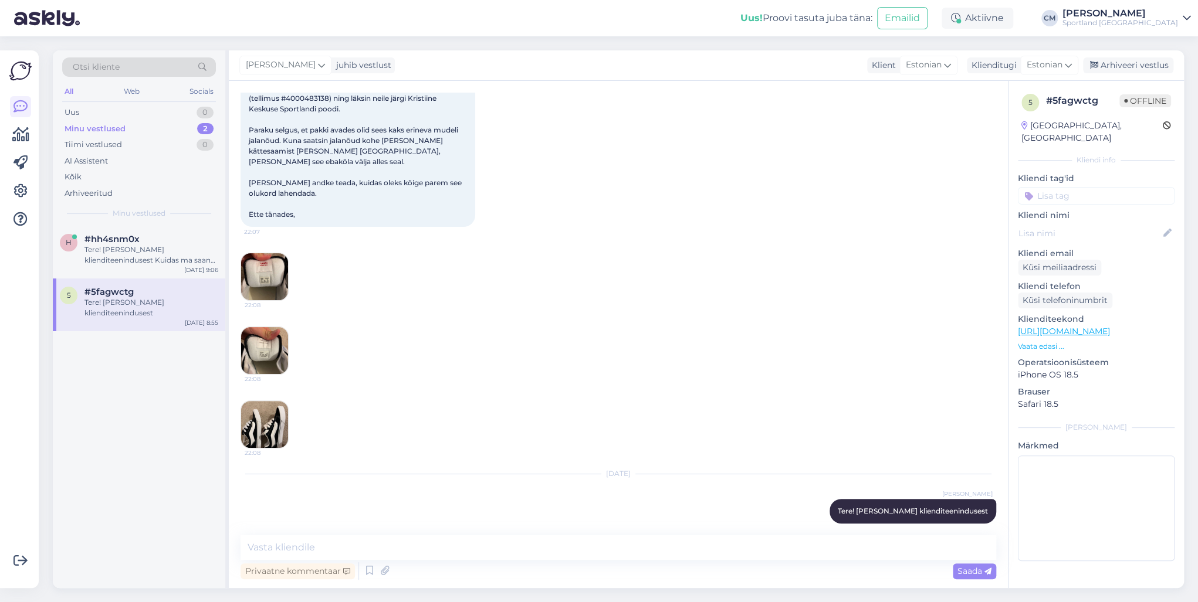
click at [897, 187] on input at bounding box center [1095, 196] width 157 height 18
type input "pro"
click at [897, 223] on span "Tellimuse probleemid" at bounding box center [1096, 226] width 76 height 7
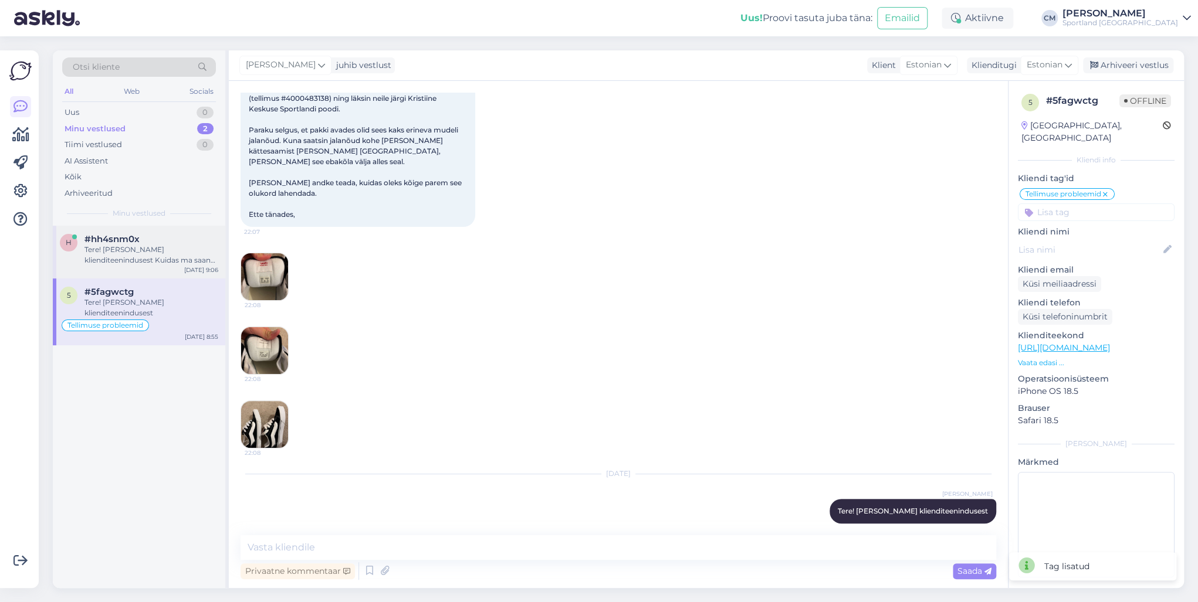
click at [148, 239] on div "#hh4snm0x" at bounding box center [151, 239] width 134 height 11
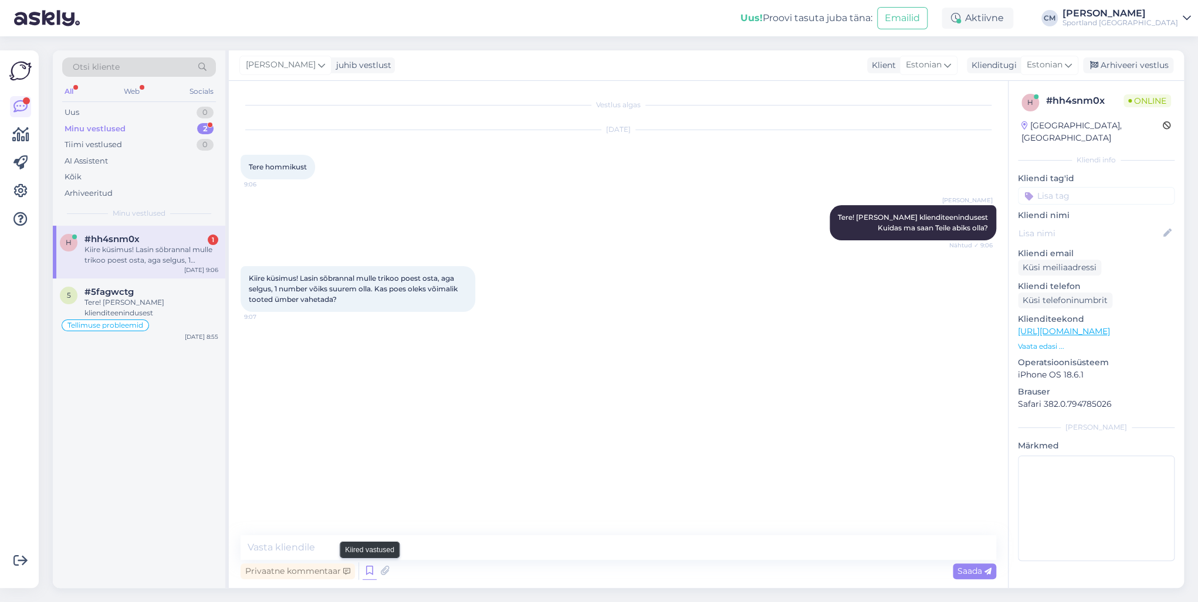
click at [368, 433] on icon at bounding box center [369, 571] width 14 height 18
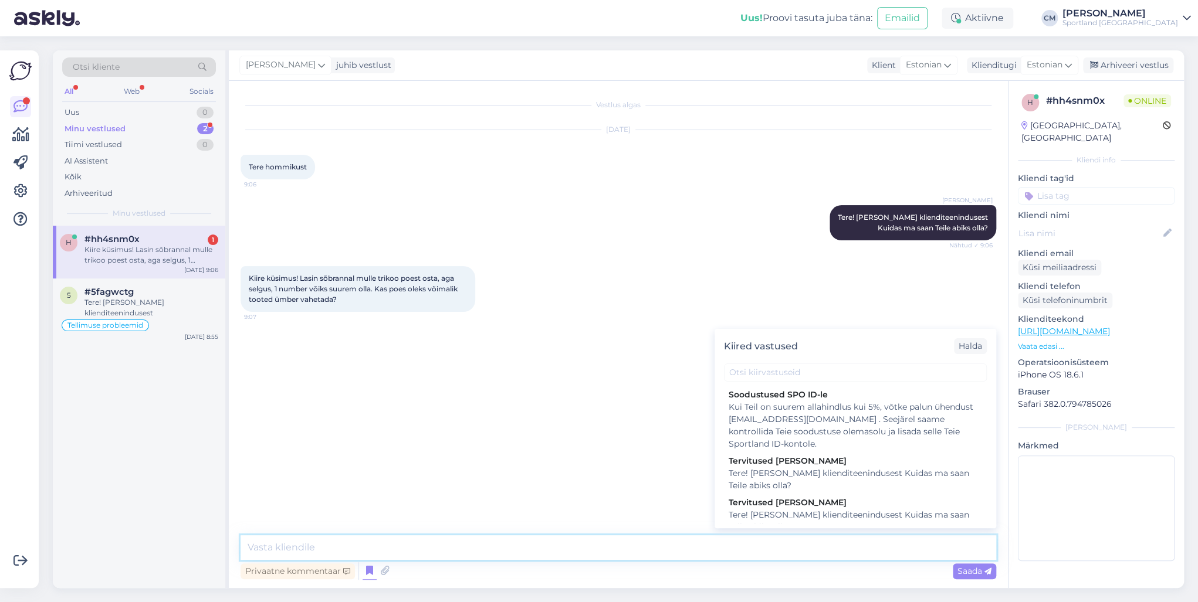
click at [531, 433] on textarea at bounding box center [617, 547] width 755 height 25
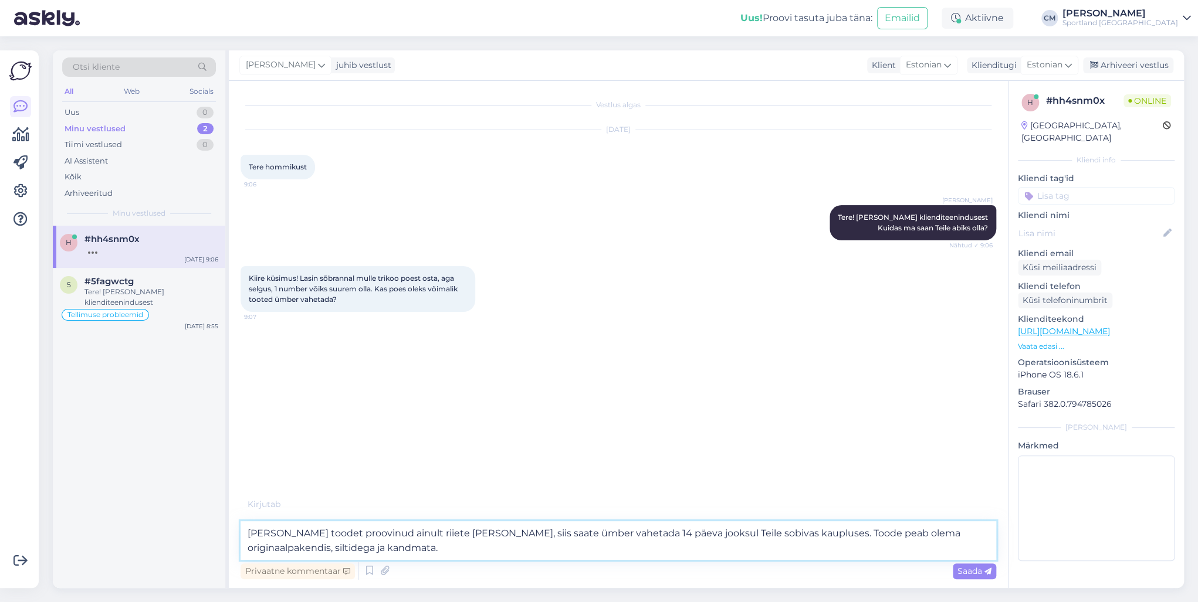
click at [774, 433] on textarea "[PERSON_NAME] toodet proovinud ainult riiete [PERSON_NAME], siis saate ümber va…" at bounding box center [617, 540] width 755 height 39
type textarea "[PERSON_NAME] toodet proovinud ainult riiete [PERSON_NAME], siis saate ümber va…"
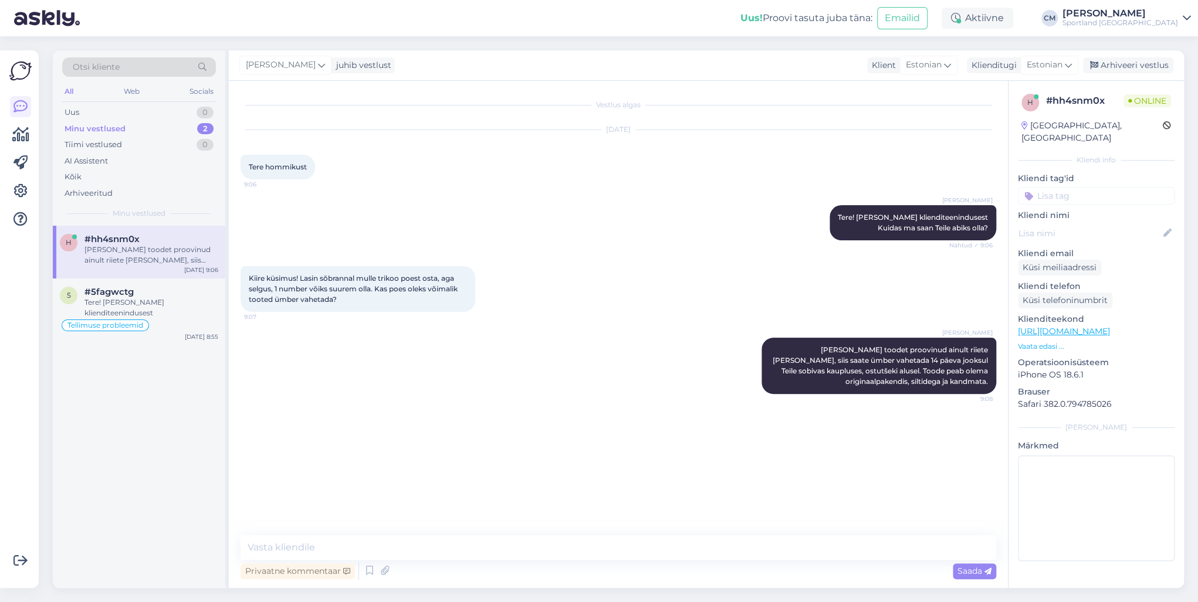
click at [897, 187] on input at bounding box center [1095, 196] width 157 height 18
type input "vahet"
click at [897, 238] on span "Toodete vahetamine (e-pood)" at bounding box center [1096, 241] width 94 height 7
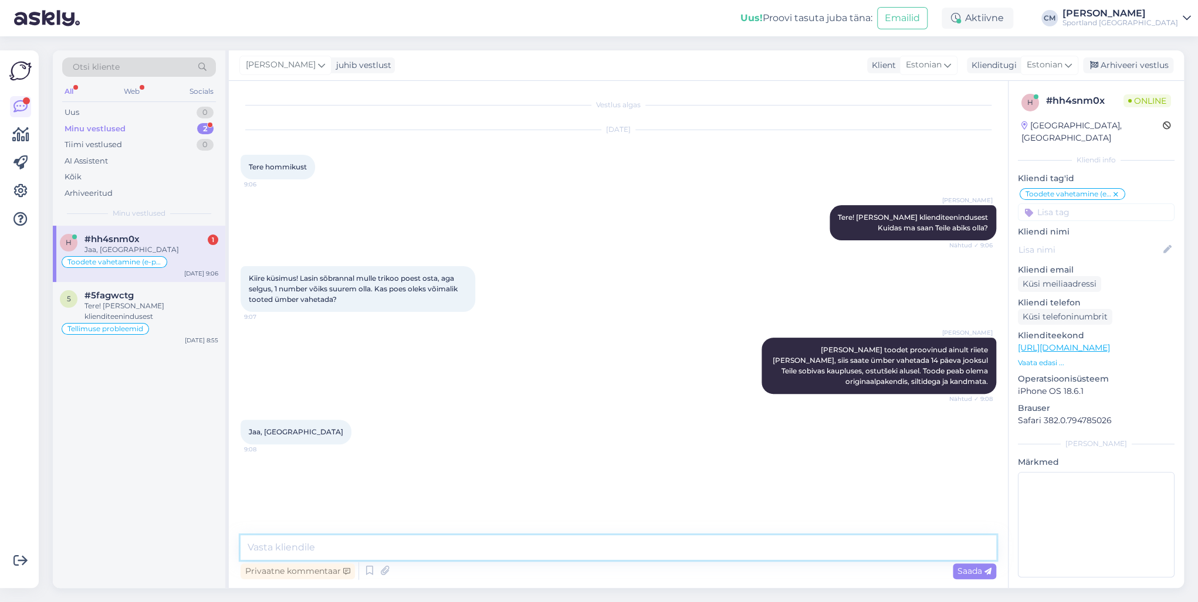
click at [346, 433] on textarea at bounding box center [617, 547] width 755 height 25
type textarea "Kas saan veel abiks olla?"
click at [119, 299] on span "#5fagwctg" at bounding box center [108, 295] width 49 height 11
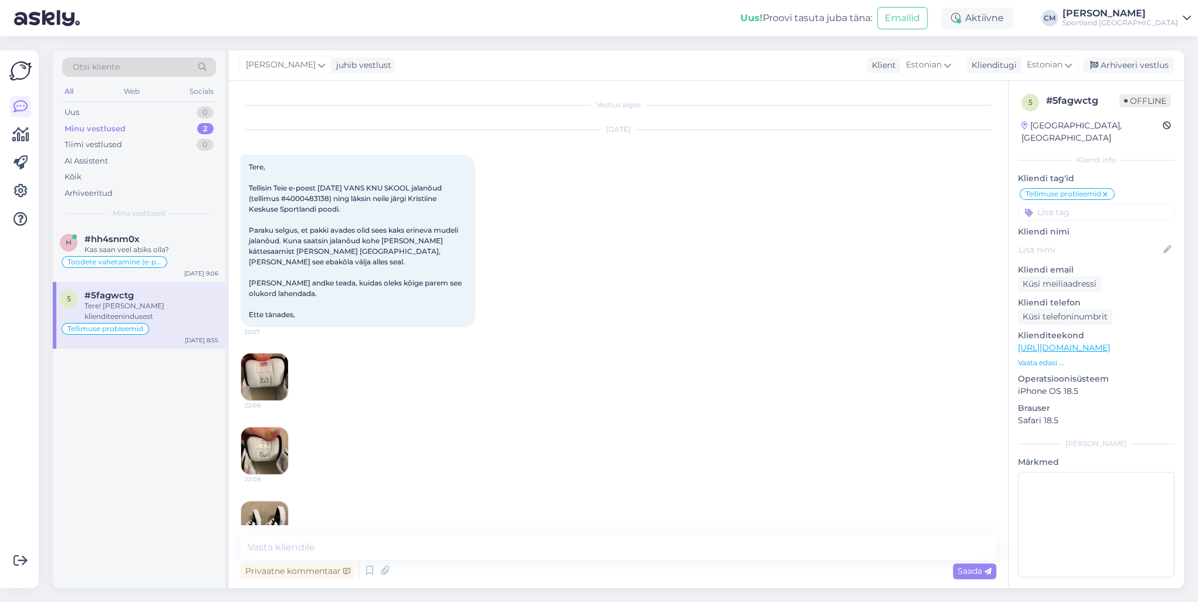
scroll to position [100, 0]
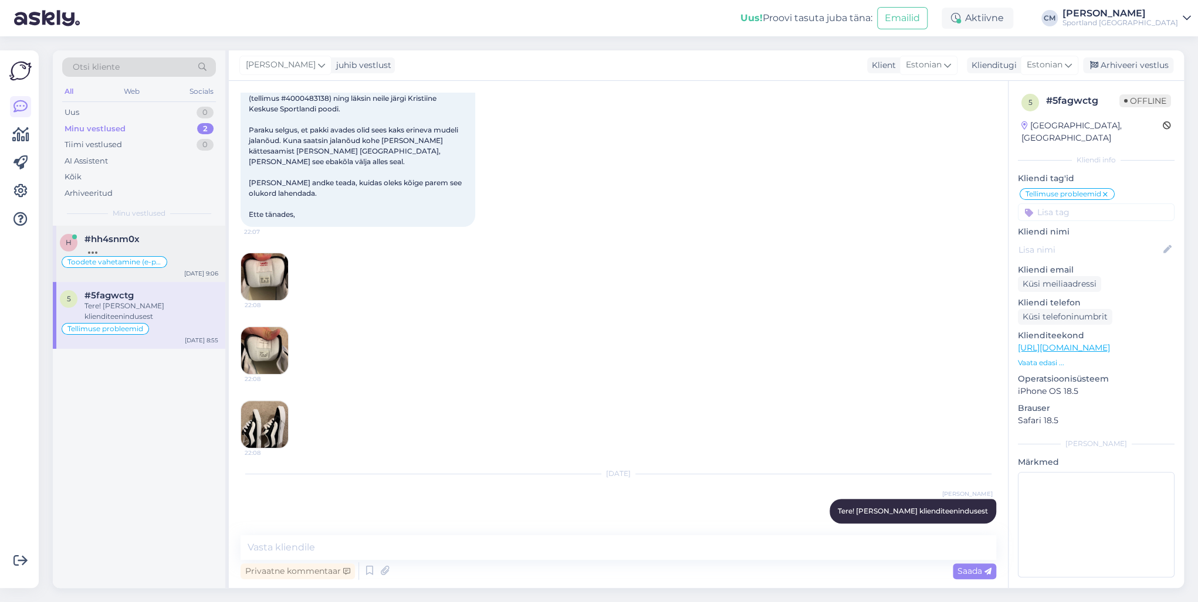
click at [175, 259] on div "Toodete vahetamine (e-pood)" at bounding box center [139, 262] width 158 height 14
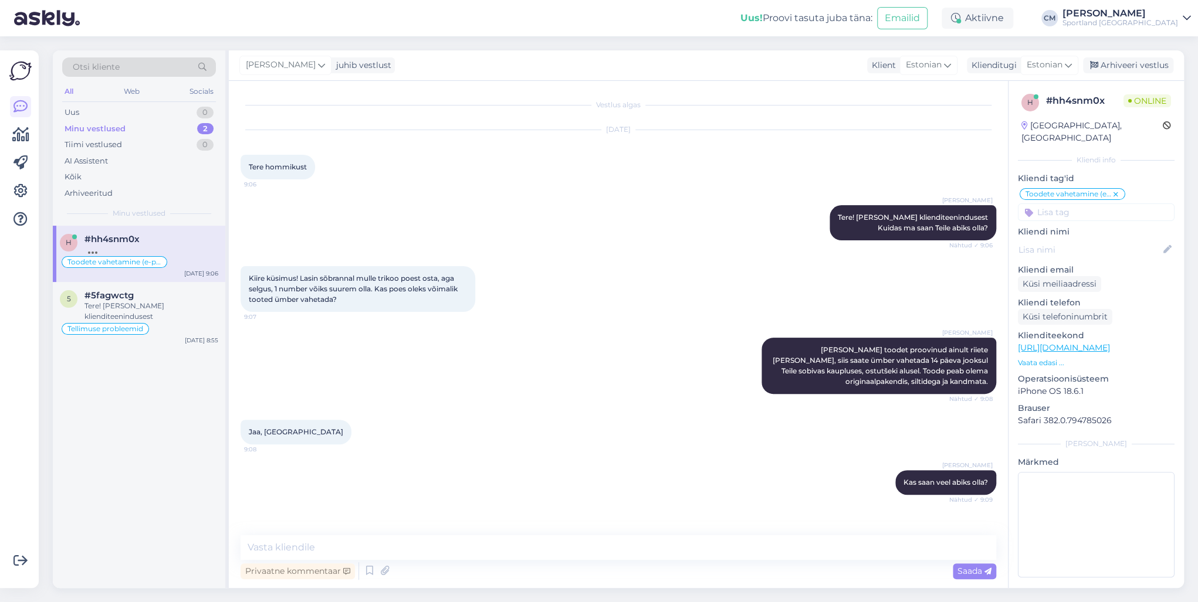
click at [339, 433] on div "Vestlus algas [DATE] Tere hommikust 9:06 [PERSON_NAME] Tere! [PERSON_NAME] klie…" at bounding box center [618, 334] width 779 height 507
click at [312, 433] on div "Privaatne kommentaar" at bounding box center [297, 572] width 114 height 16
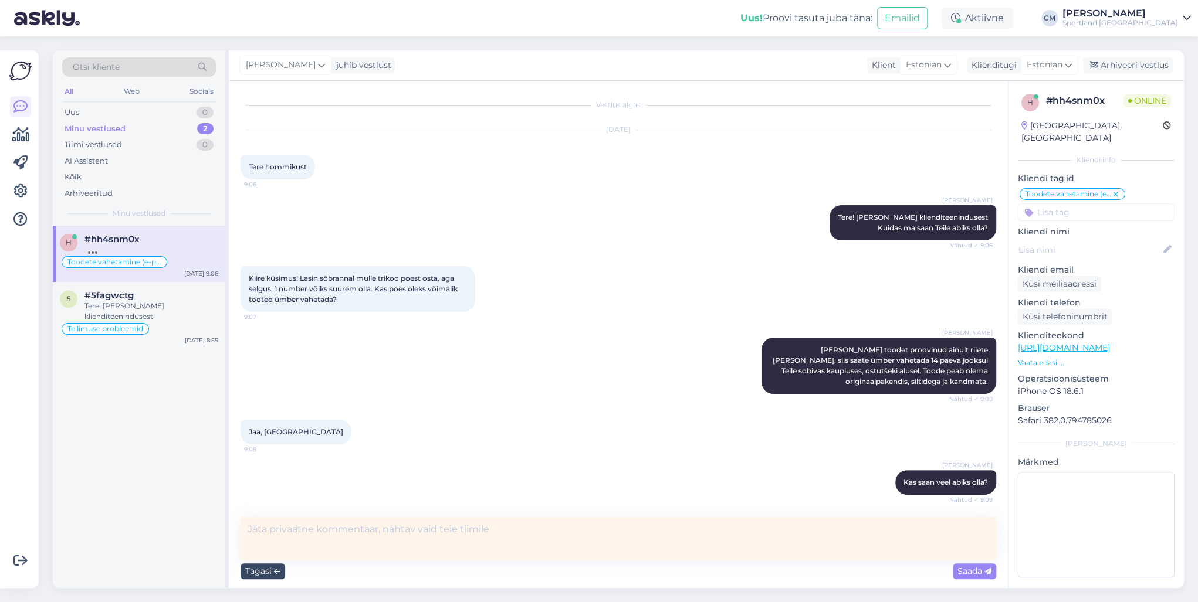
click at [274, 433] on div "Tagasi" at bounding box center [262, 572] width 45 height 16
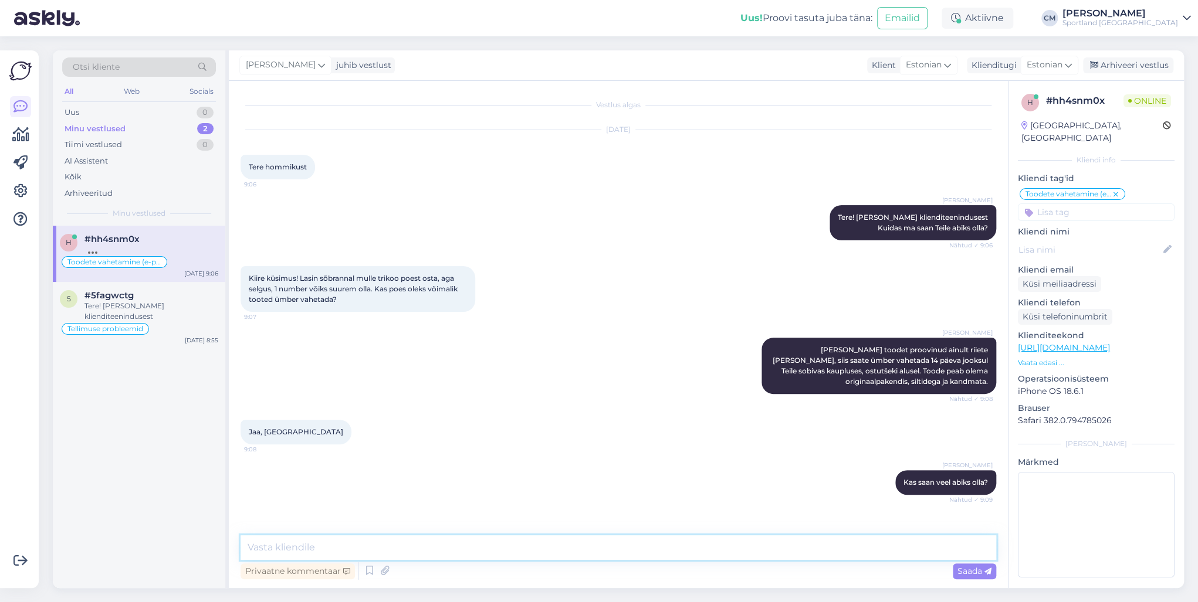
click at [291, 433] on textarea at bounding box center [617, 547] width 755 height 25
click at [287, 433] on div "Privaatne kommentaar" at bounding box center [297, 572] width 114 height 16
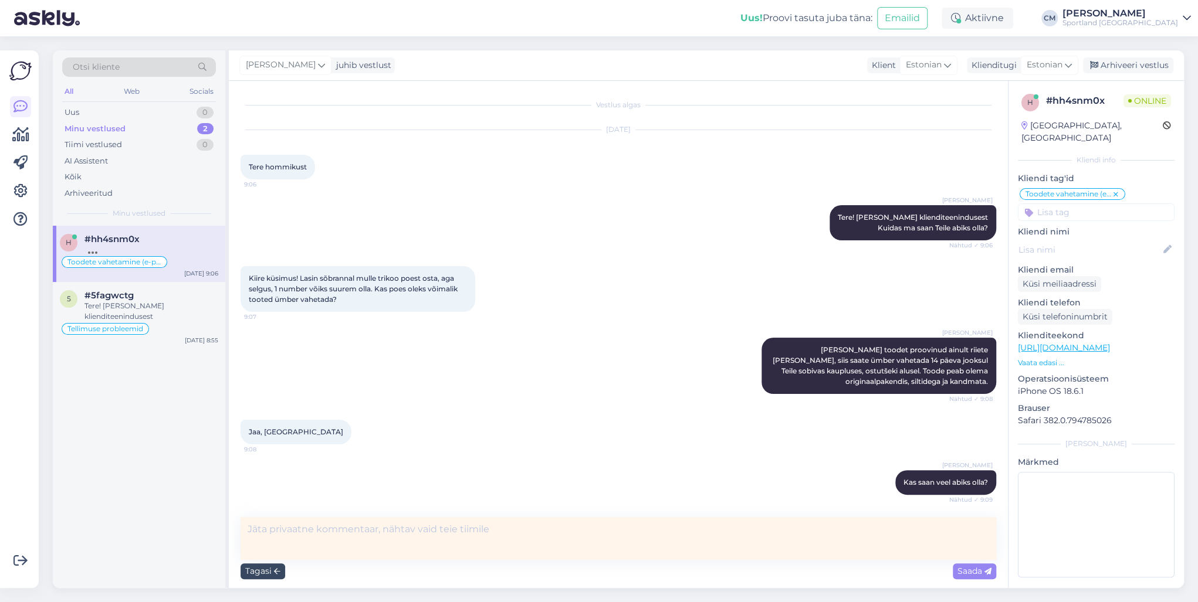
click at [276, 433] on icon at bounding box center [277, 571] width 6 height 7
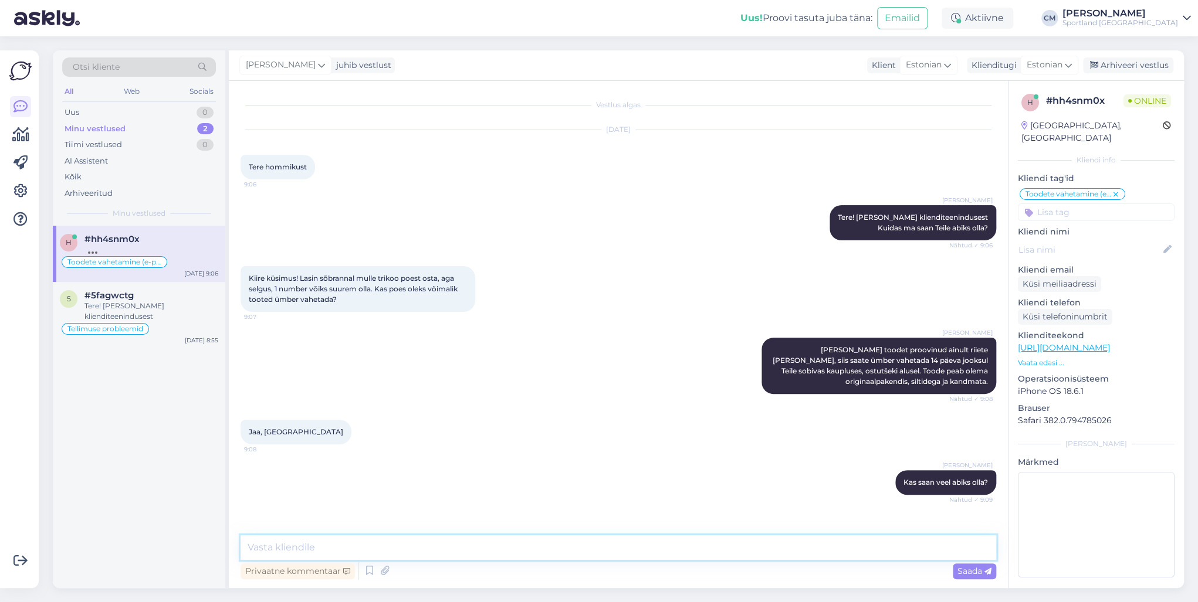
click at [293, 433] on textarea at bounding box center [617, 547] width 755 height 25
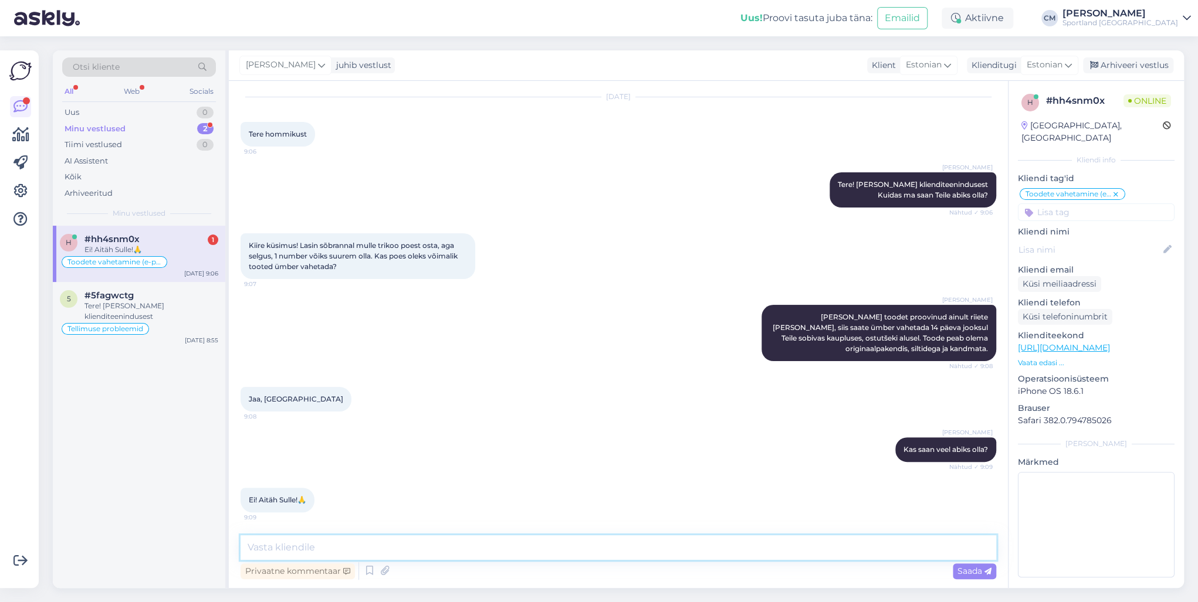
click at [307, 433] on textarea at bounding box center [617, 547] width 755 height 25
click at [293, 433] on textarea "[PERSON_NAME]! :) Ilusat nädalavahetust!" at bounding box center [617, 547] width 755 height 25
type textarea "[PERSON_NAME] :) Ilusat nädalavahetust!"
click at [420, 433] on textarea "[PERSON_NAME] :) Ilusat nädalavahetust!" at bounding box center [617, 547] width 755 height 25
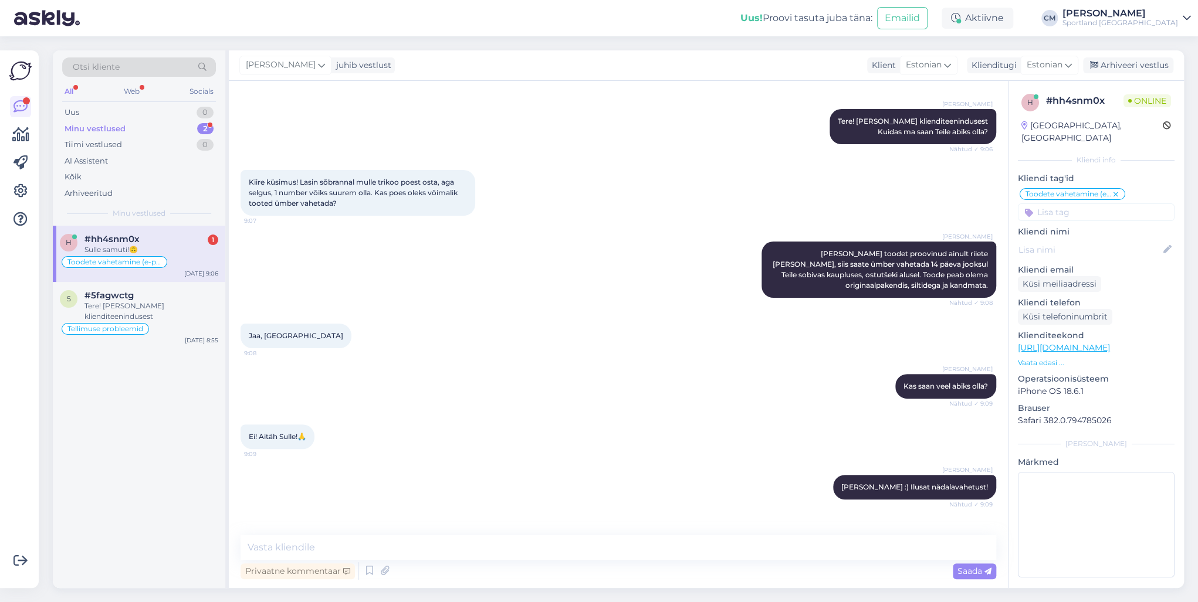
scroll to position [134, 0]
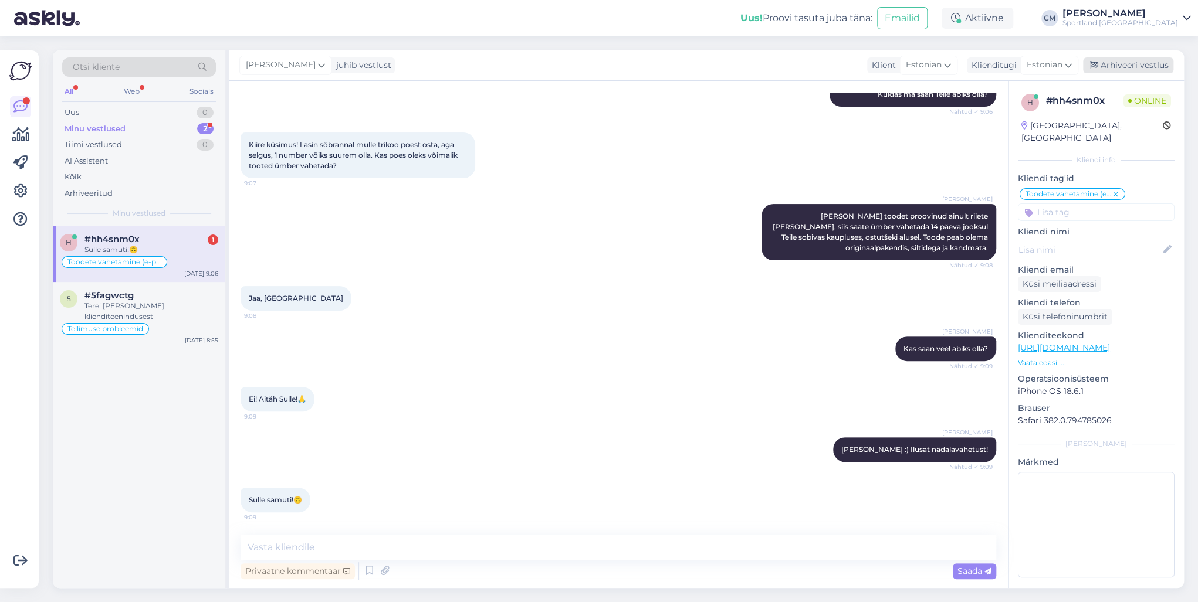
click at [897, 65] on div "Arhiveeri vestlus" at bounding box center [1128, 65] width 90 height 16
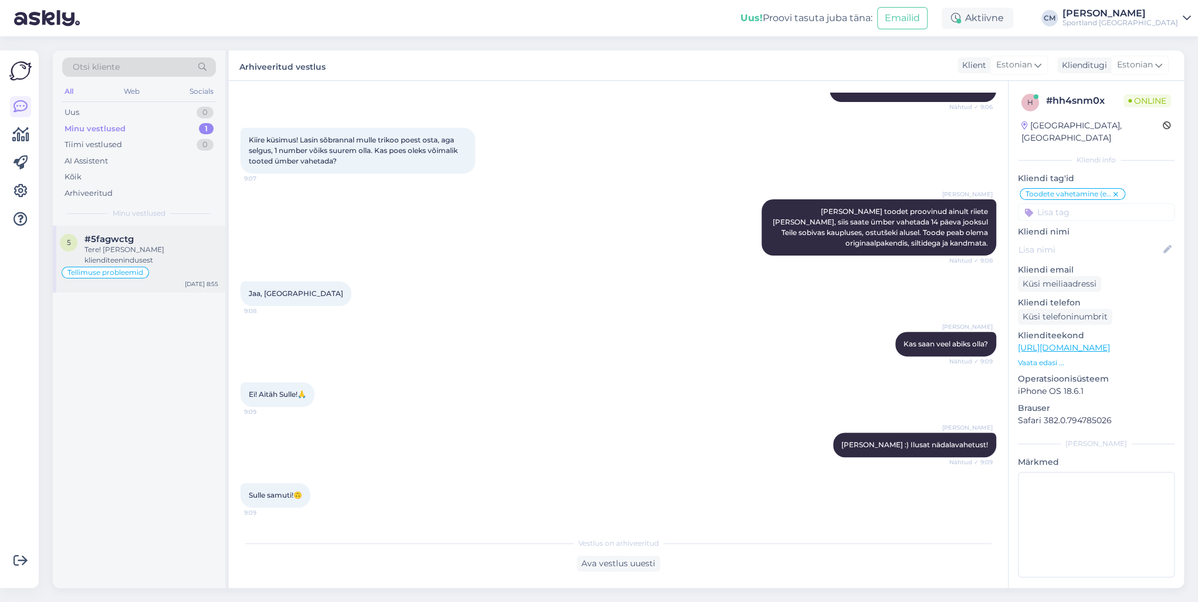
click at [112, 246] on div "Tere! [PERSON_NAME] klienditeenindusest" at bounding box center [151, 255] width 134 height 21
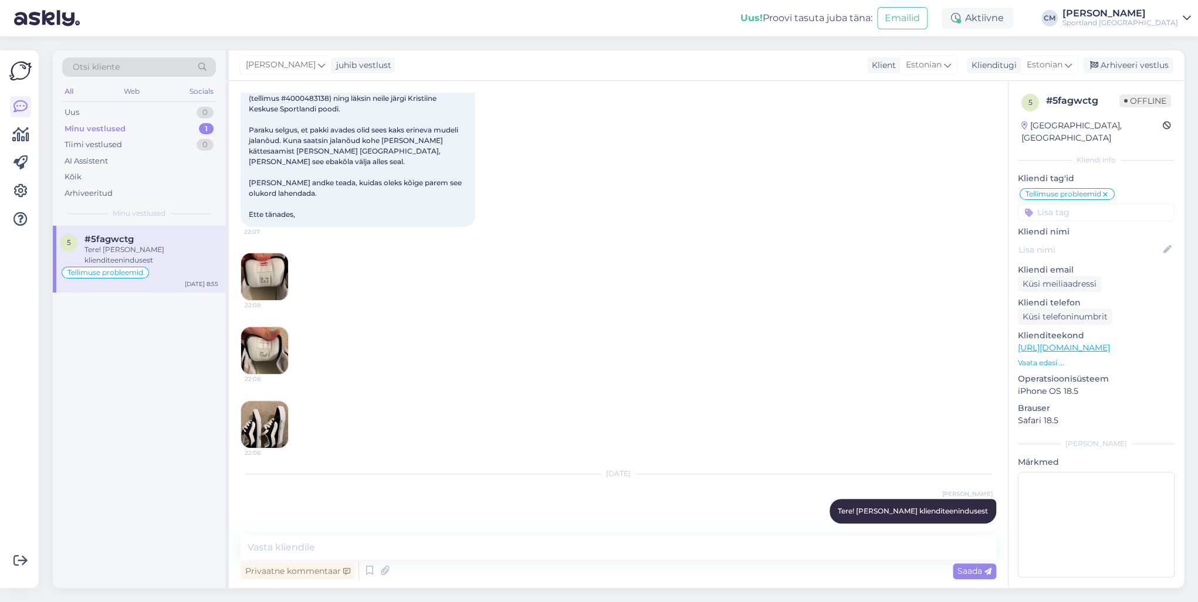
scroll to position [7, 0]
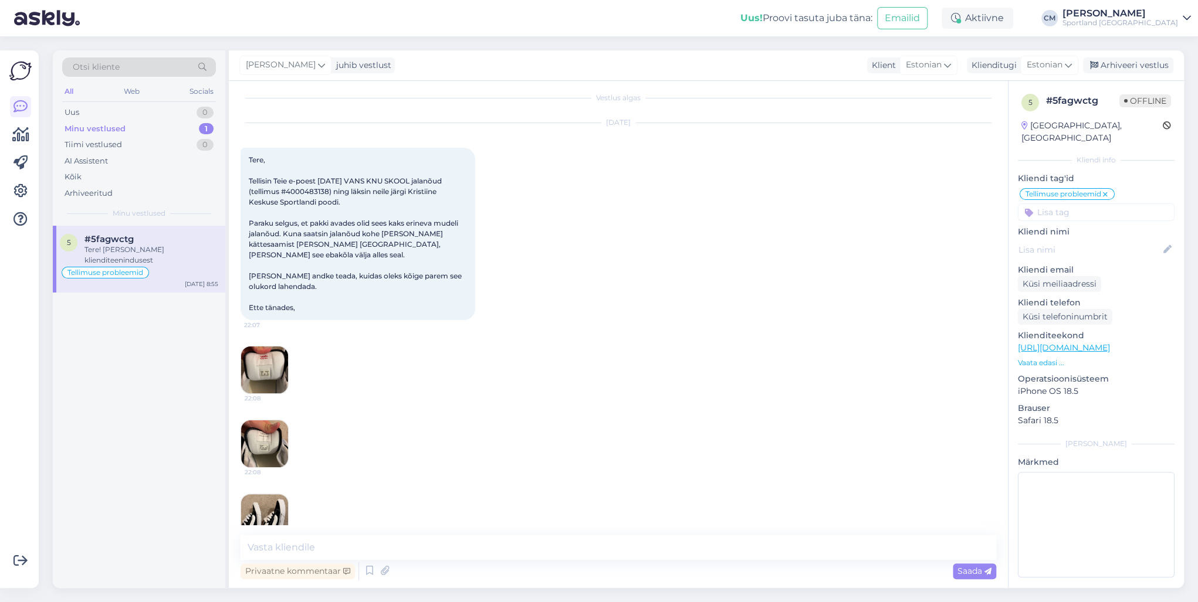
click at [307, 189] on span "Tere, Tellisin Teie e-poest [DATE] VANS KNU SKOOL jalanõud (tellimus #400048313…" at bounding box center [356, 233] width 215 height 157
copy span "4000483138"
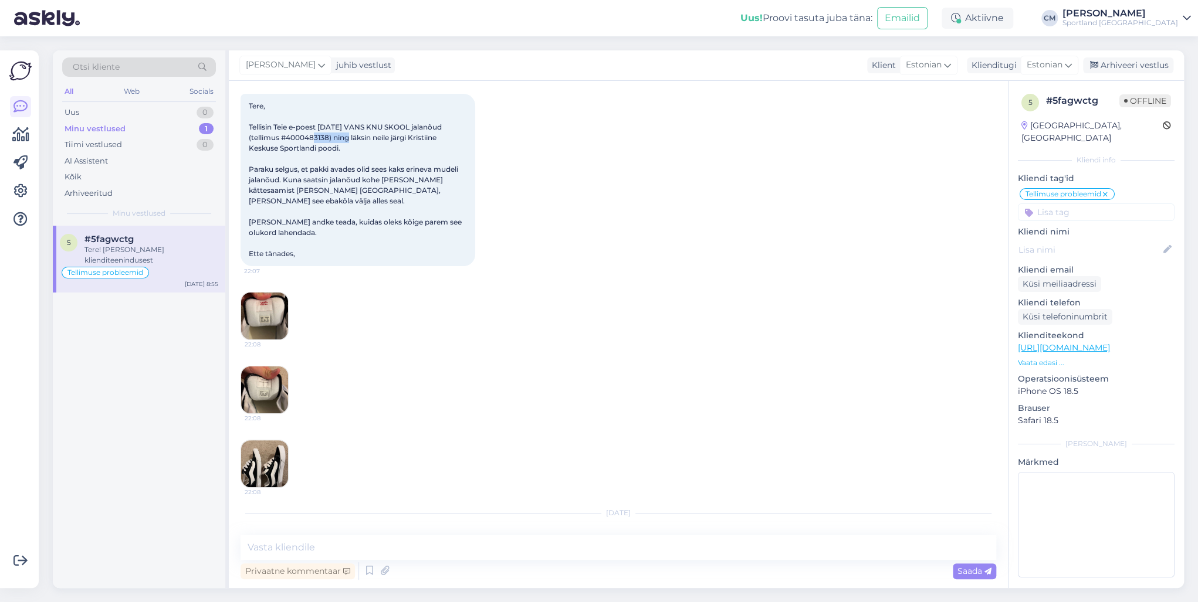
scroll to position [100, 0]
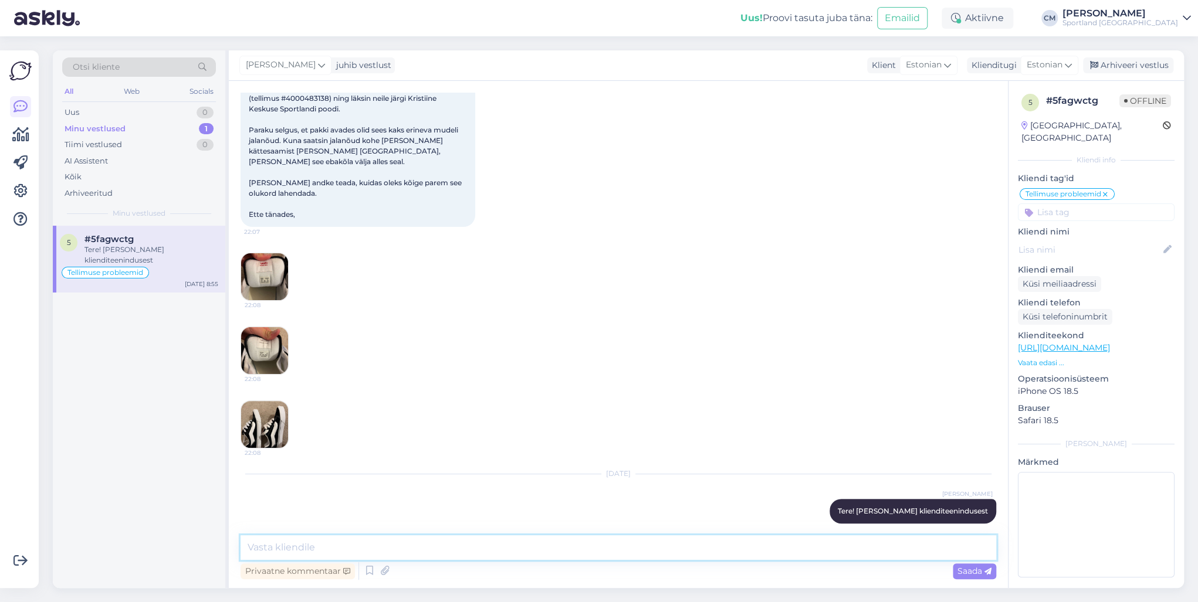
click at [389, 433] on textarea at bounding box center [617, 547] width 755 height 25
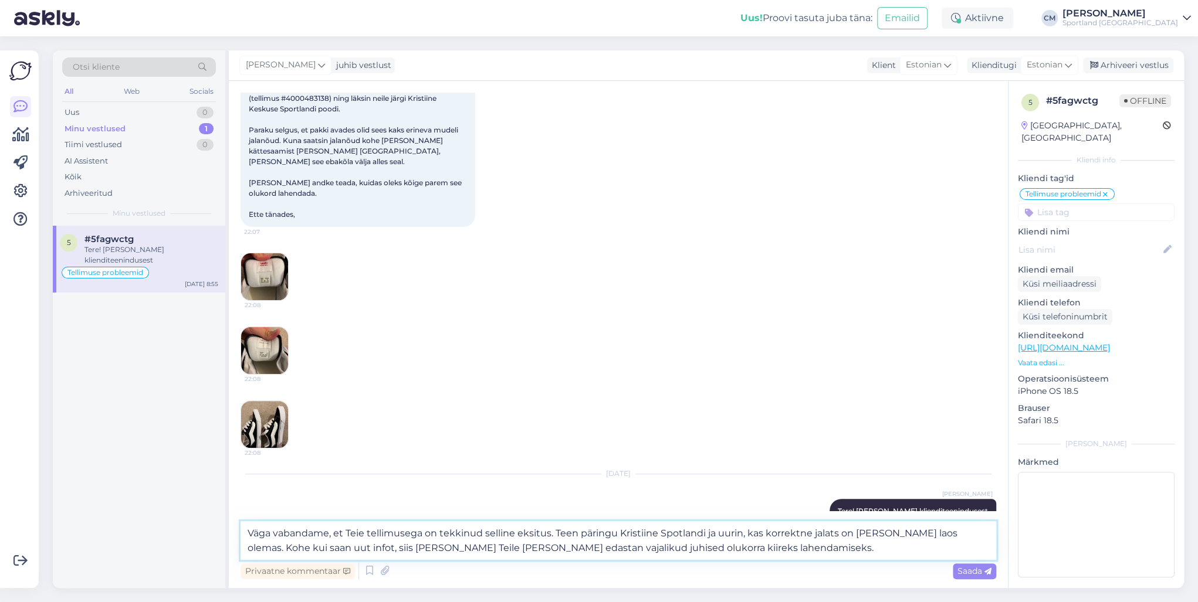
click at [554, 433] on textarea "Väga vabandame, et Teie tellimusega on tekkinud selline eksitus. Teen päringu K…" at bounding box center [617, 540] width 755 height 39
click at [678, 433] on textarea "Väga vabandame, et Teie tellimusega on tekkinud selline eksitus! Teen päringu K…" at bounding box center [617, 540] width 755 height 39
type textarea "Väga vabandame, et Teie tellimusega on tekkinud selline eksitus! Teen päringu K…"
click at [733, 433] on textarea "Väga vabandame, et Teie tellimusega on tekkinud selline eksitus! Teen päringu K…" at bounding box center [617, 540] width 755 height 39
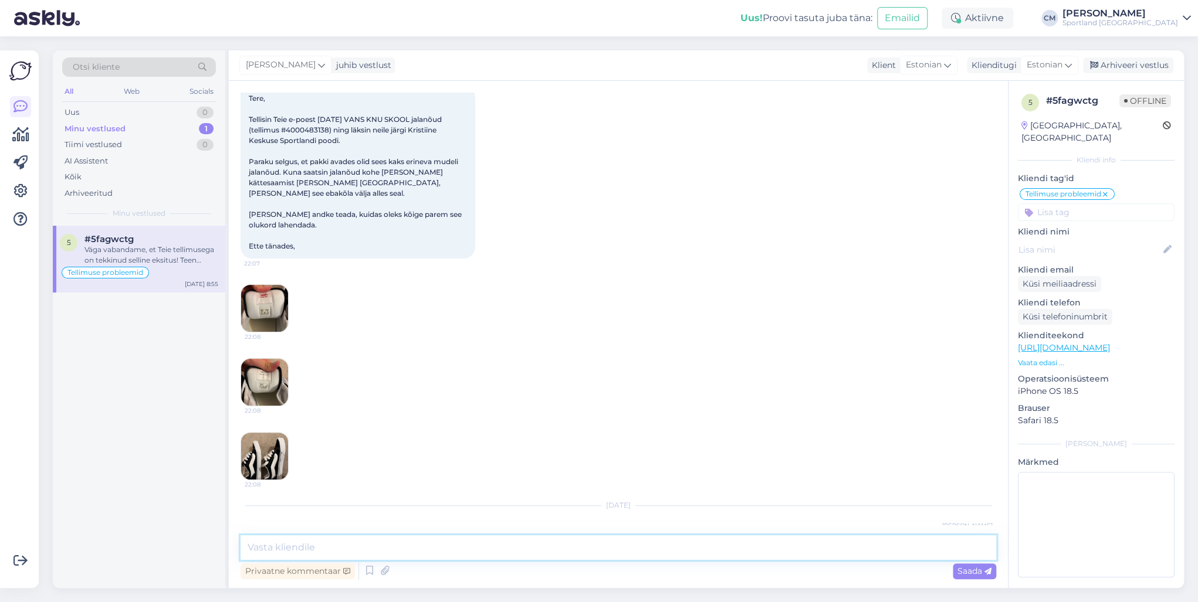
scroll to position [52, 0]
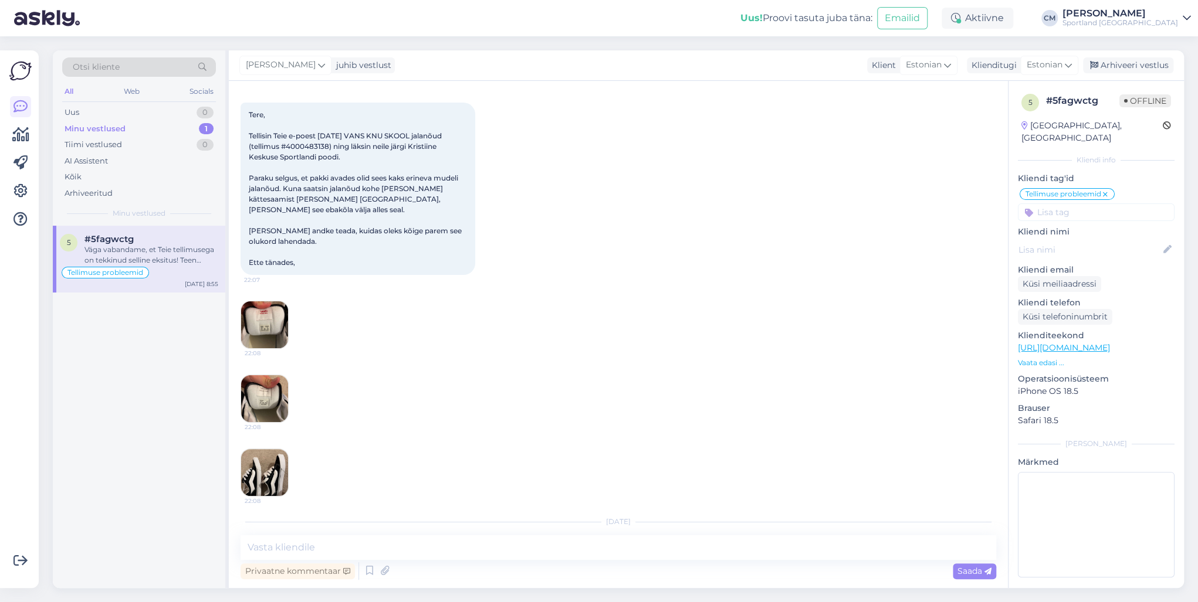
click at [281, 301] on img at bounding box center [264, 324] width 47 height 47
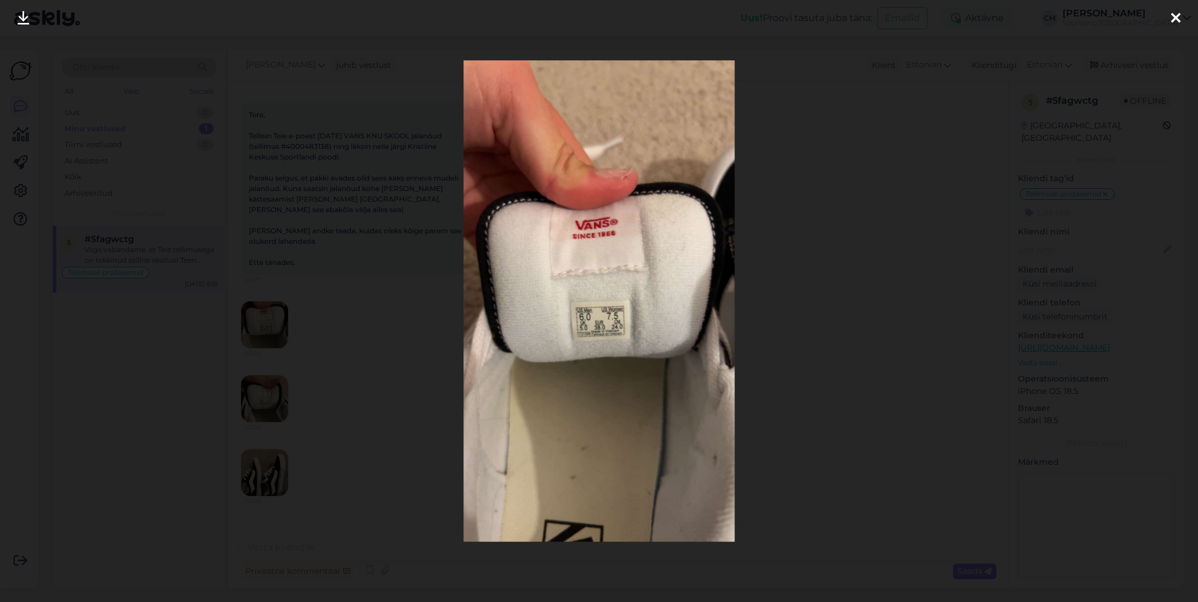
drag, startPoint x: 569, startPoint y: 365, endPoint x: 555, endPoint y: 348, distance: 22.5
click at [555, 348] on img at bounding box center [598, 301] width 271 height 482
click at [577, 216] on img at bounding box center [598, 301] width 271 height 482
click at [389, 296] on div at bounding box center [599, 301] width 1198 height 602
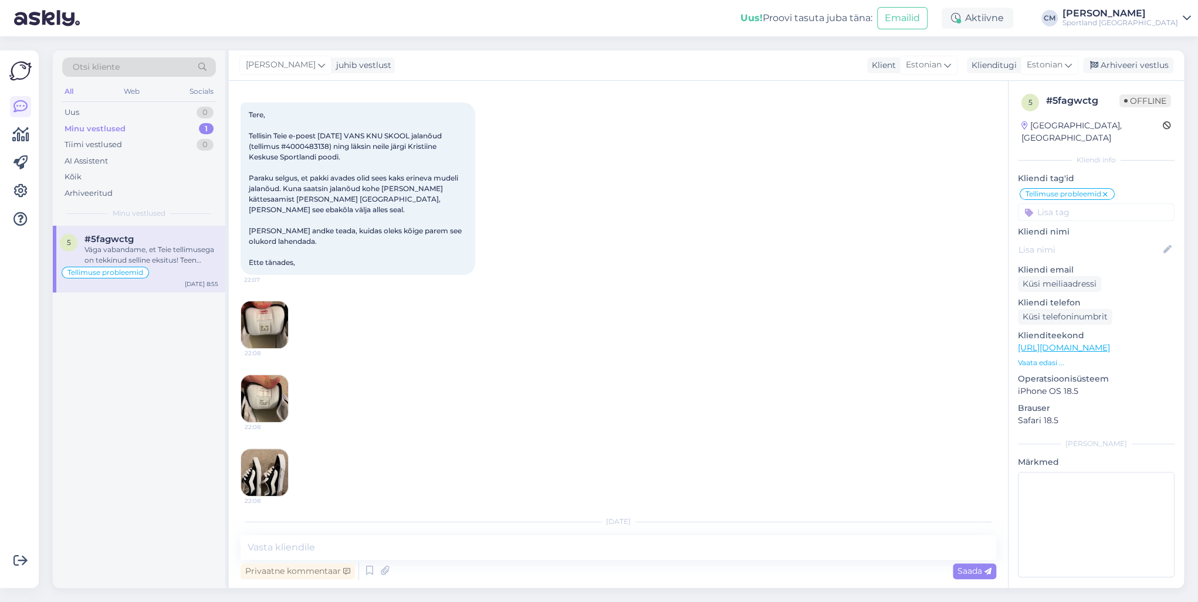
click at [272, 316] on img at bounding box center [264, 324] width 47 height 47
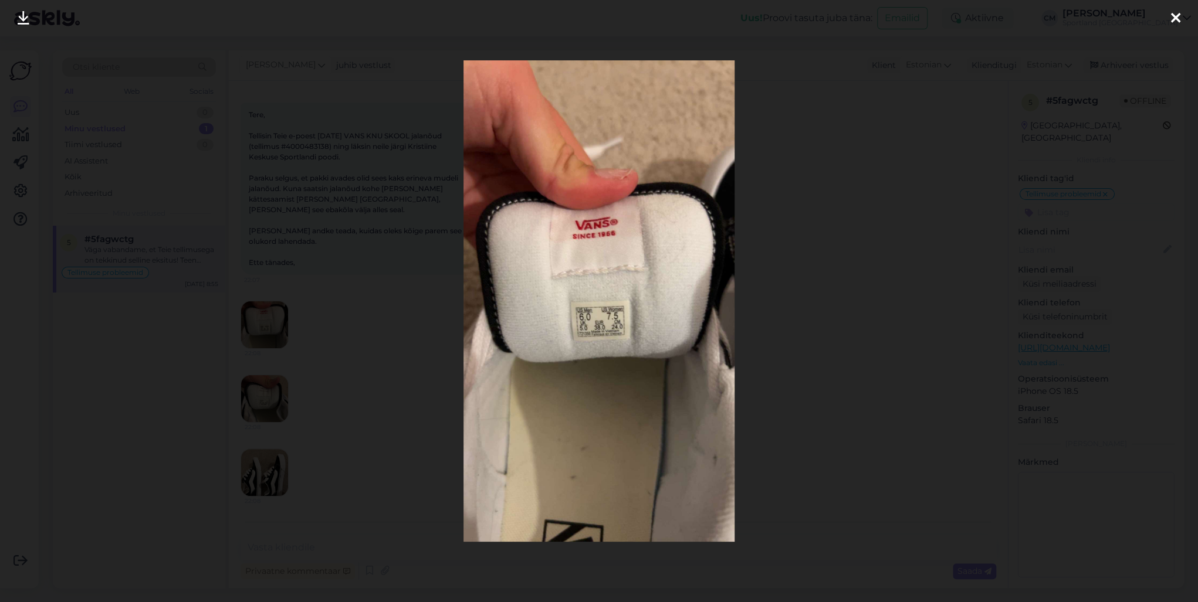
click at [276, 350] on div at bounding box center [599, 301] width 1198 height 602
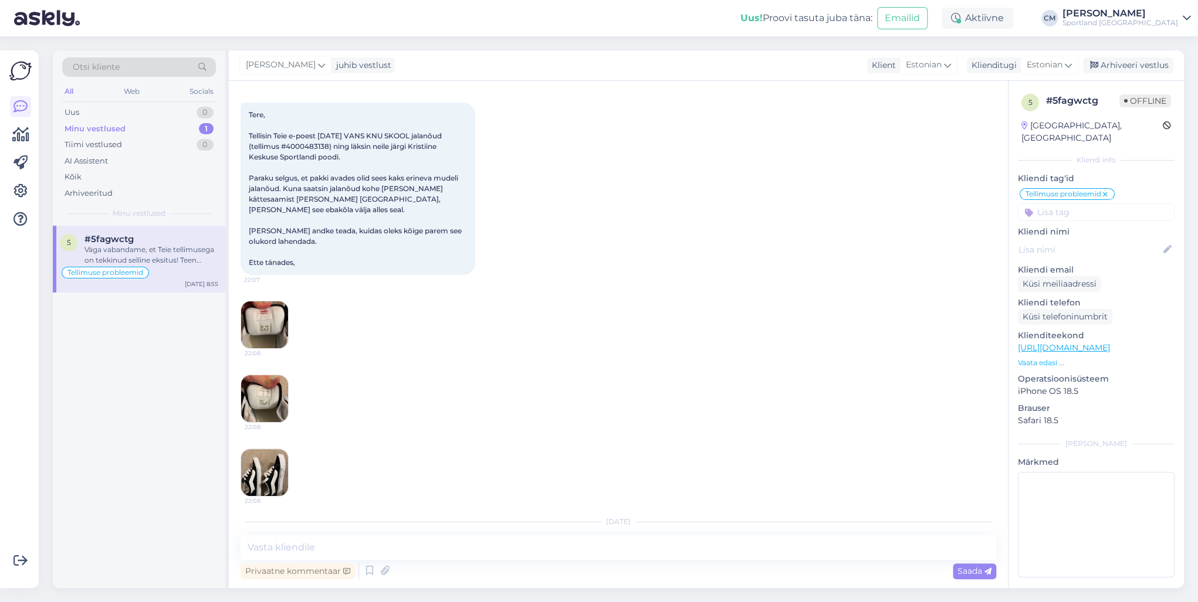
click at [258, 386] on img at bounding box center [264, 398] width 47 height 47
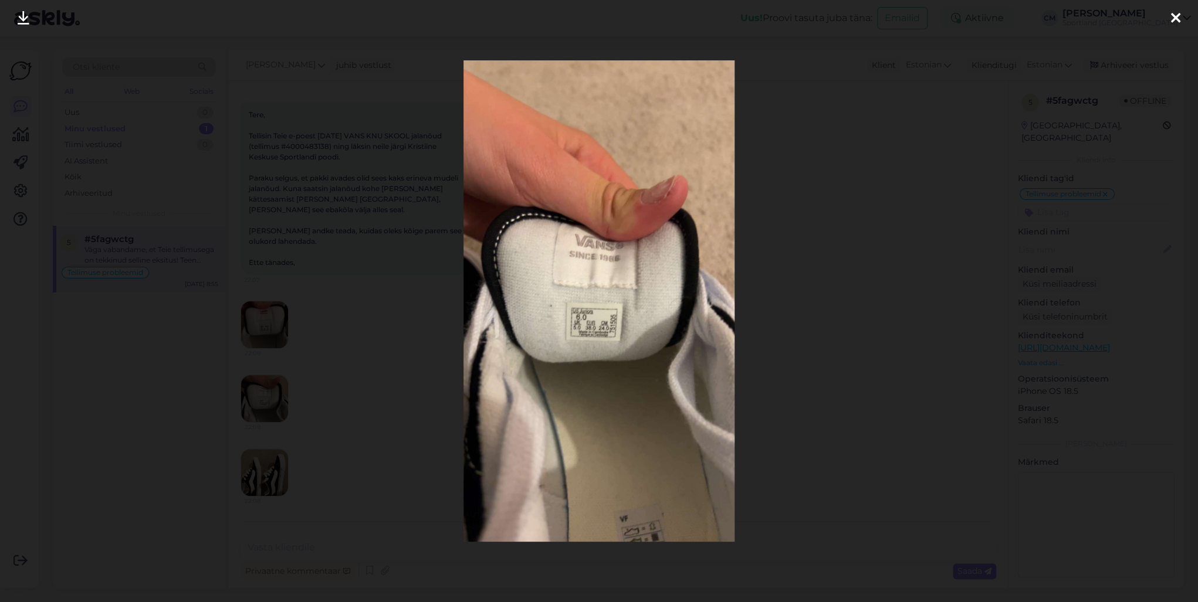
click at [364, 399] on div at bounding box center [599, 301] width 1198 height 602
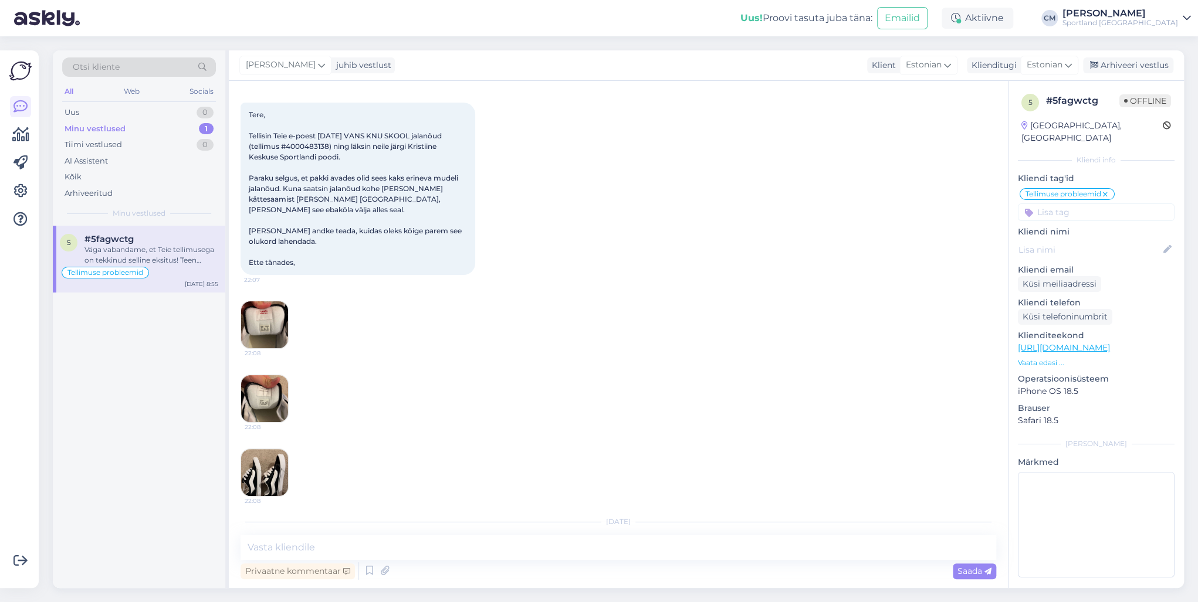
click at [273, 433] on img at bounding box center [264, 472] width 47 height 47
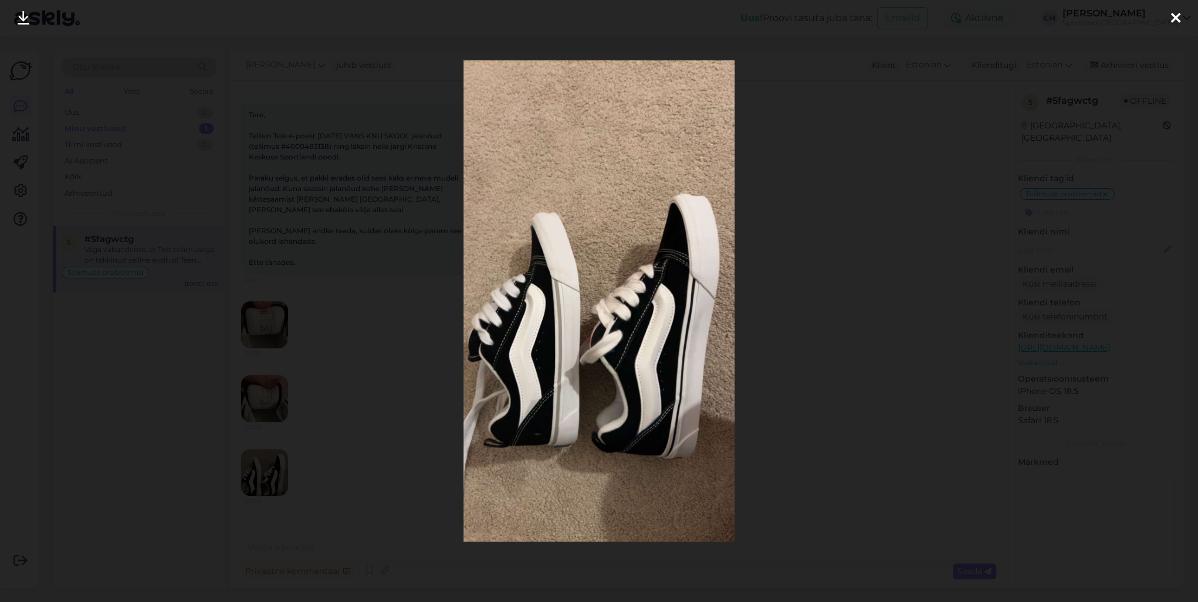
click at [385, 267] on div at bounding box center [599, 301] width 1198 height 602
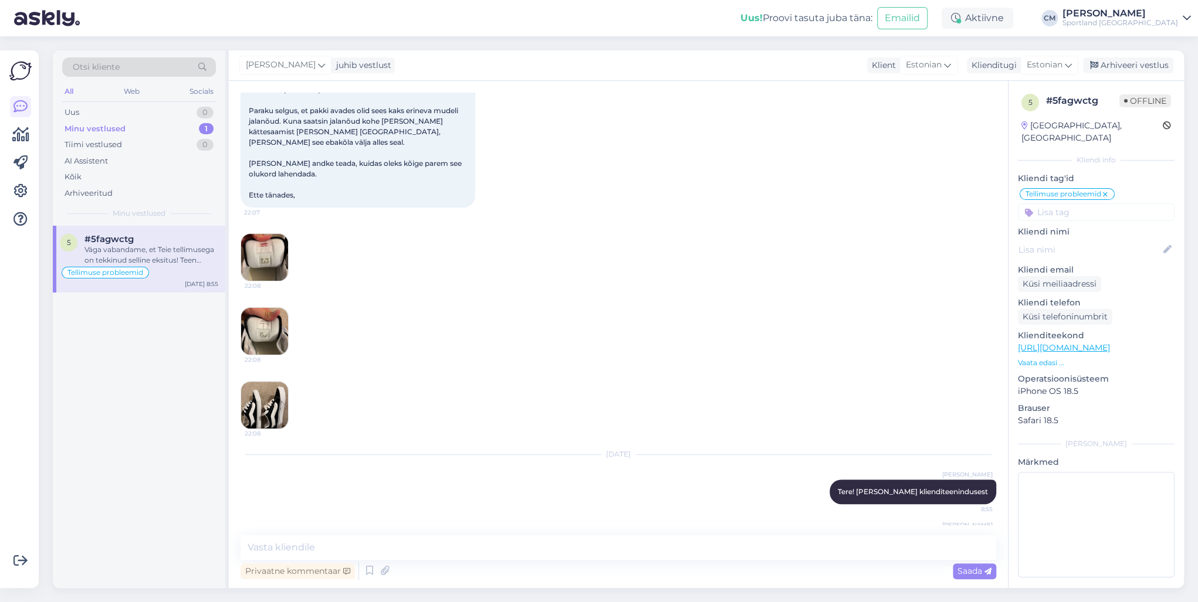
scroll to position [193, 0]
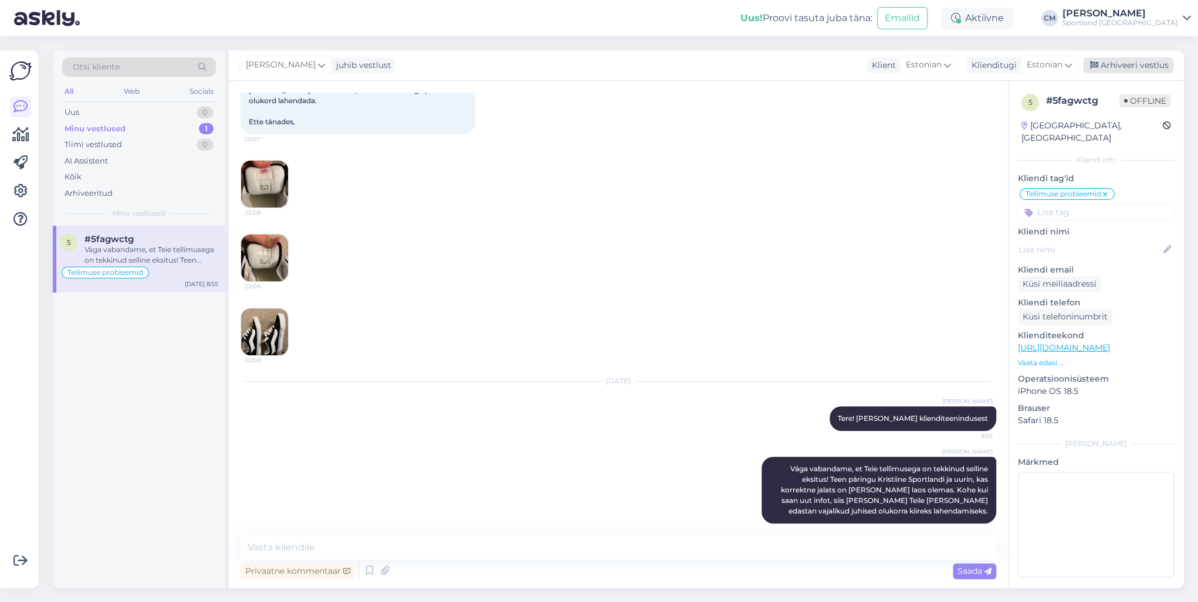
click at [897, 70] on div "Arhiveeri vestlus" at bounding box center [1128, 65] width 90 height 16
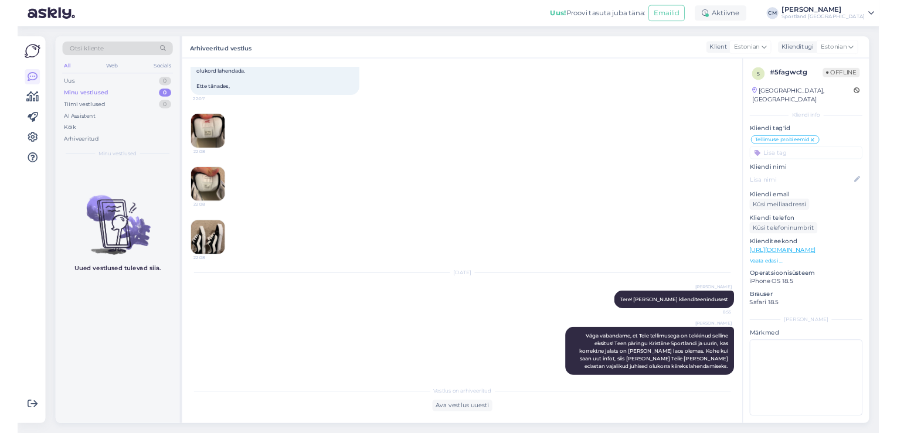
scroll to position [197, 0]
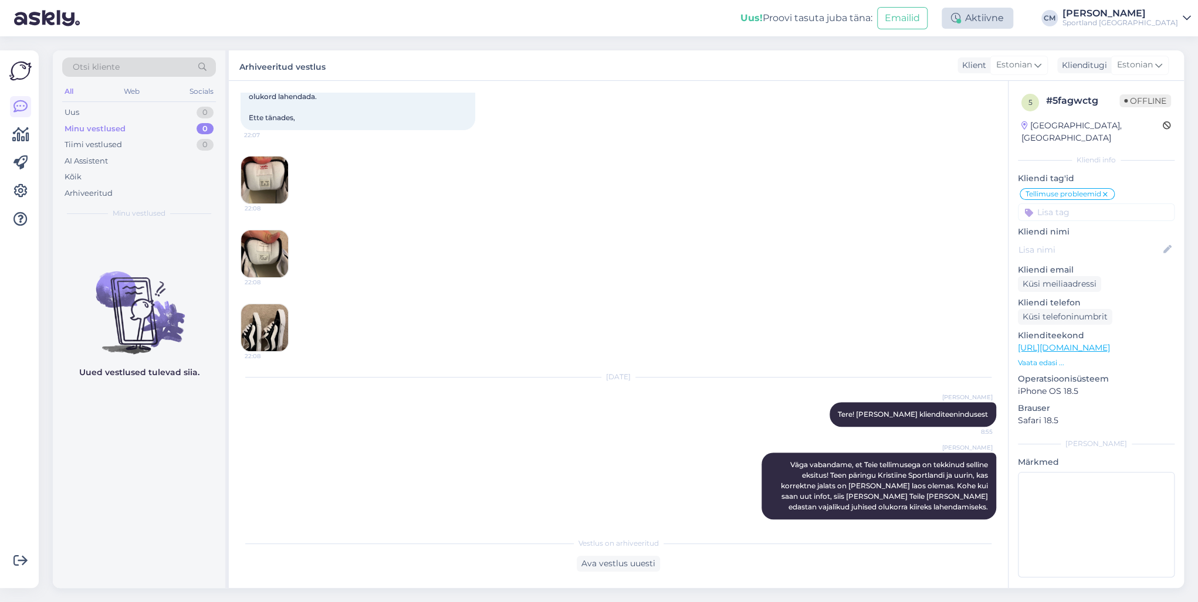
click at [897, 15] on div "Aktiivne" at bounding box center [977, 18] width 72 height 21
click at [897, 69] on button "15 minutit" at bounding box center [906, 72] width 50 height 13
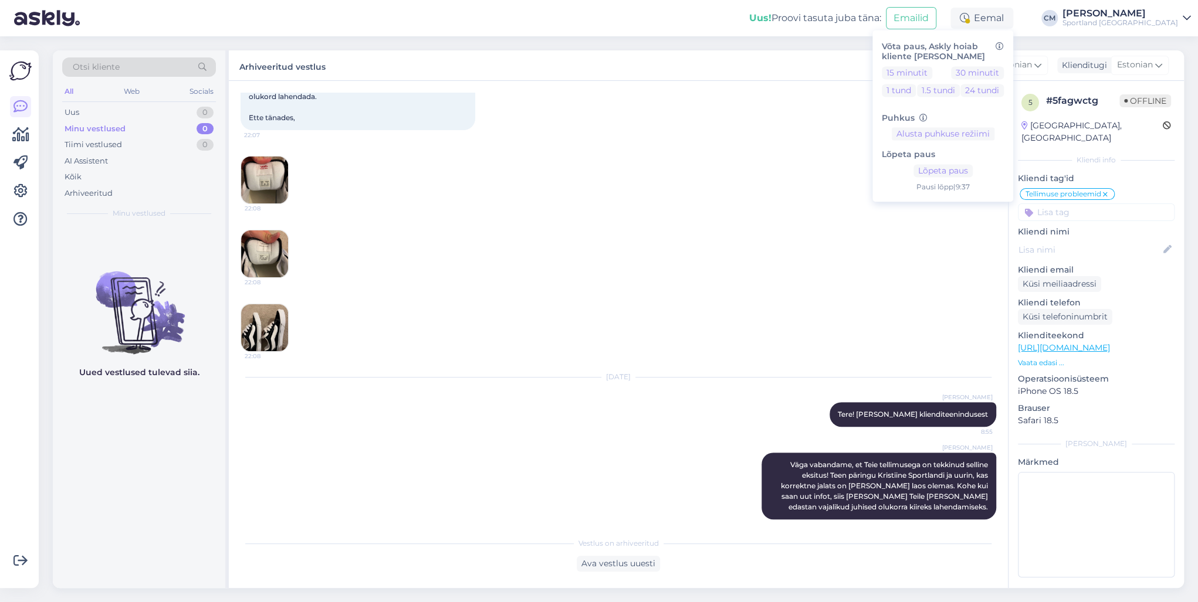
click at [897, 38] on div "Otsi kliente All Web Socials Uus 0 Minu vestlused 0 Tiimi vestlused 0 AI Assist…" at bounding box center [622, 319] width 1152 height 566
click at [897, 22] on div "Sportland [GEOGRAPHIC_DATA]" at bounding box center [1120, 22] width 116 height 9
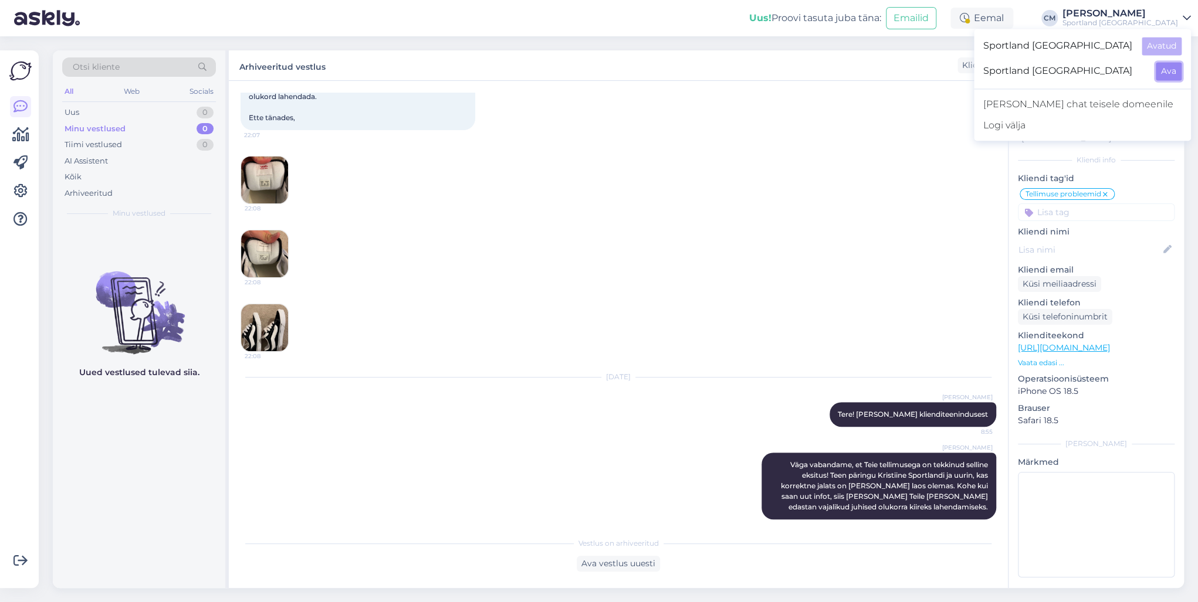
click at [897, 65] on button "Ava" at bounding box center [1168, 71] width 26 height 18
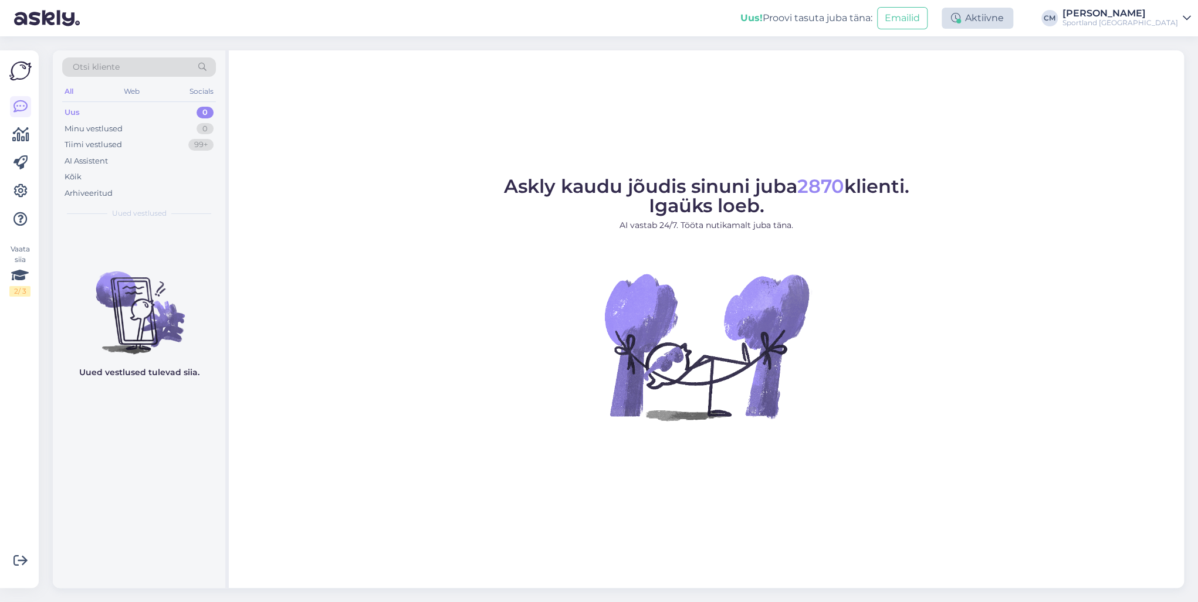
click at [897, 16] on div "Aktiivne" at bounding box center [977, 18] width 72 height 21
click at [897, 72] on button "15 minutit" at bounding box center [906, 72] width 50 height 13
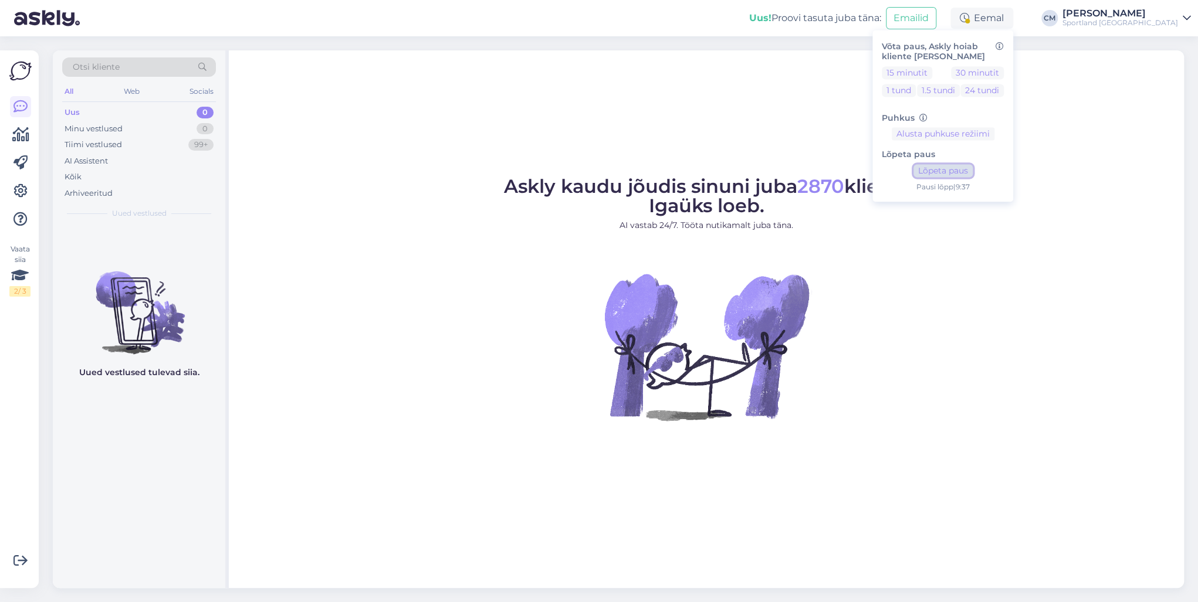
click at [897, 167] on button "Lõpeta paus" at bounding box center [942, 171] width 59 height 13
click at [897, 17] on div "[PERSON_NAME]" at bounding box center [1120, 13] width 116 height 9
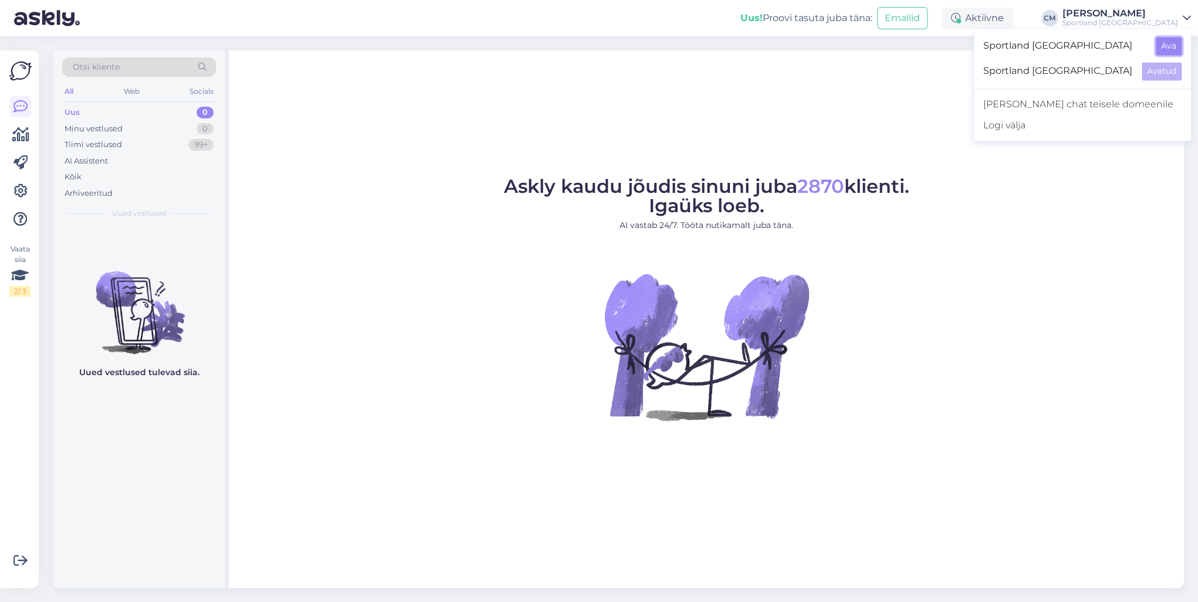
click at [897, 40] on button "Ava" at bounding box center [1168, 46] width 26 height 18
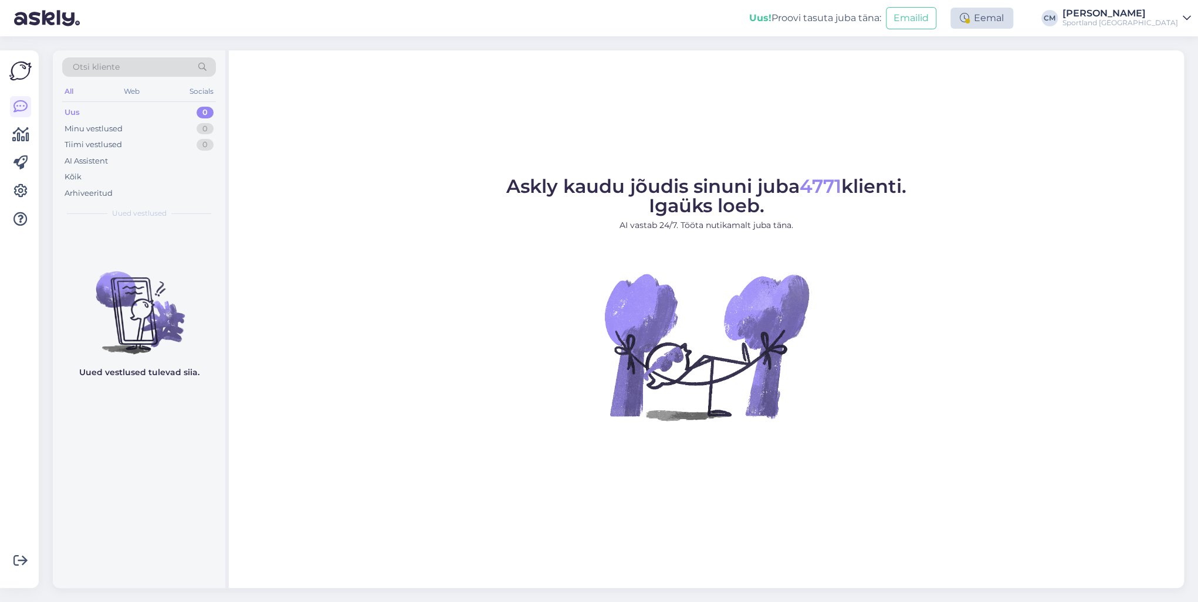
click at [897, 19] on div at bounding box center [967, 21] width 5 height 5
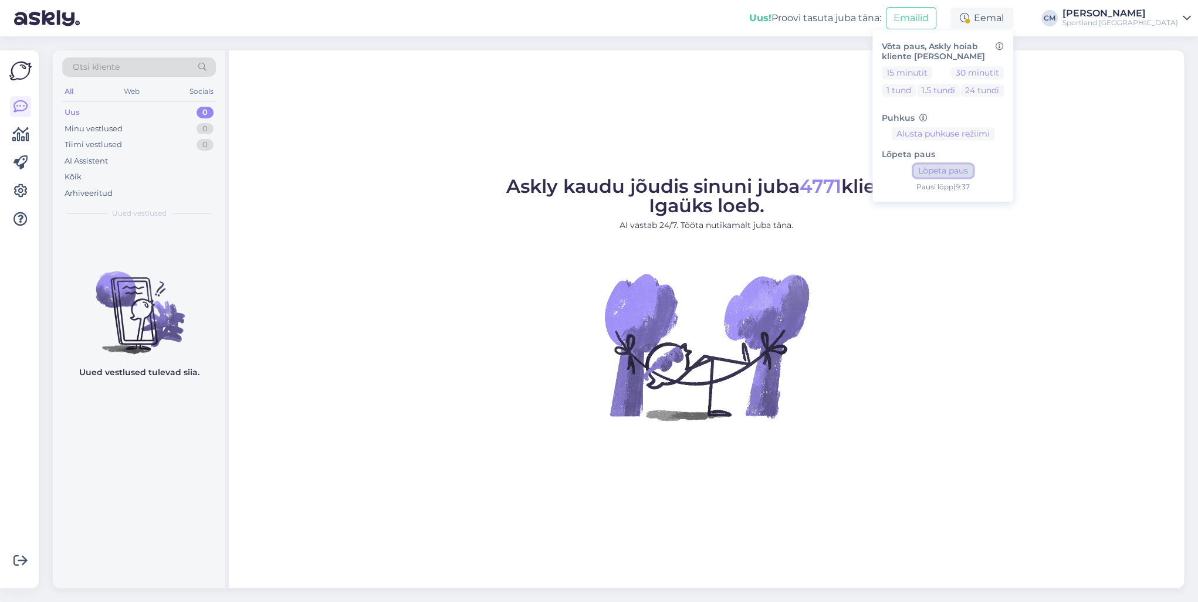
click at [897, 168] on button "Lõpeta paus" at bounding box center [942, 171] width 59 height 13
click at [599, 262] on figure "Askly kaudu jõudis sinuni juba 4771 klienti. Igaüks loeb. AI vastab 24/7. Tööta…" at bounding box center [706, 314] width 934 height 275
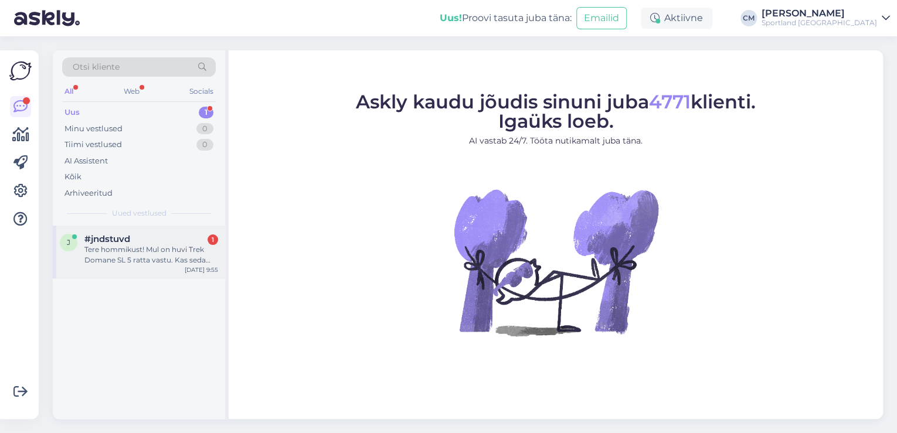
click at [151, 257] on div "Tere hommikust! Mul on huvi Trek Domane SL 5 ratta vastu. Kas seda oleks võimal…" at bounding box center [151, 255] width 134 height 21
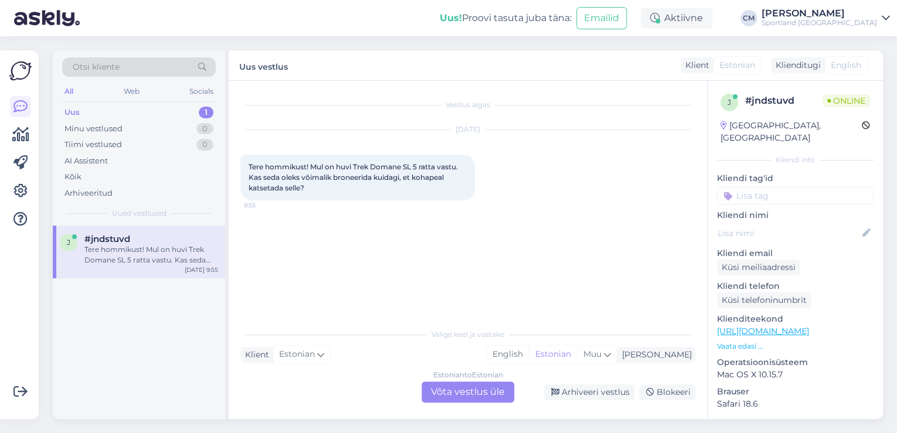
click at [480, 395] on div "Estonian to Estonian Võta vestlus üle" at bounding box center [468, 392] width 93 height 21
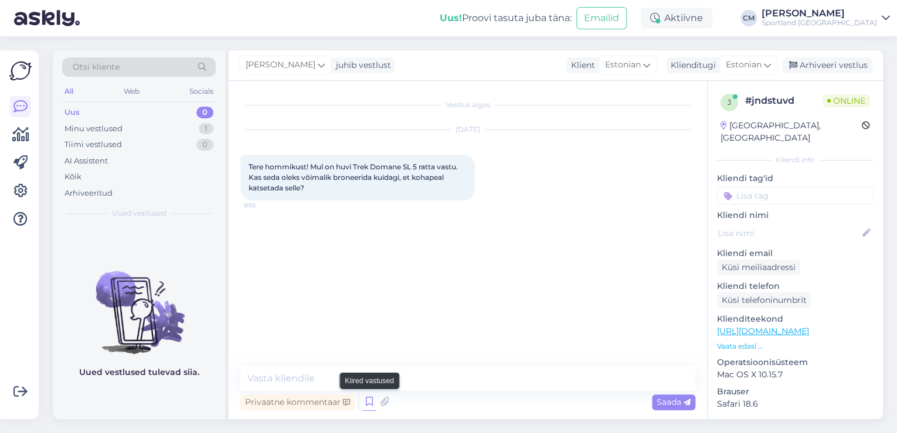
click at [362, 401] on icon at bounding box center [369, 403] width 14 height 18
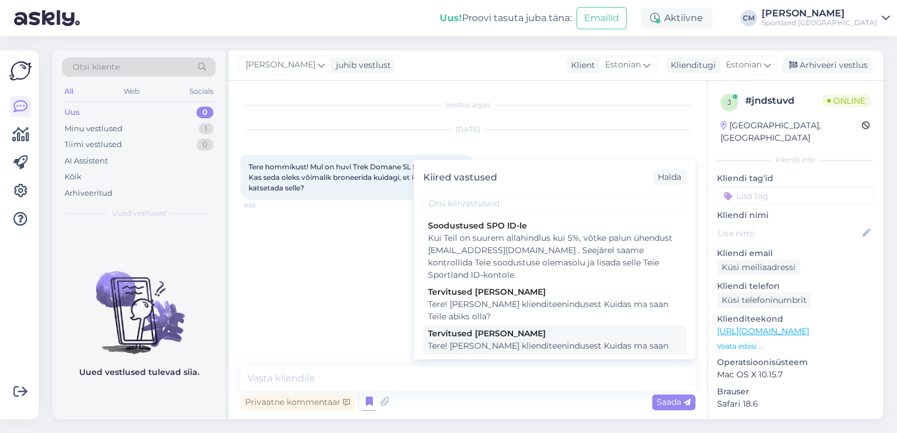
click at [474, 338] on div "Tervitused [PERSON_NAME]" at bounding box center [554, 334] width 253 height 12
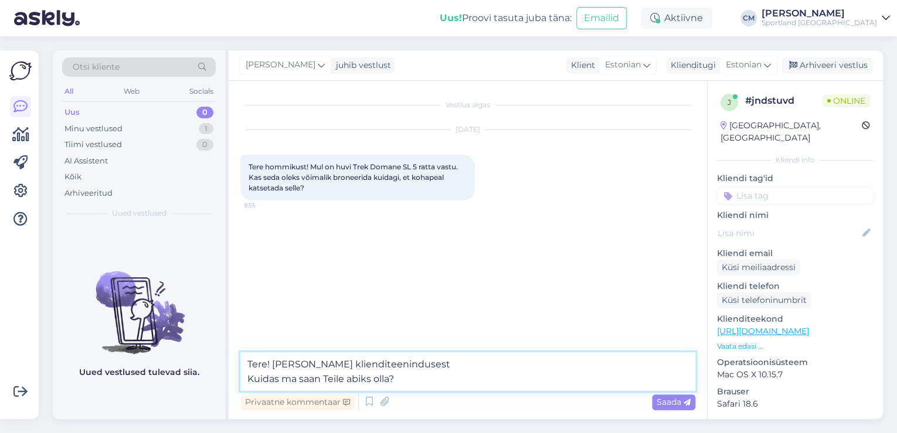
drag, startPoint x: 420, startPoint y: 376, endPoint x: 225, endPoint y: 379, distance: 194.7
click at [225, 379] on div "Otsi kliente All Web Socials Uus 0 Minu vestlused 1 Tiimi vestlused 0 AI Assist…" at bounding box center [468, 234] width 830 height 369
type textarea "Tere! [PERSON_NAME] klienditeenindusest"
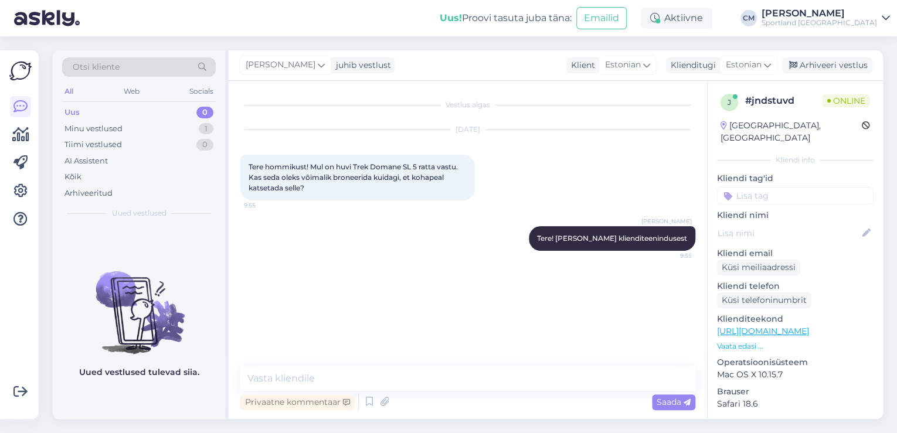
click at [779, 326] on link "[URL][DOMAIN_NAME]" at bounding box center [763, 331] width 92 height 11
click at [312, 387] on textarea at bounding box center [467, 379] width 455 height 25
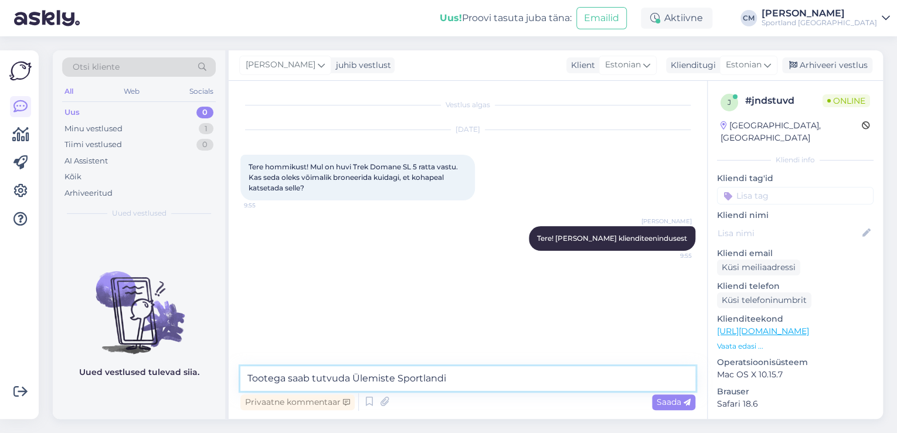
type textarea "Tootega saab tutvuda Ülemiste Sportlandis"
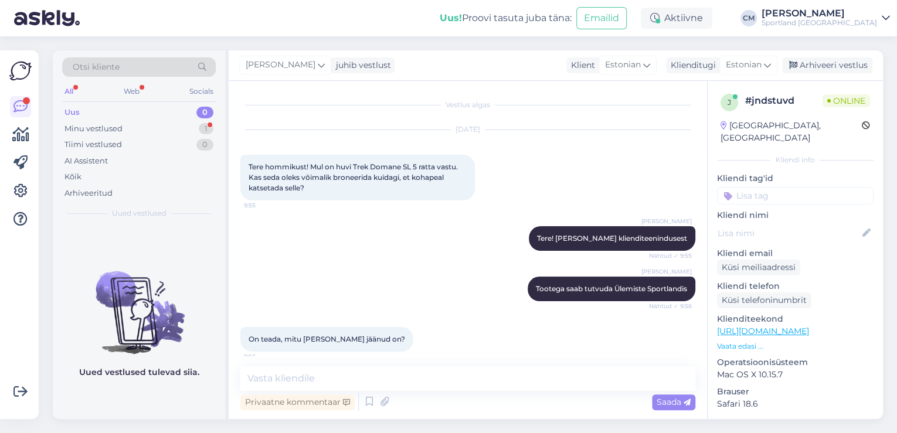
scroll to position [8, 0]
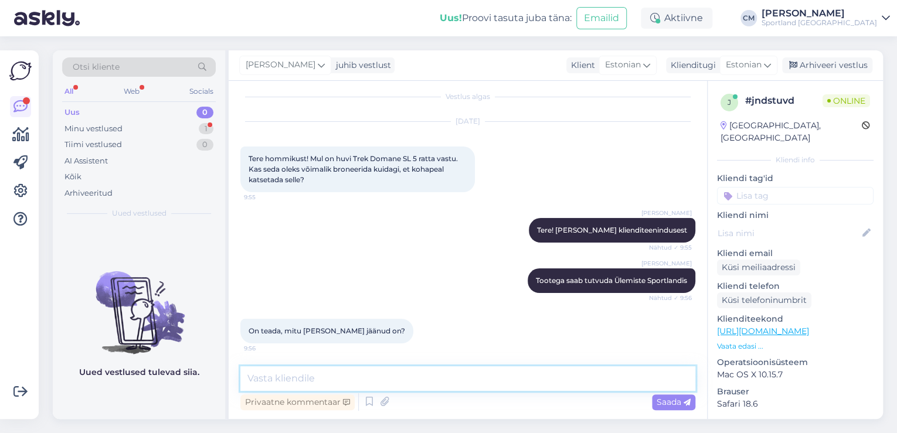
click at [509, 384] on textarea at bounding box center [467, 379] width 455 height 25
click at [418, 382] on textarea "Sedaratast on [PERSON_NAME] üks kaupluses." at bounding box center [467, 379] width 455 height 25
click at [268, 378] on textarea "Sedaratast on [PERSON_NAME] üks kaupluses." at bounding box center [467, 379] width 455 height 25
click at [357, 381] on textarea "[PERSON_NAME] on [PERSON_NAME] üks kaupluses." at bounding box center [467, 379] width 455 height 25
click at [253, 381] on textarea "Seda ratast on [PERSON_NAME] üks Ülemiste kaupluses." at bounding box center [467, 379] width 455 height 25
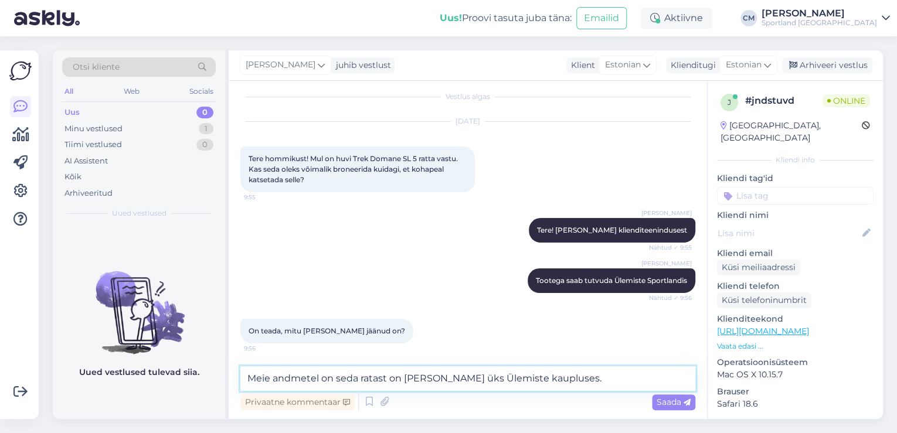
click at [394, 377] on textarea "Meie andmetel on seda ratast on [PERSON_NAME] üks Ülemiste kaupluses." at bounding box center [467, 379] width 455 height 25
click at [397, 378] on textarea "Meie andmetel on seda ratast on [PERSON_NAME] üks Ülemiste kaupluses." at bounding box center [467, 379] width 455 height 25
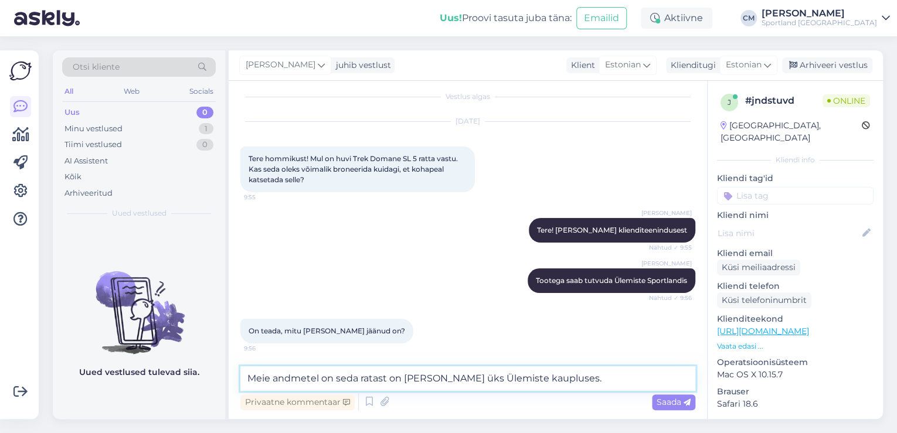
click at [403, 378] on textarea "Meie andmetel on seda ratast on [PERSON_NAME] üks Ülemiste kaupluses." at bounding box center [467, 379] width 455 height 25
type textarea "Meie andmetel on seda ratast [PERSON_NAME] üks Ülemiste kaupluses."
click at [539, 386] on textarea "Meie andmetel on seda ratast [PERSON_NAME] üks Ülemiste kaupluses." at bounding box center [467, 379] width 455 height 25
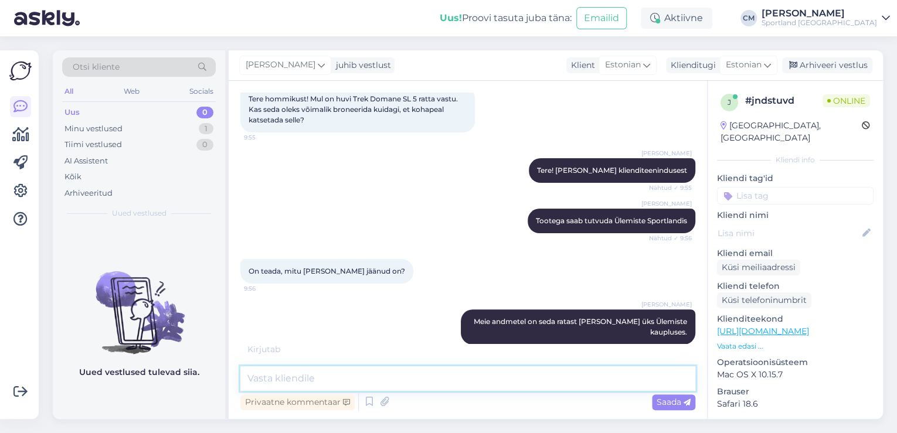
scroll to position [71, 0]
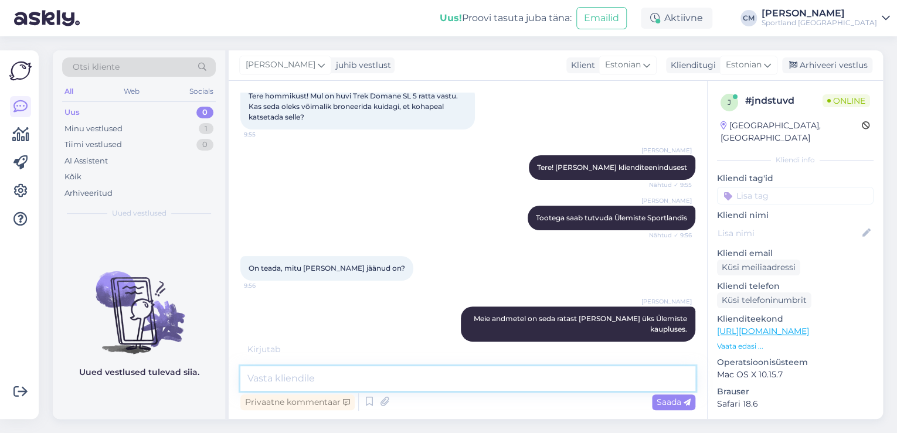
click at [357, 368] on textarea at bounding box center [467, 379] width 455 height 25
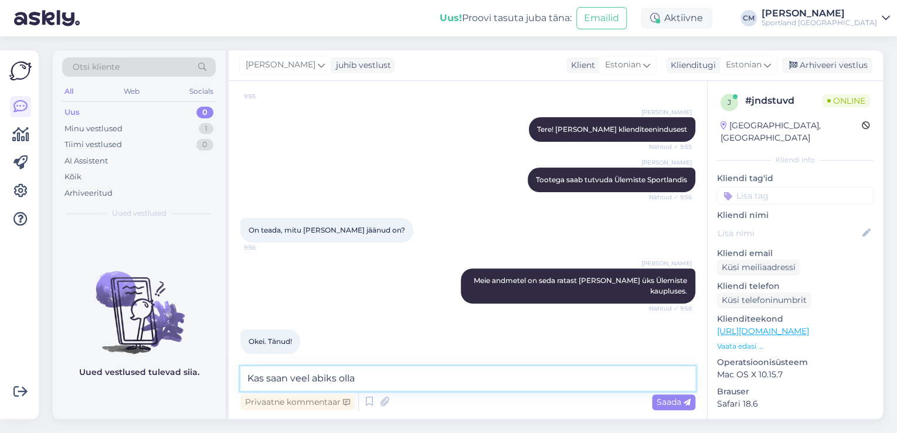
type textarea "Kas saan veel abiks olla?"
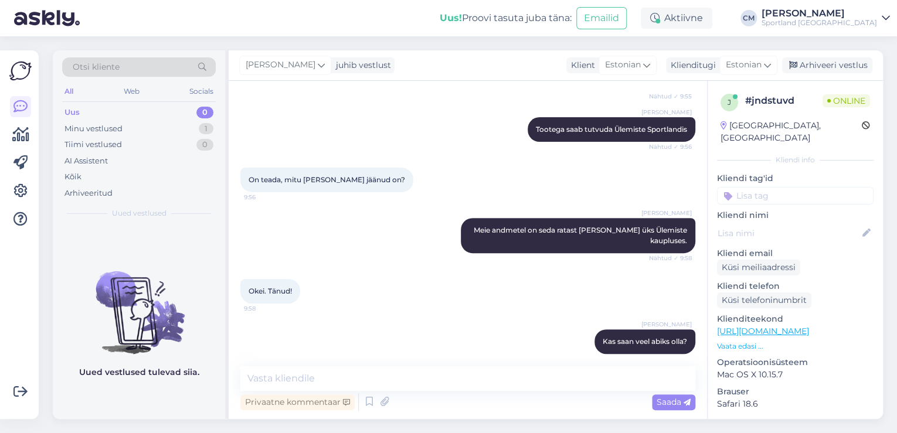
click at [794, 187] on input at bounding box center [795, 196] width 157 height 18
type input "saada"
click at [792, 223] on span "Toote saadavus" at bounding box center [795, 226] width 55 height 7
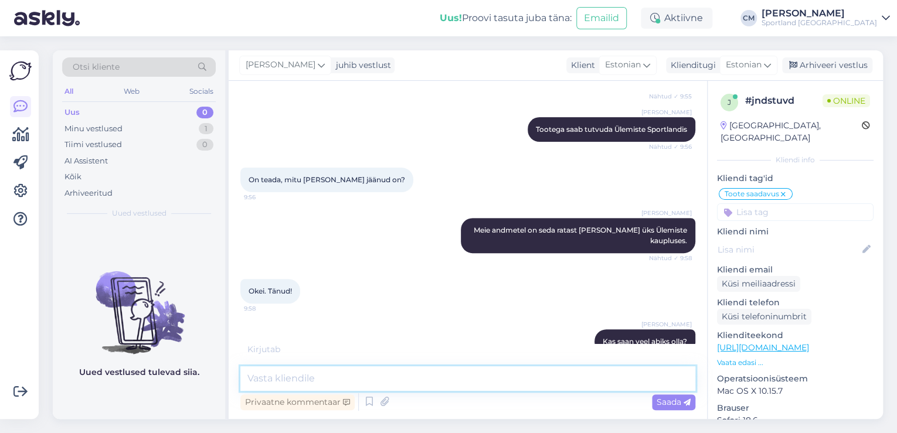
click at [449, 385] on textarea at bounding box center [467, 379] width 455 height 25
type textarea "Ilusat päeva jätku!"
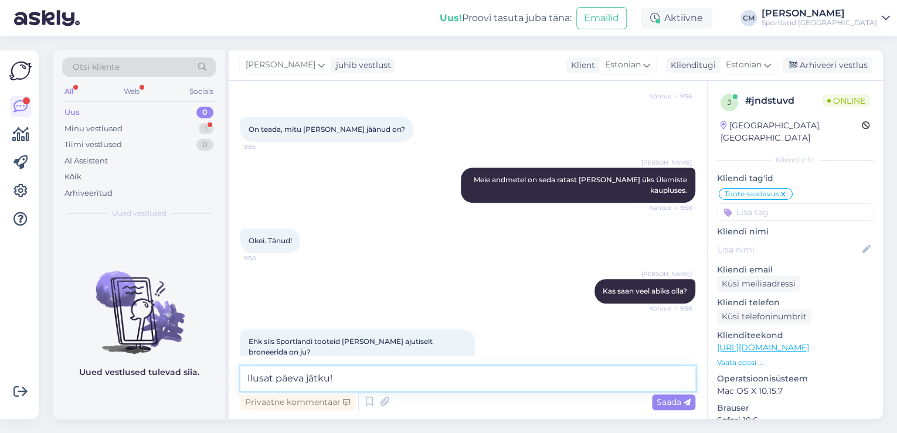
drag, startPoint x: 385, startPoint y: 372, endPoint x: 204, endPoint y: 381, distance: 180.8
click at [204, 381] on div "Otsi kliente All Web Socials Uus 0 Minu vestlused 1 Tiimi vestlused 0 AI Assist…" at bounding box center [468, 234] width 830 height 369
click at [369, 378] on textarea "Tooteid saate broneerida helistades otse kauplusesse" at bounding box center [467, 379] width 455 height 25
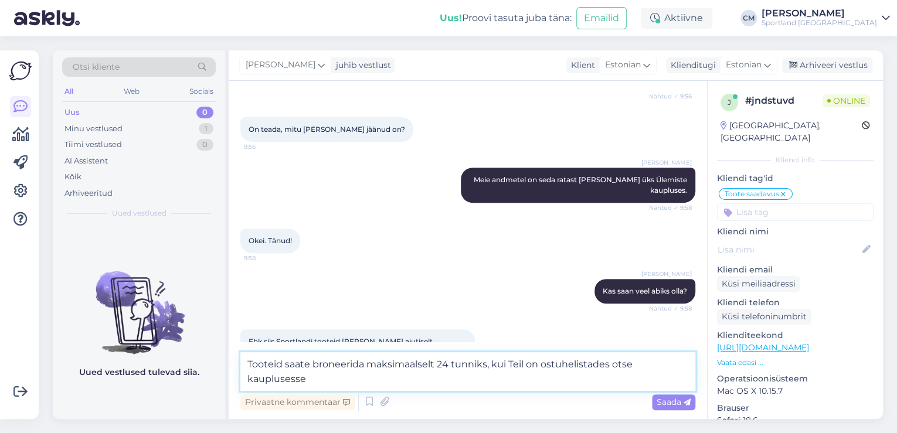
scroll to position [223, 0]
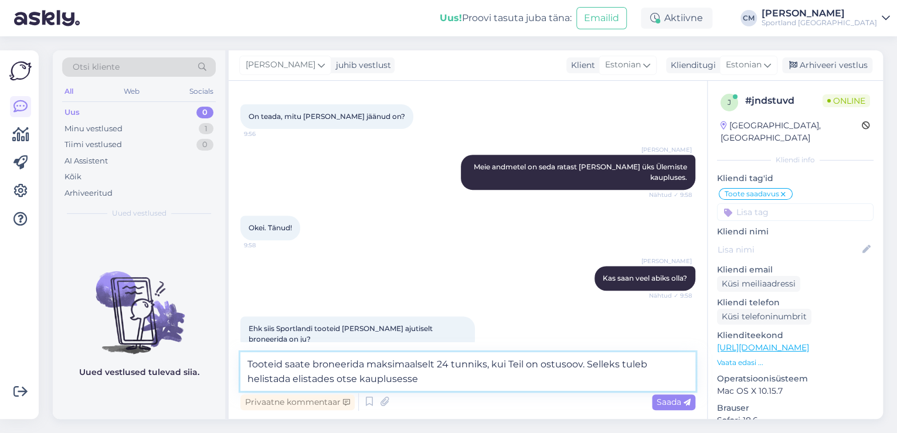
click at [317, 384] on textarea "Tooteid saate broneerida maksimaalselt 24 tunniks, kui Teil on ostusoov. Sellek…" at bounding box center [467, 371] width 455 height 39
click at [392, 388] on textarea "Tooteid saate broneerida maksimaalselt 24 tunniks, kui Teil on ostusoov. Sellek…" at bounding box center [467, 371] width 455 height 39
paste textarea "[URL][DOMAIN_NAME]"
type textarea "Tooteid saate broneerida maksimaalselt 24 tunniks, kui Teil on ostusoov. Sellek…"
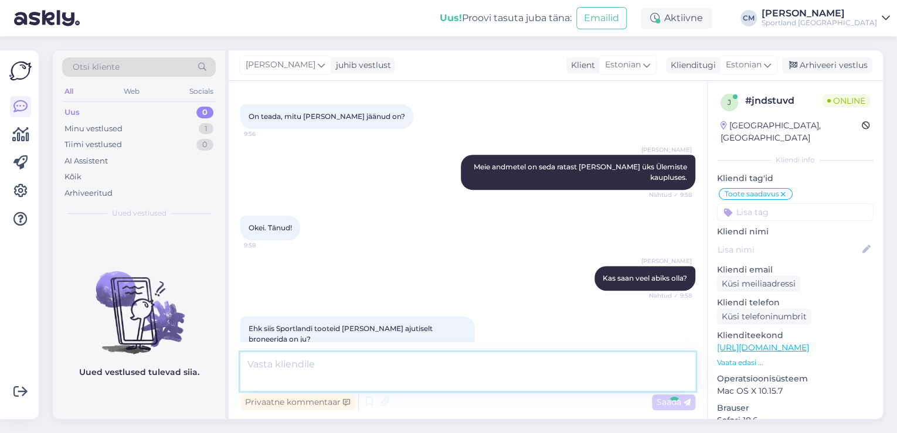
scroll to position [281, 0]
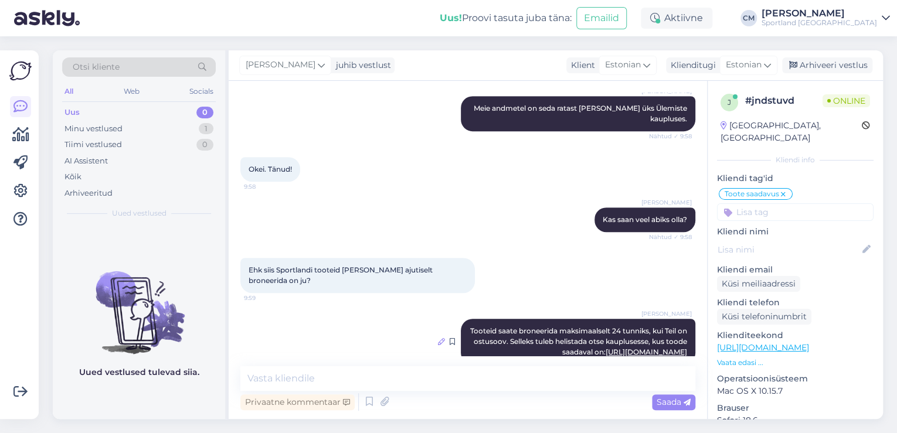
click at [438, 338] on icon at bounding box center [441, 341] width 7 height 7
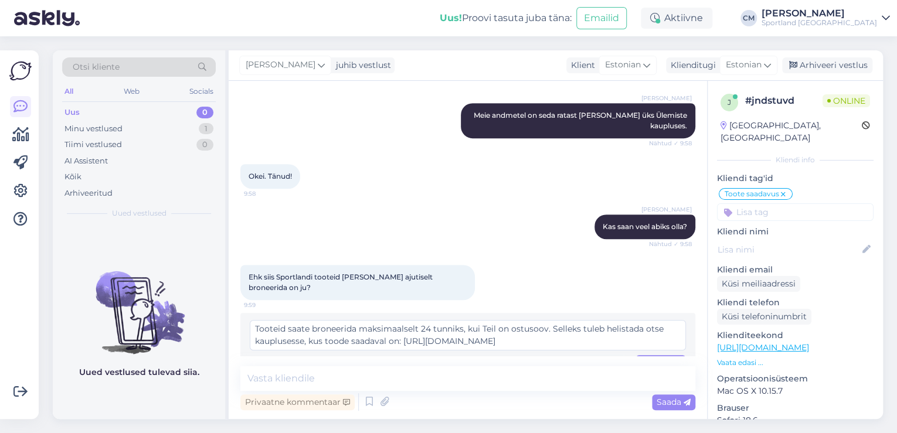
click at [596, 320] on textarea "Tooteid saate broneerida maksimaalselt 24 tunniks, kui Teil on ostusoov. Sellek…" at bounding box center [468, 335] width 436 height 30
type textarea "Tooteid saate broneerida maksimaalselt 24 tunniks, kui Teil on ostusoov. Sellek…"
click at [654, 350] on div "Tooteid saate broneerida maksimaalselt 24 tunniks, kui Teil on ostusoov. Sellek…" at bounding box center [467, 345] width 455 height 65
click at [654, 355] on div "Muuda" at bounding box center [661, 363] width 50 height 16
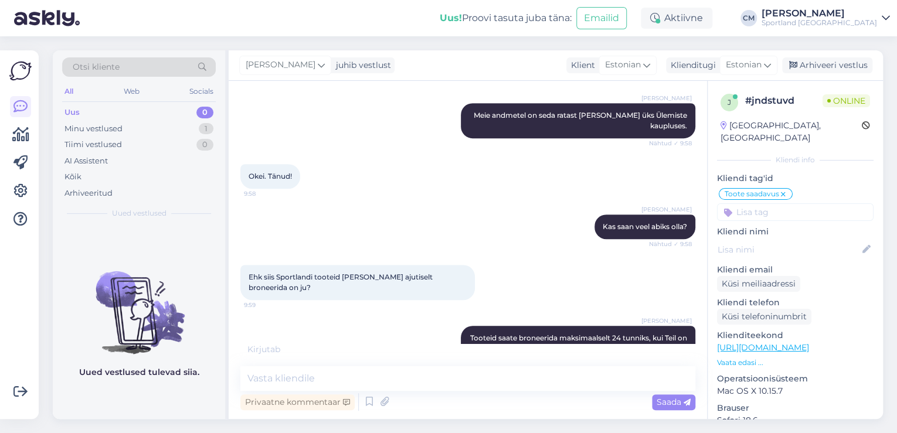
scroll to position [332, 0]
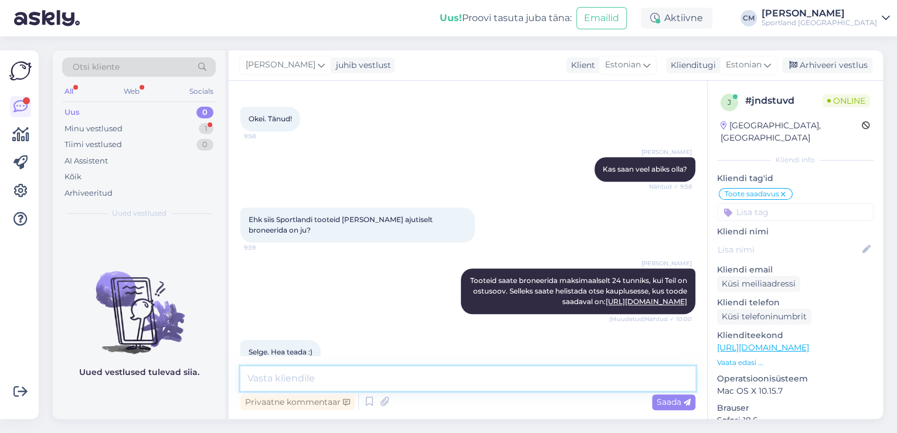
click at [385, 378] on textarea at bounding box center [467, 379] width 455 height 25
type textarea "K"
click at [593, 380] on textarea at bounding box center [467, 379] width 455 height 25
type textarea "Kas saan veel millegagi aidata? :)"
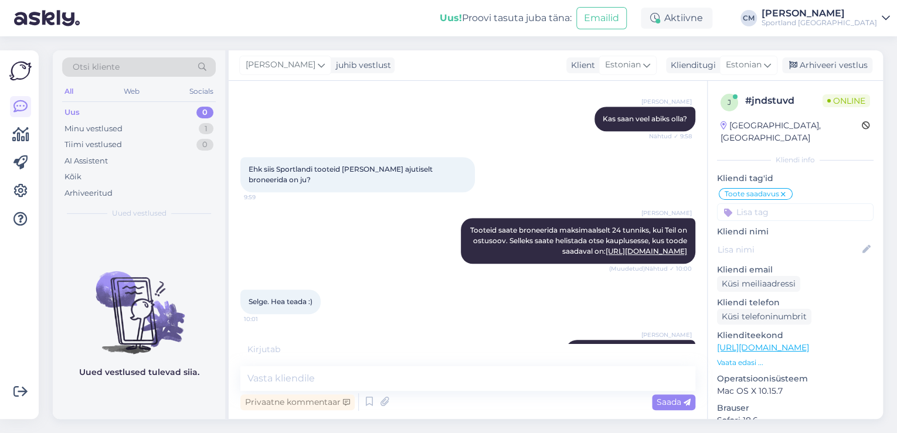
scroll to position [433, 0]
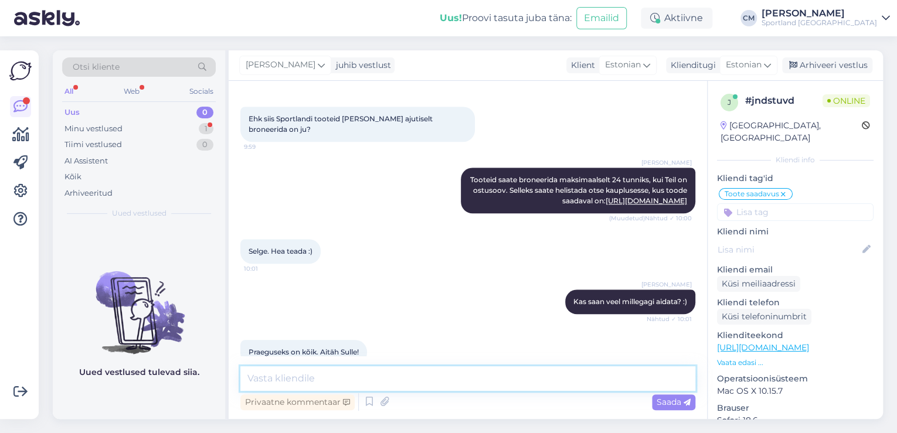
click at [438, 383] on textarea at bounding box center [467, 379] width 455 height 25
type textarea "Ilusat nädalavahetust!"
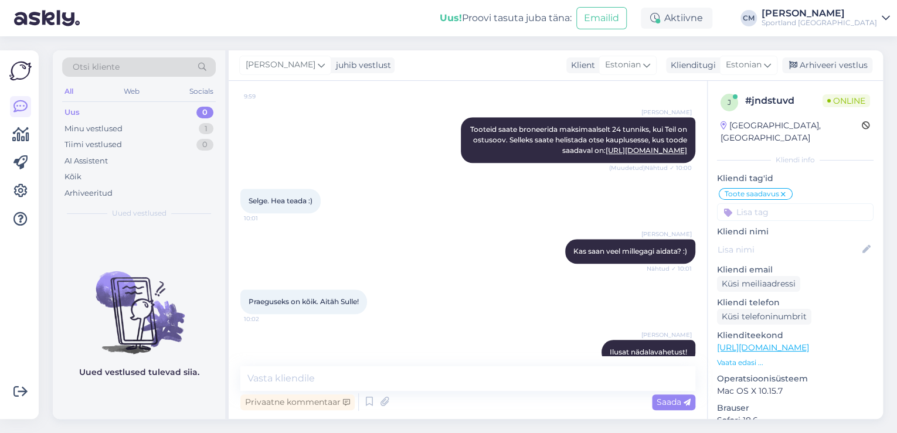
click at [821, 203] on input at bounding box center [795, 212] width 157 height 18
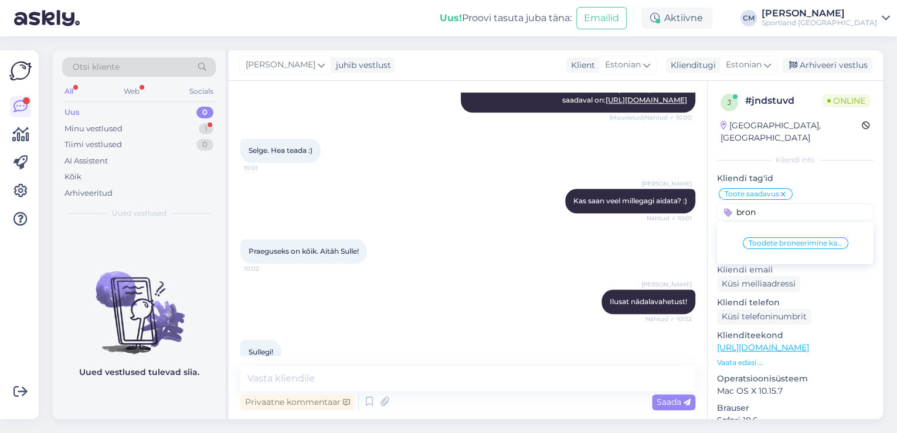
type input "bron"
click at [776, 240] on span "Toodete broneerimine kaupluses" at bounding box center [796, 243] width 94 height 7
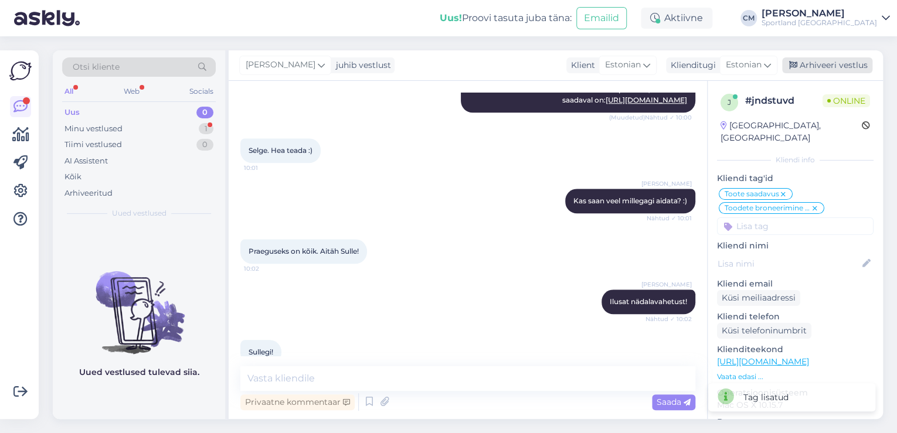
click at [798, 63] on icon at bounding box center [793, 66] width 8 height 8
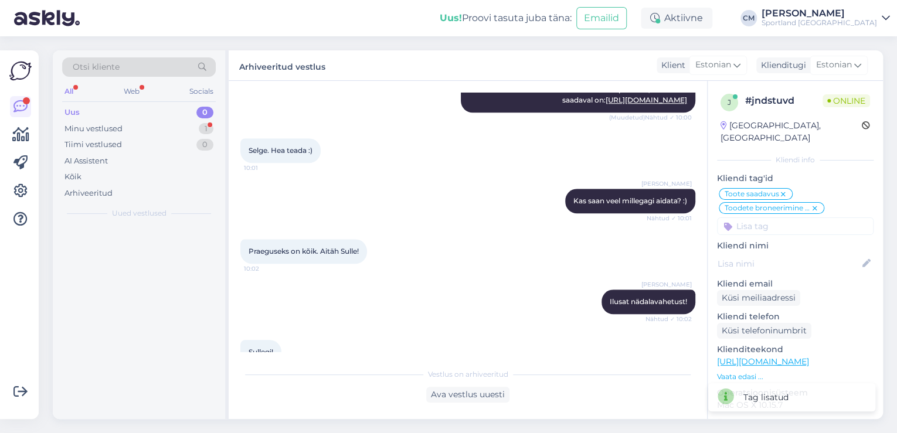
scroll to position [538, 0]
